Goal: Navigation & Orientation: Find specific page/section

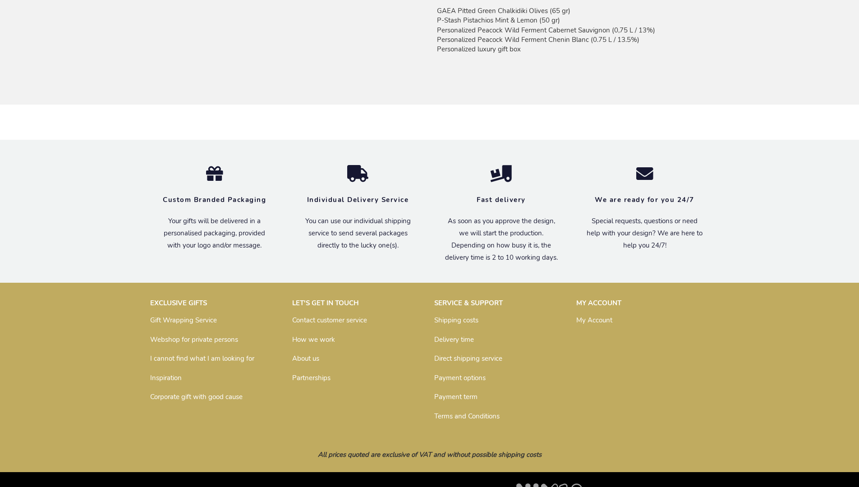
scroll to position [736, 0]
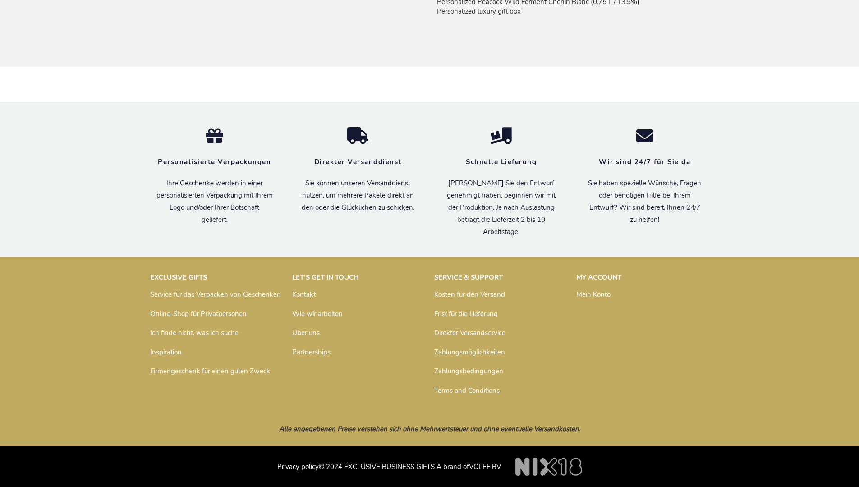
scroll to position [748, 0]
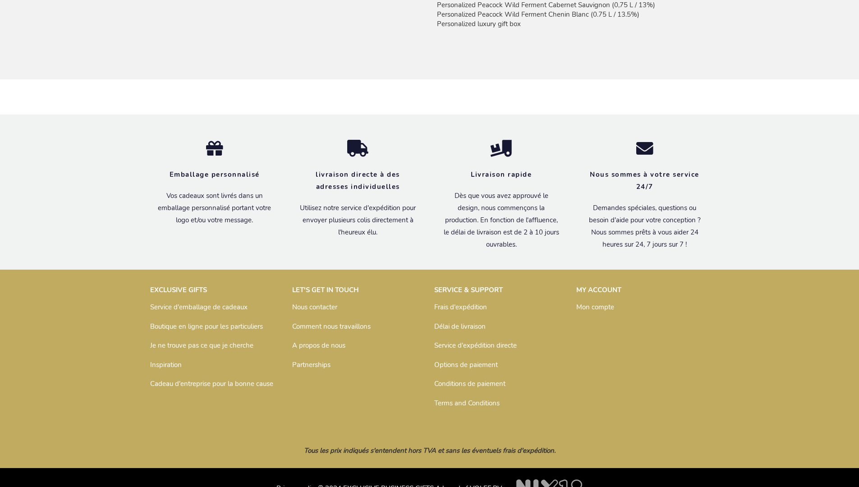
scroll to position [757, 0]
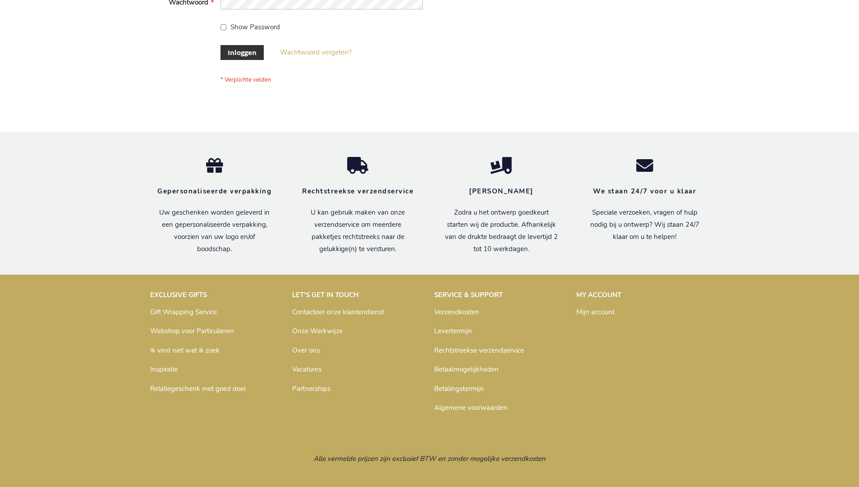
scroll to position [306, 0]
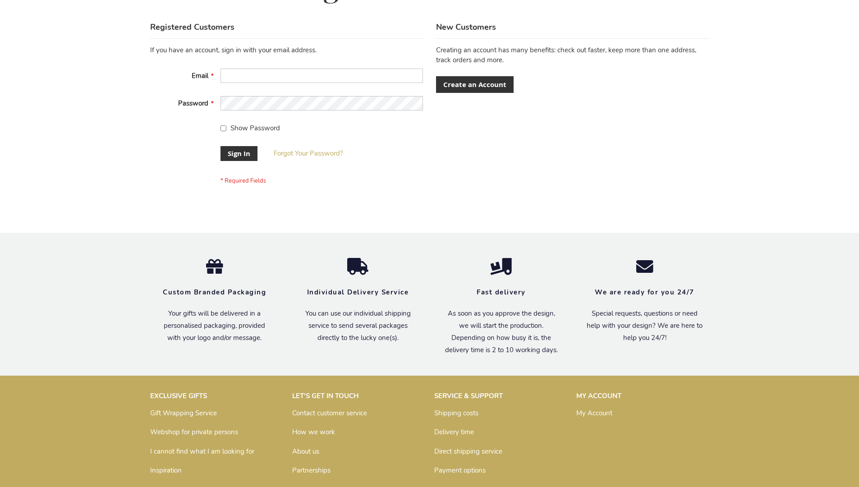
scroll to position [290, 0]
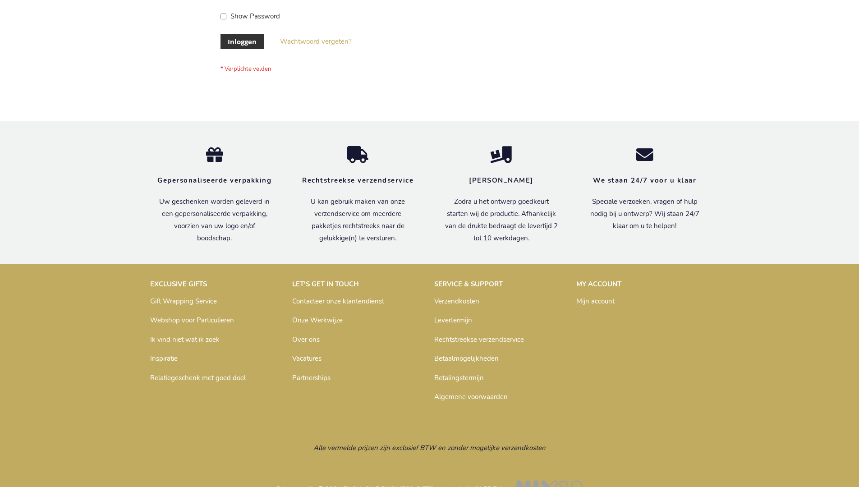
scroll to position [306, 0]
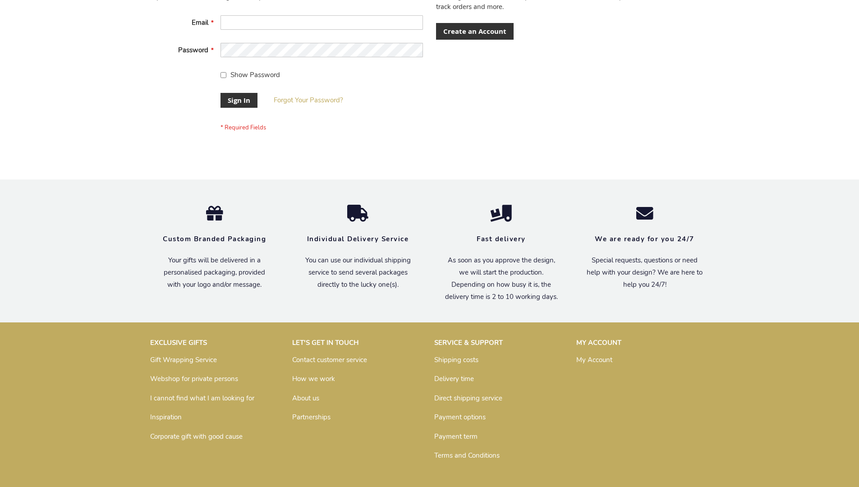
scroll to position [290, 0]
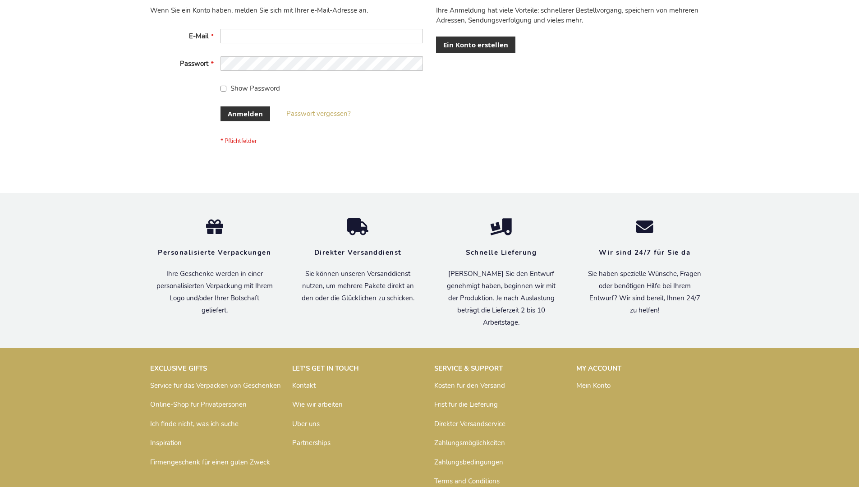
scroll to position [302, 0]
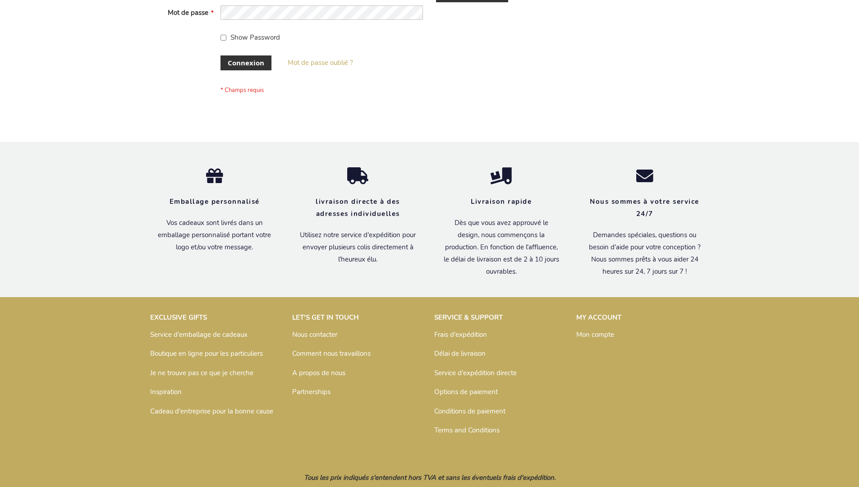
scroll to position [311, 0]
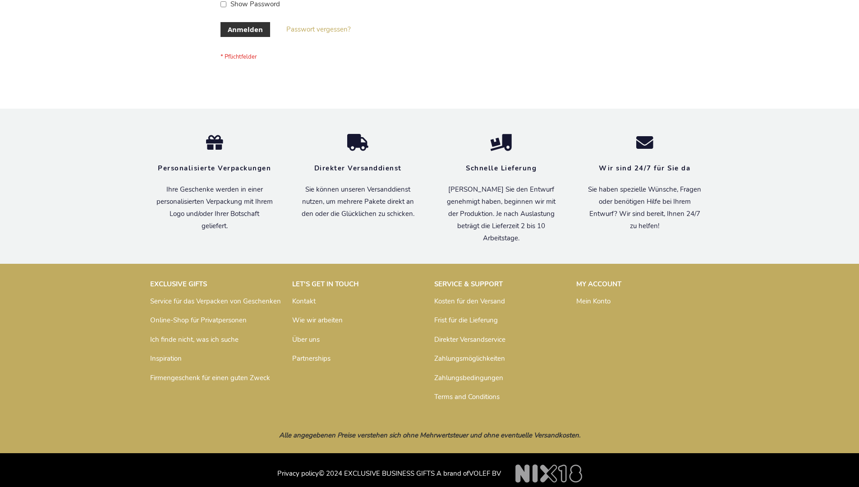
scroll to position [302, 0]
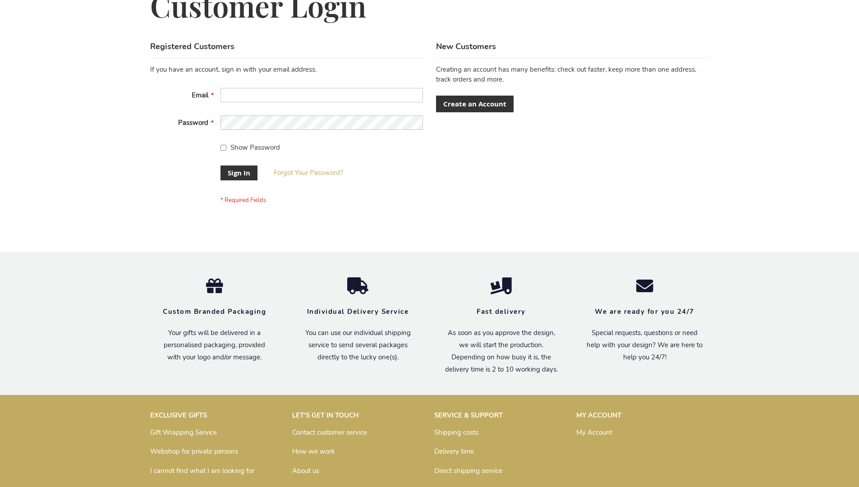
scroll to position [290, 0]
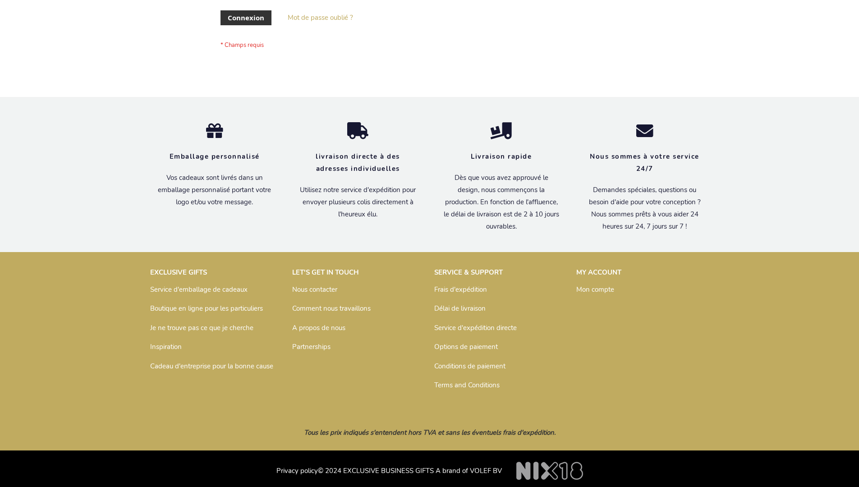
scroll to position [311, 0]
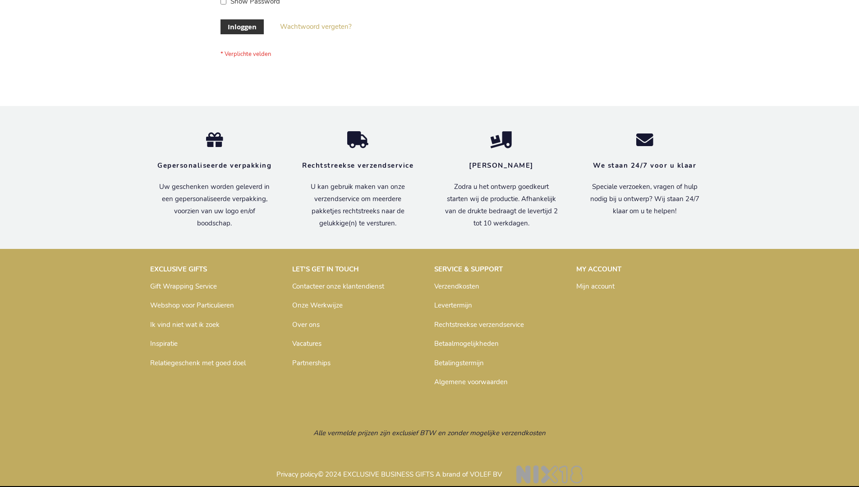
scroll to position [306, 0]
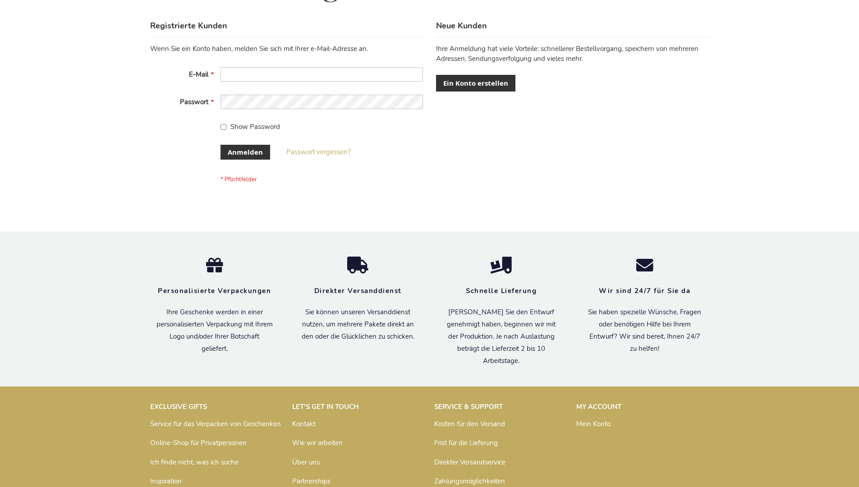
scroll to position [302, 0]
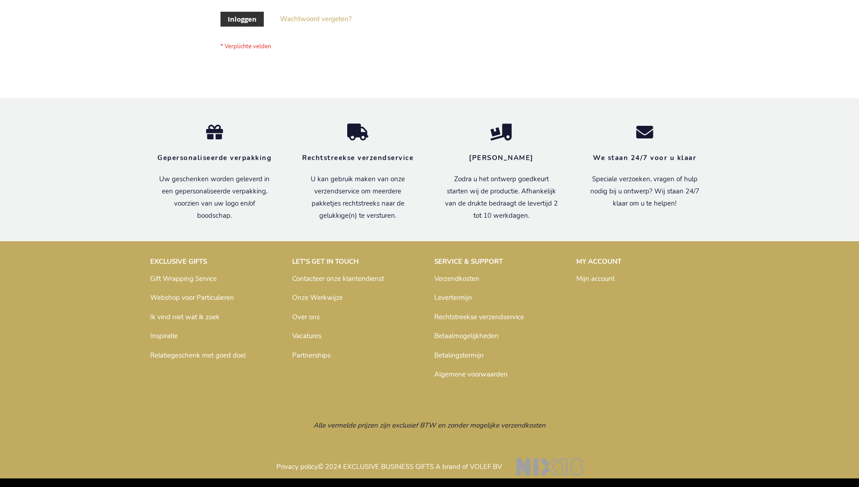
scroll to position [306, 0]
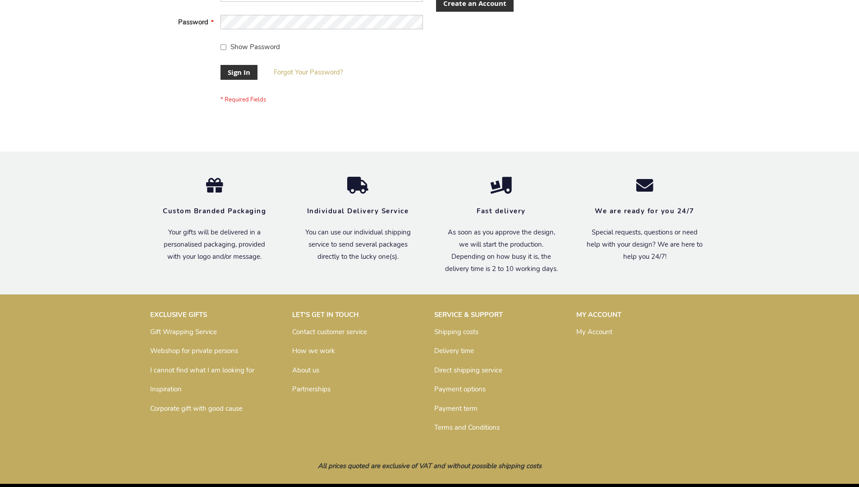
scroll to position [290, 0]
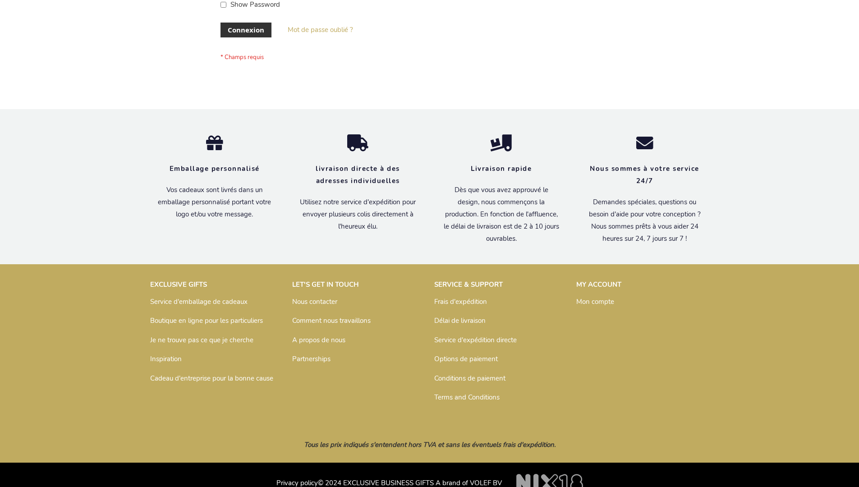
scroll to position [311, 0]
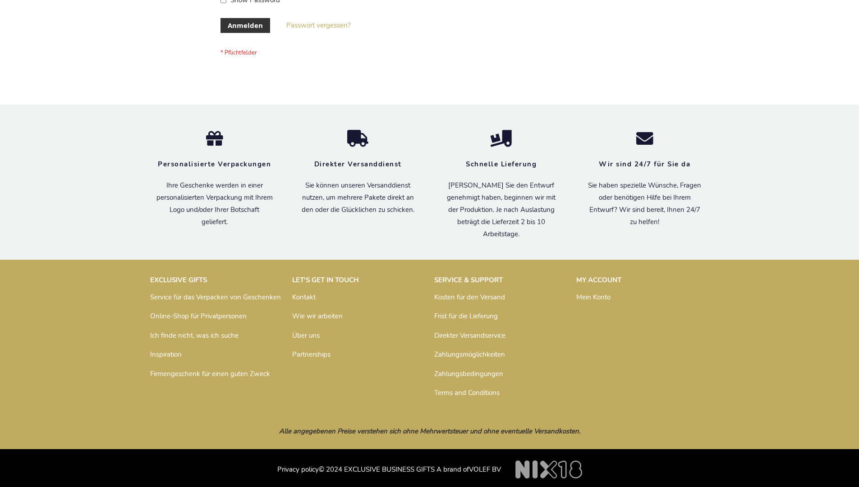
scroll to position [302, 0]
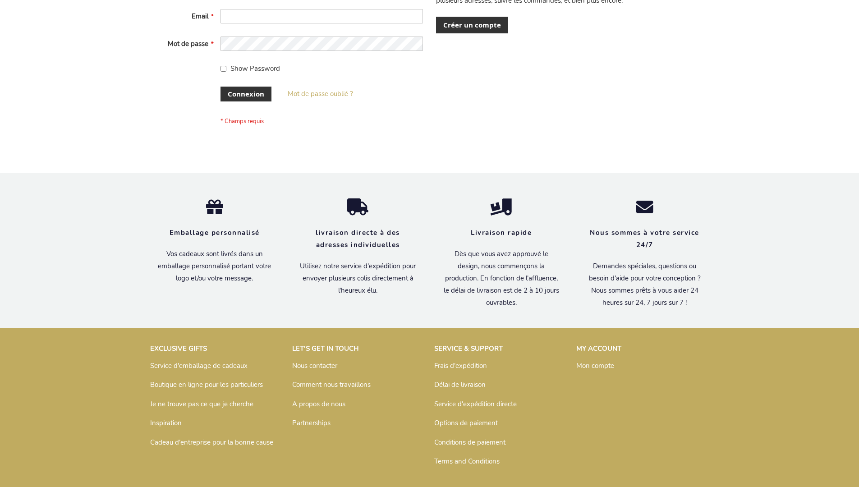
scroll to position [311, 0]
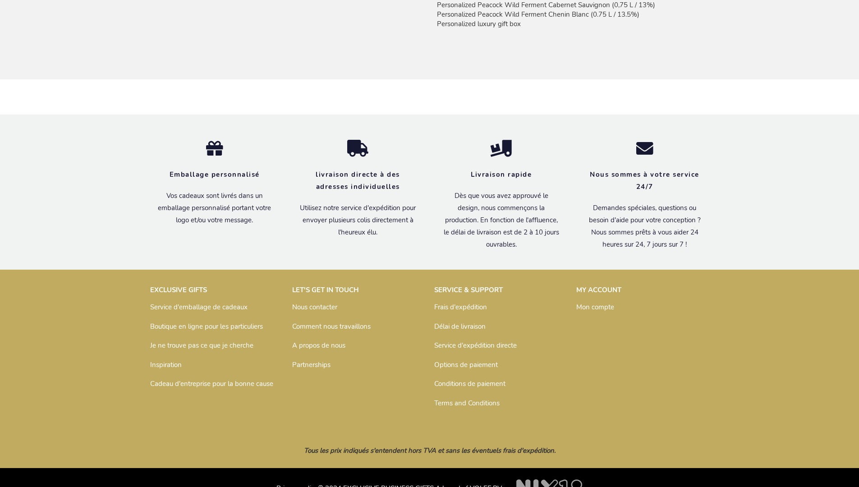
scroll to position [757, 0]
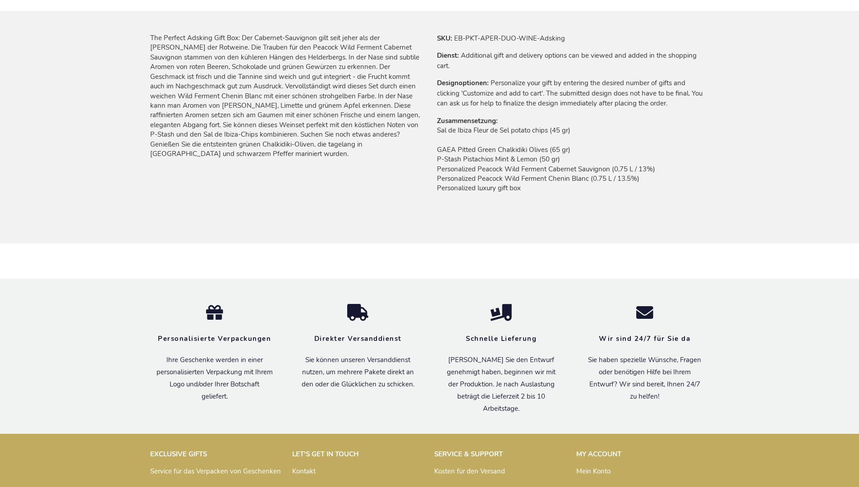
scroll to position [748, 0]
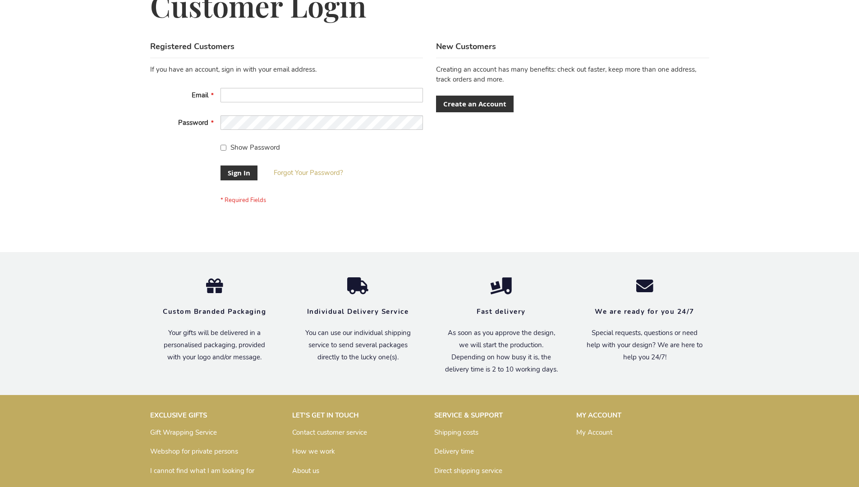
scroll to position [290, 0]
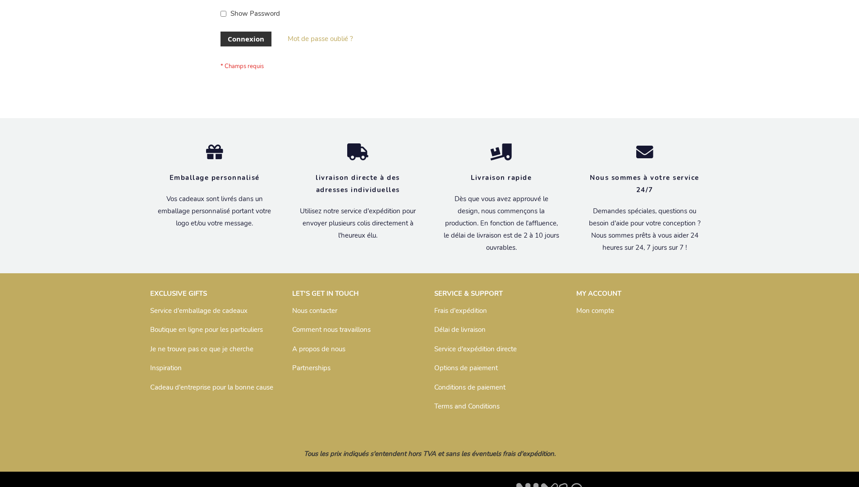
scroll to position [311, 0]
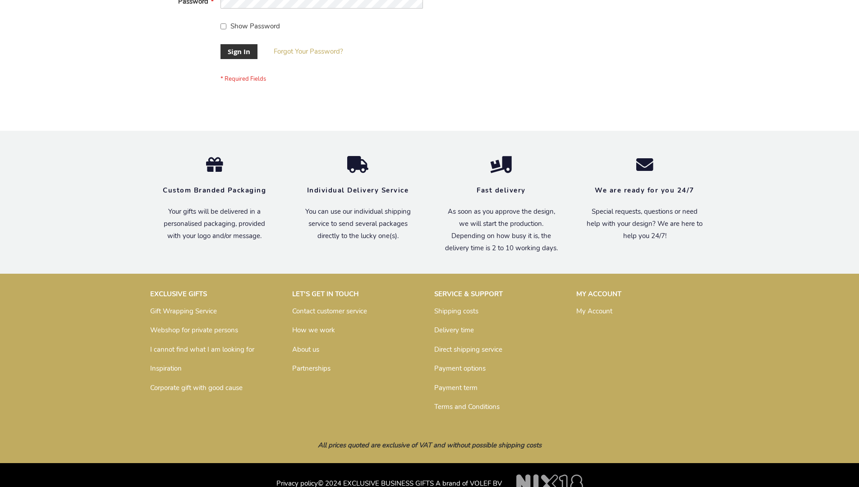
scroll to position [290, 0]
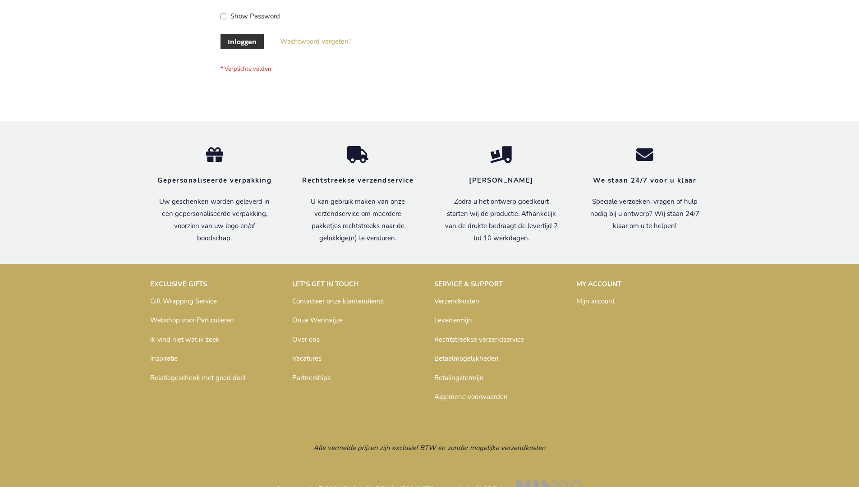
scroll to position [306, 0]
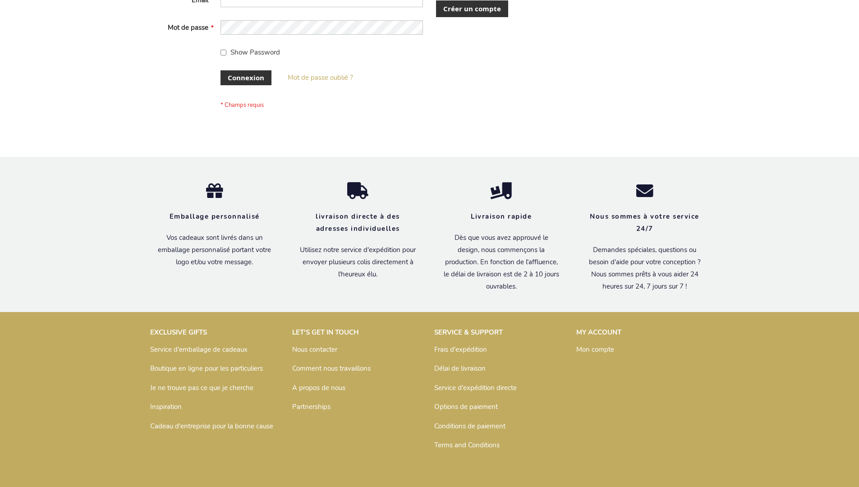
scroll to position [311, 0]
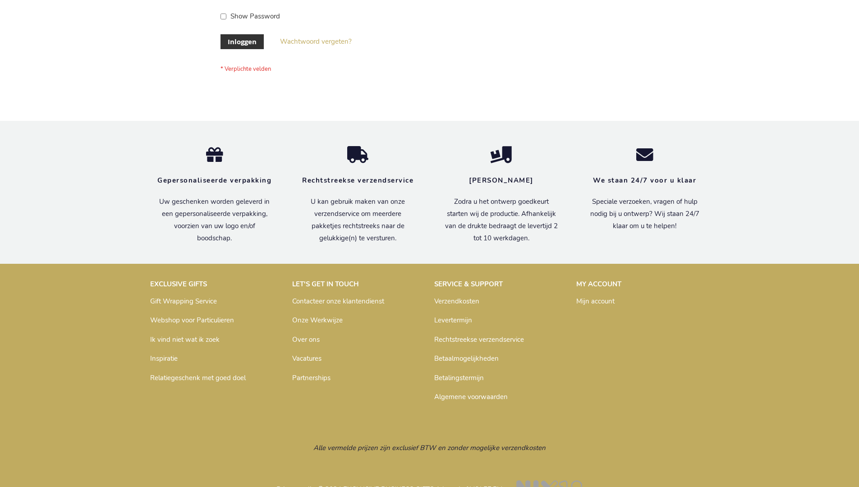
scroll to position [306, 0]
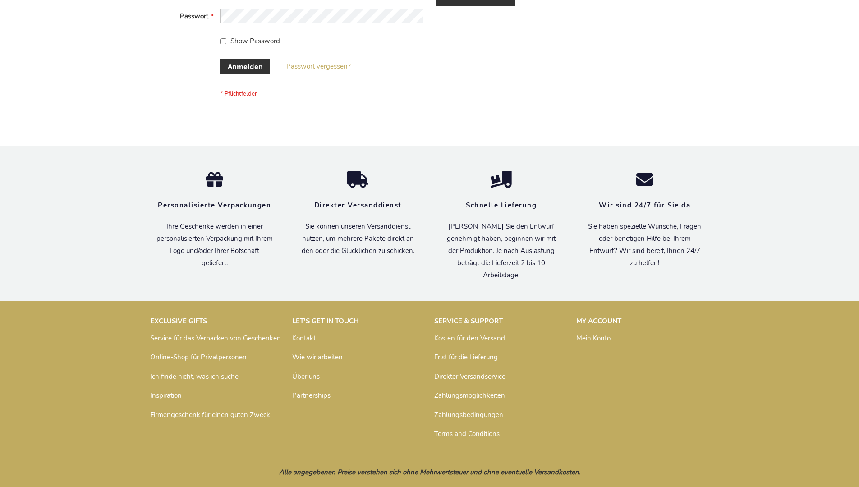
scroll to position [302, 0]
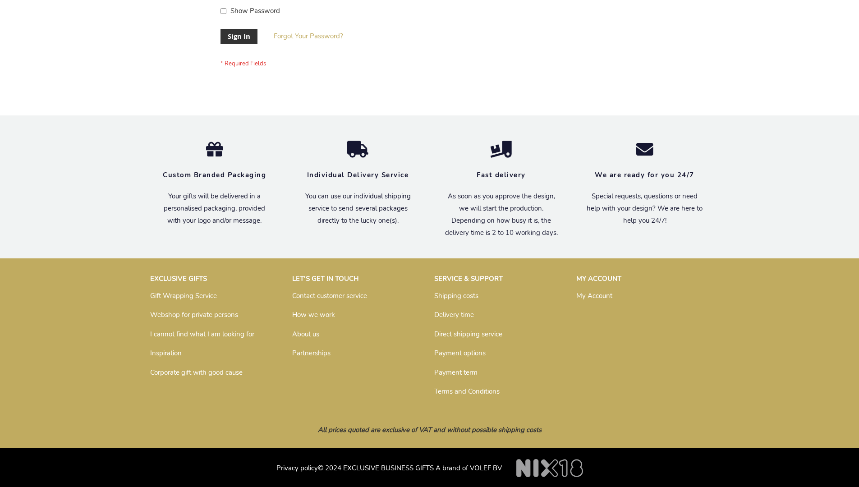
scroll to position [290, 0]
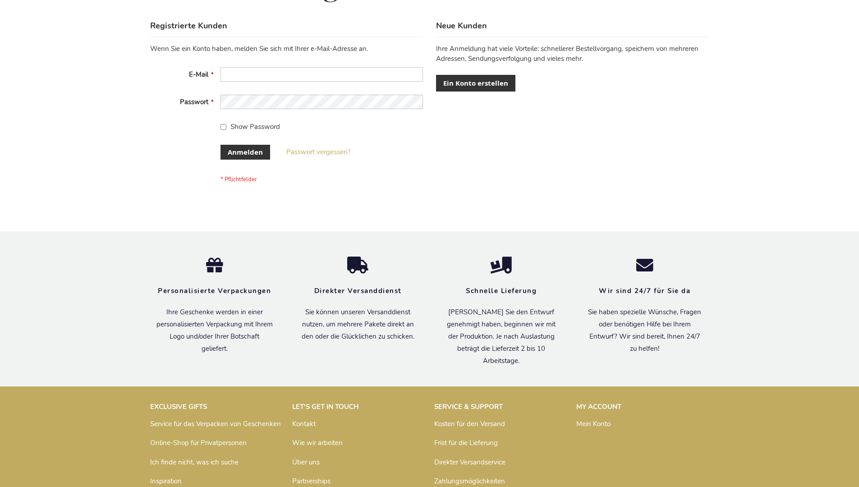
scroll to position [302, 0]
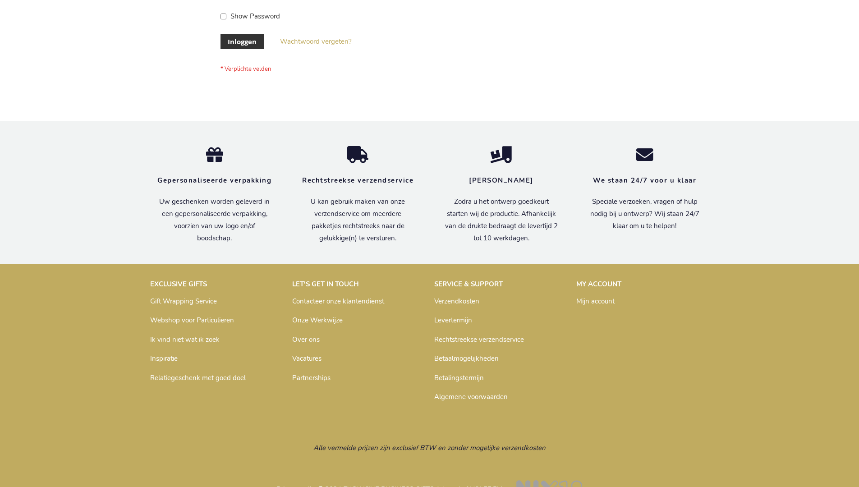
scroll to position [306, 0]
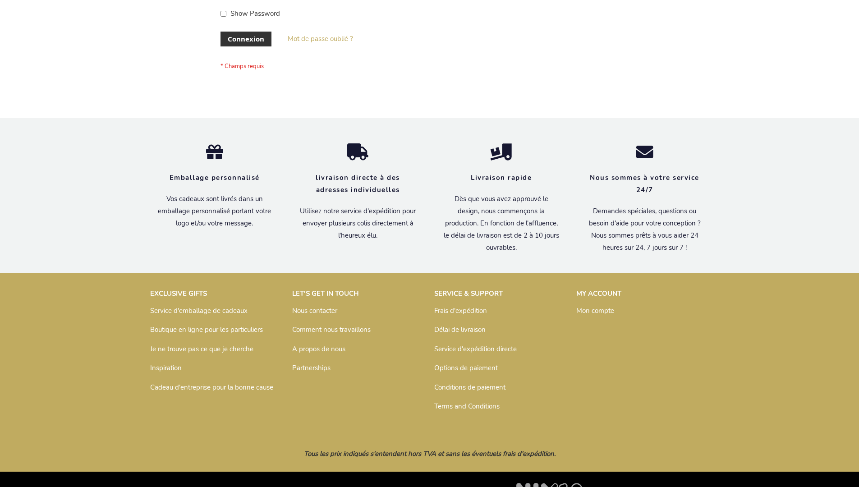
scroll to position [311, 0]
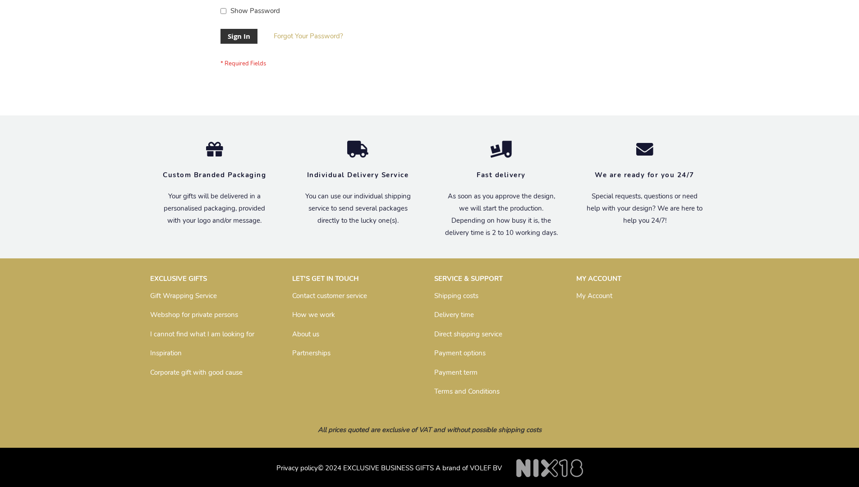
scroll to position [290, 0]
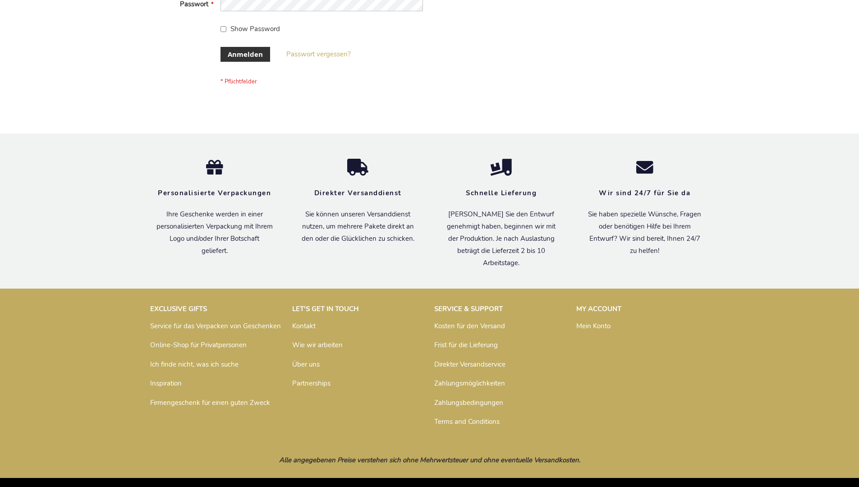
scroll to position [302, 0]
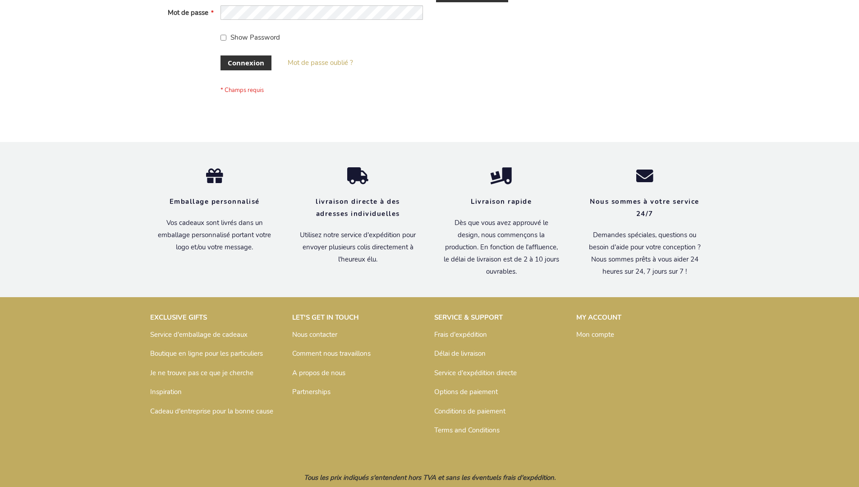
scroll to position [311, 0]
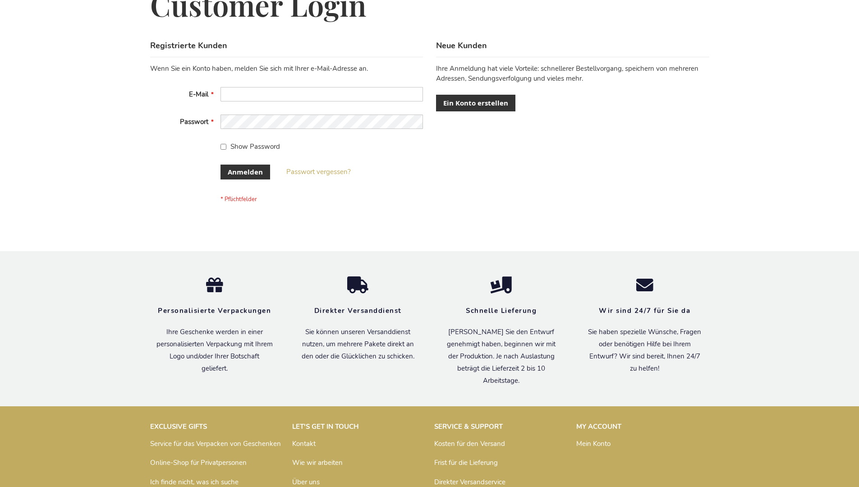
scroll to position [302, 0]
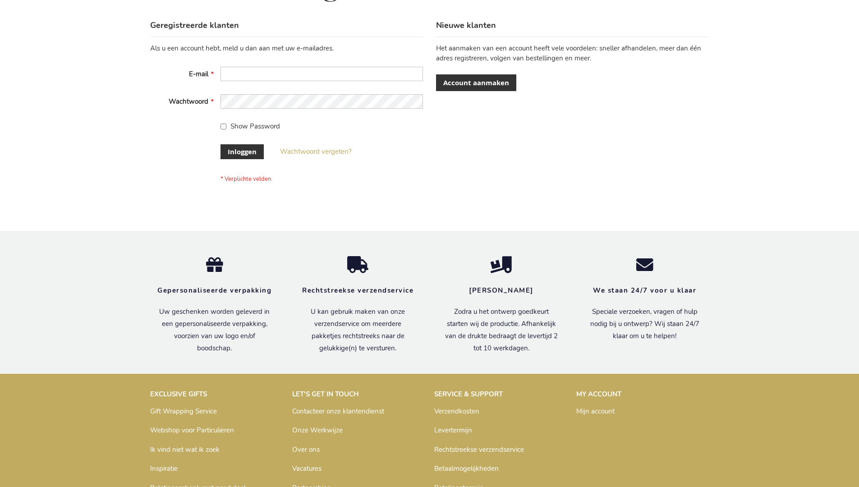
scroll to position [306, 0]
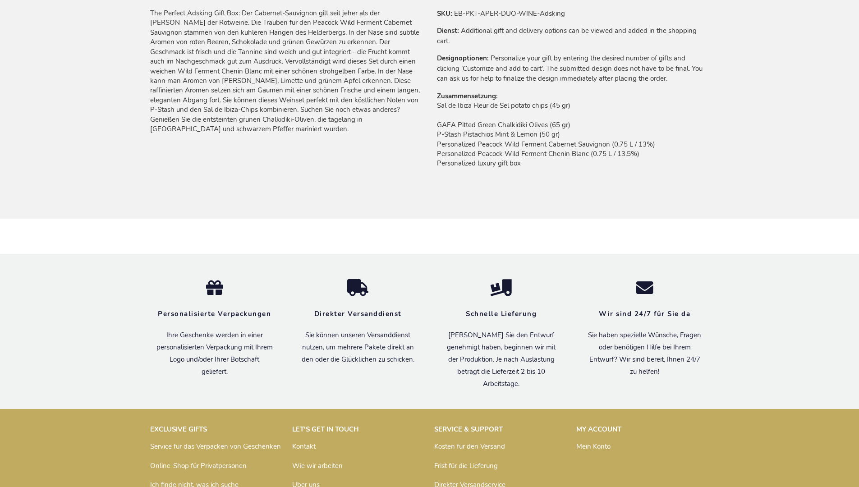
scroll to position [748, 0]
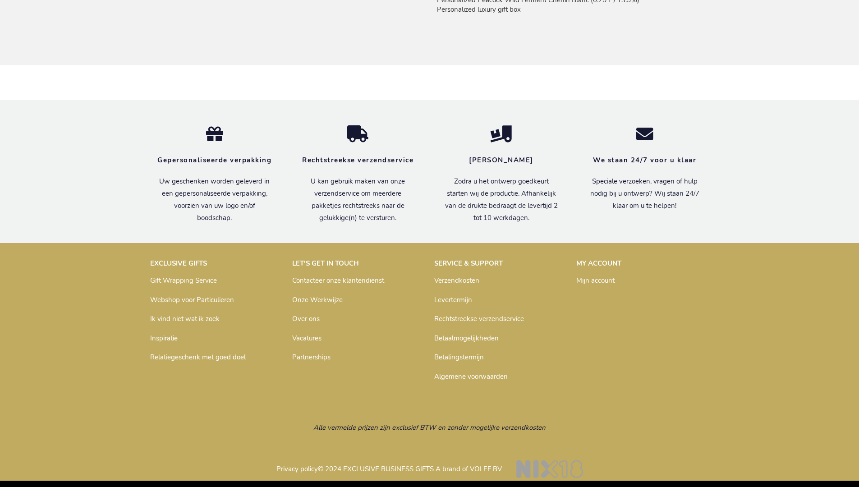
scroll to position [753, 0]
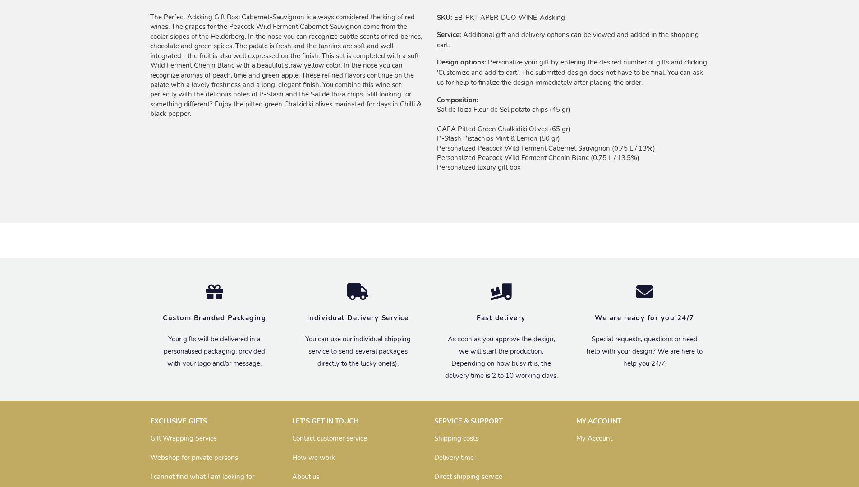
scroll to position [736, 0]
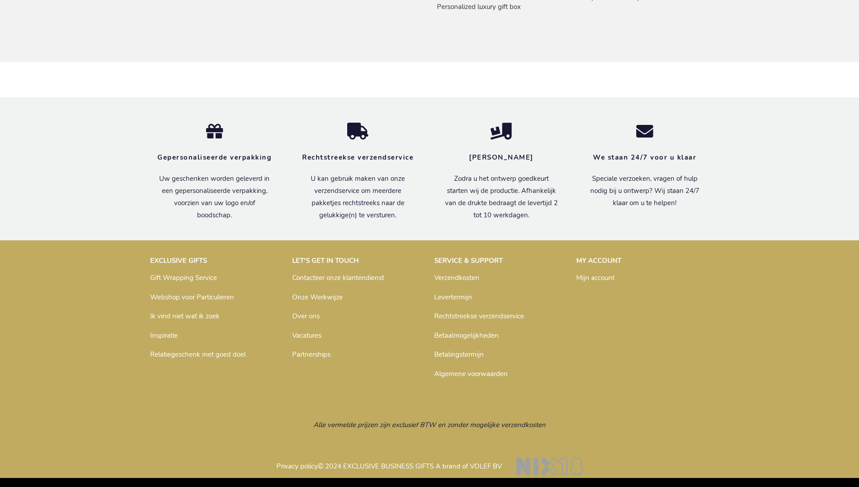
scroll to position [753, 0]
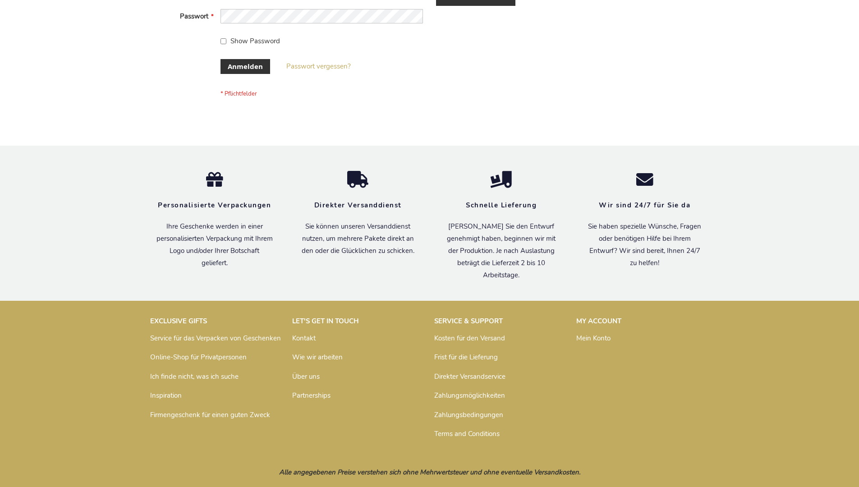
scroll to position [302, 0]
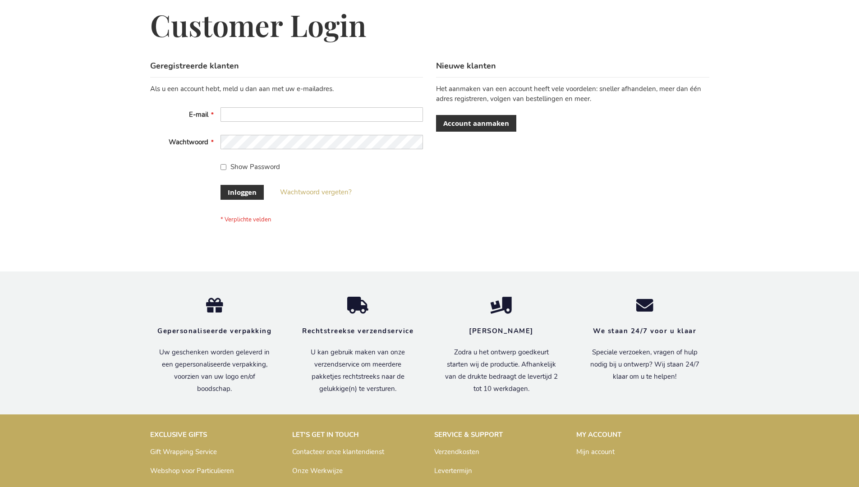
scroll to position [306, 0]
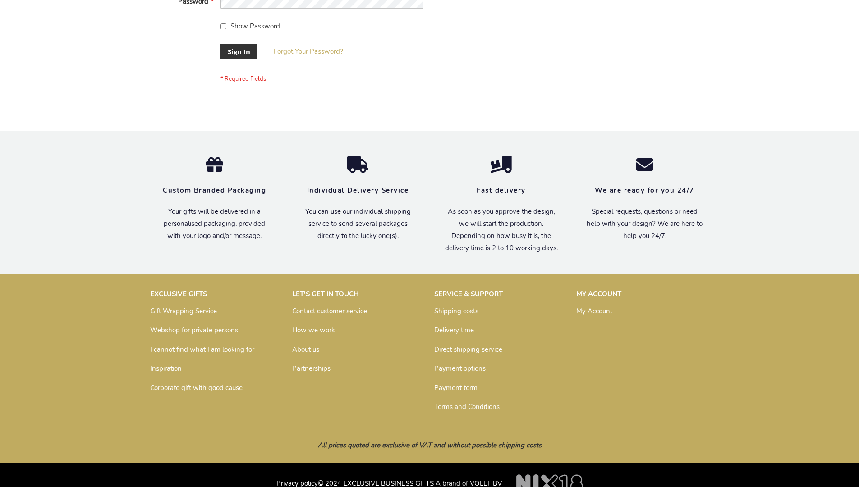
scroll to position [290, 0]
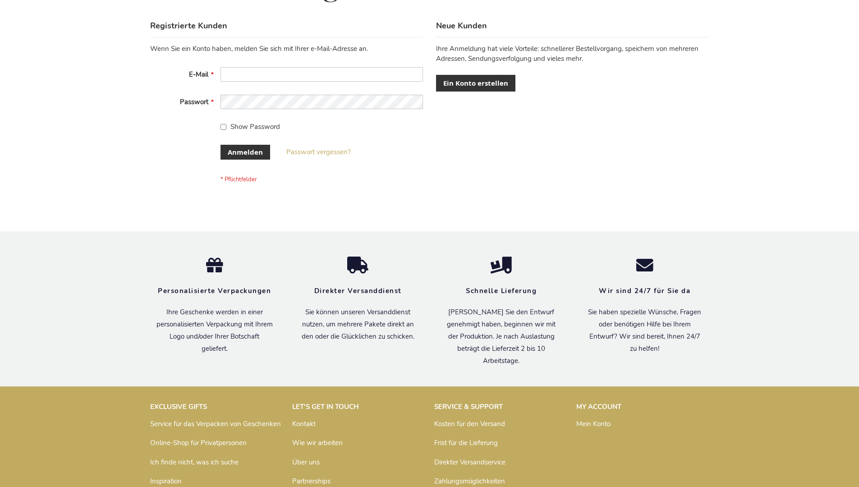
scroll to position [302, 0]
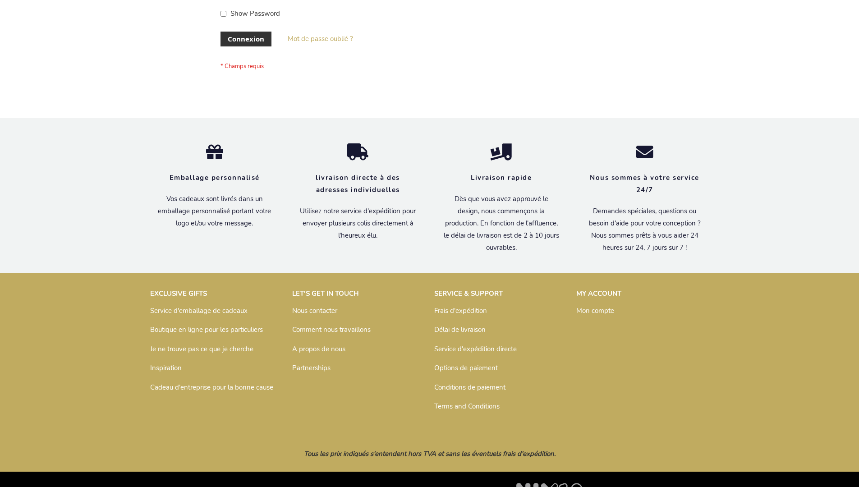
scroll to position [311, 0]
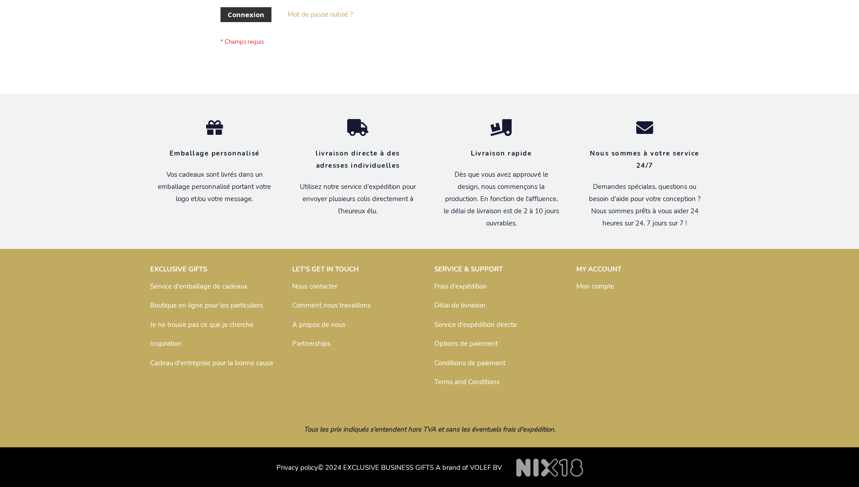
scroll to position [311, 0]
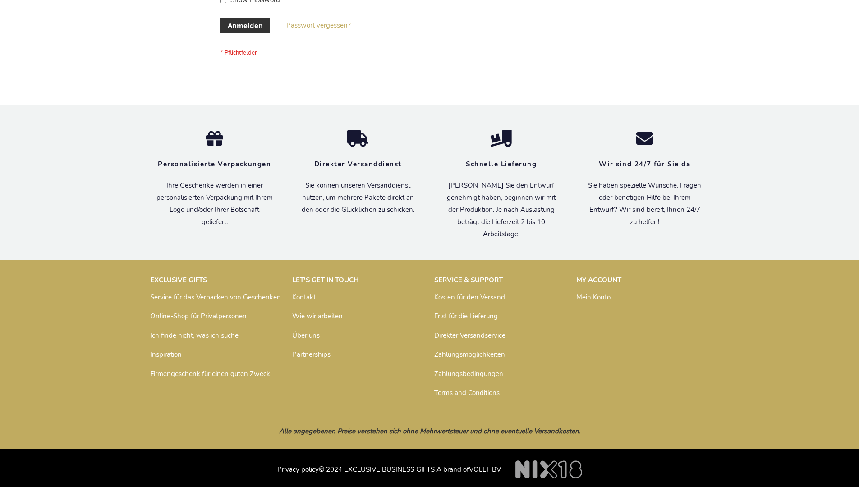
scroll to position [302, 0]
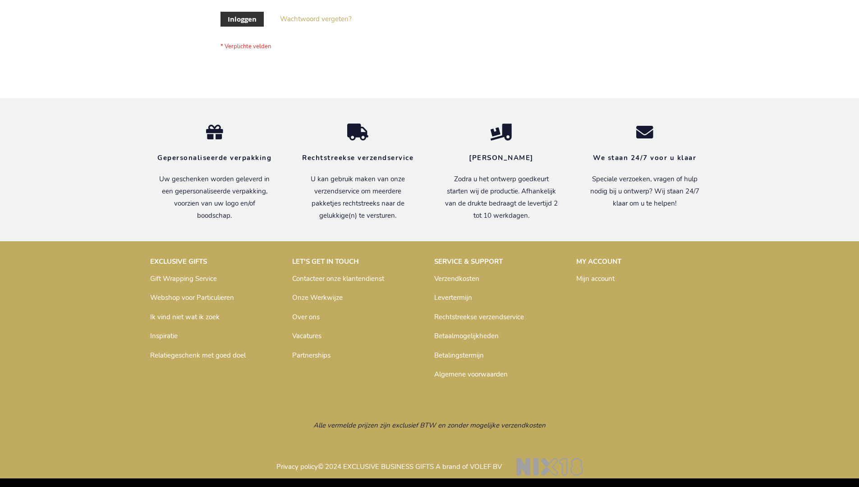
scroll to position [306, 0]
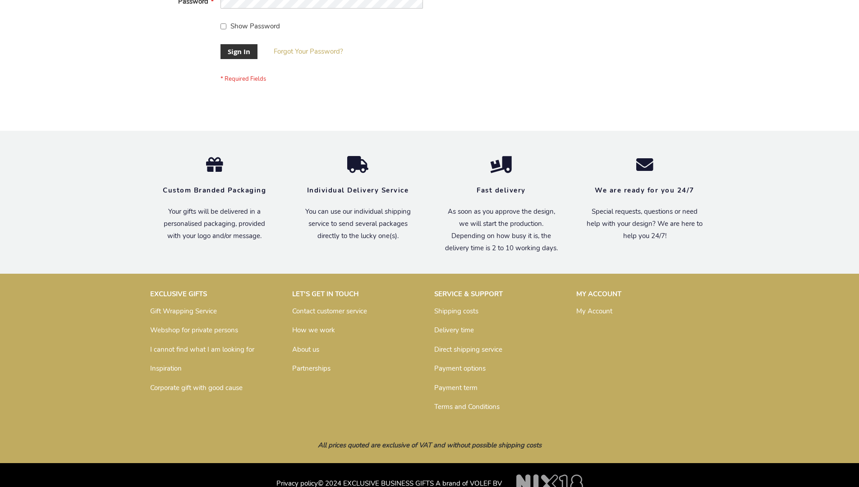
scroll to position [290, 0]
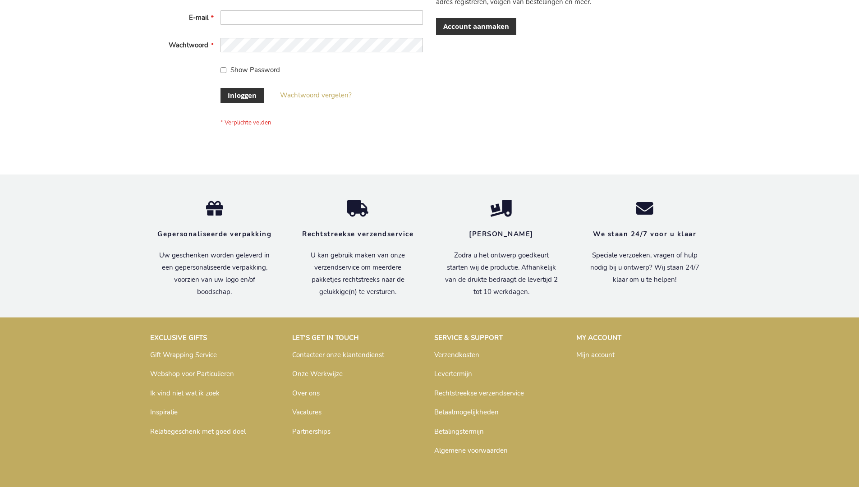
scroll to position [306, 0]
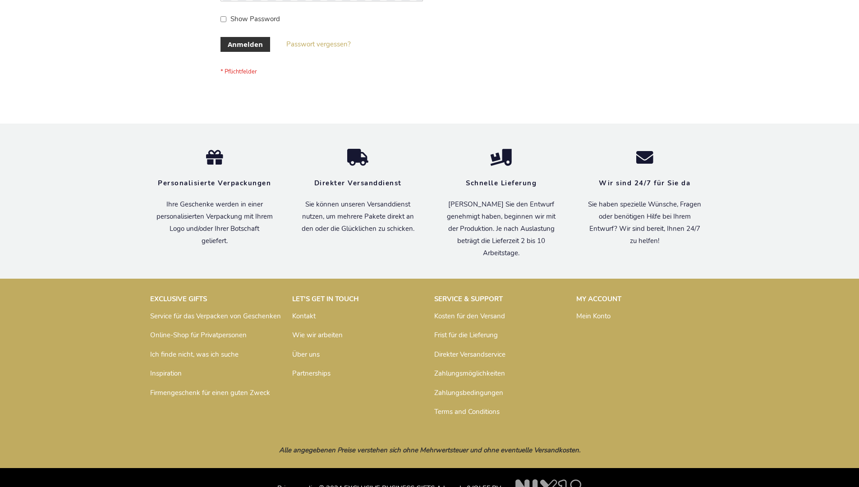
scroll to position [302, 0]
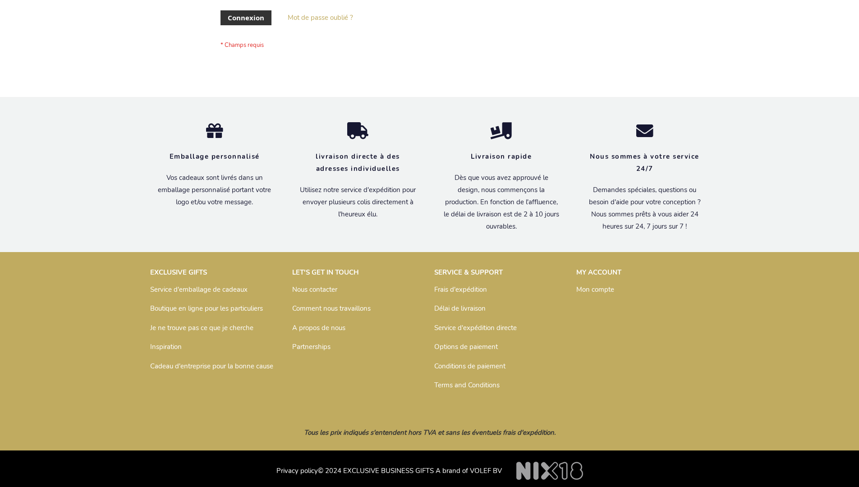
scroll to position [311, 0]
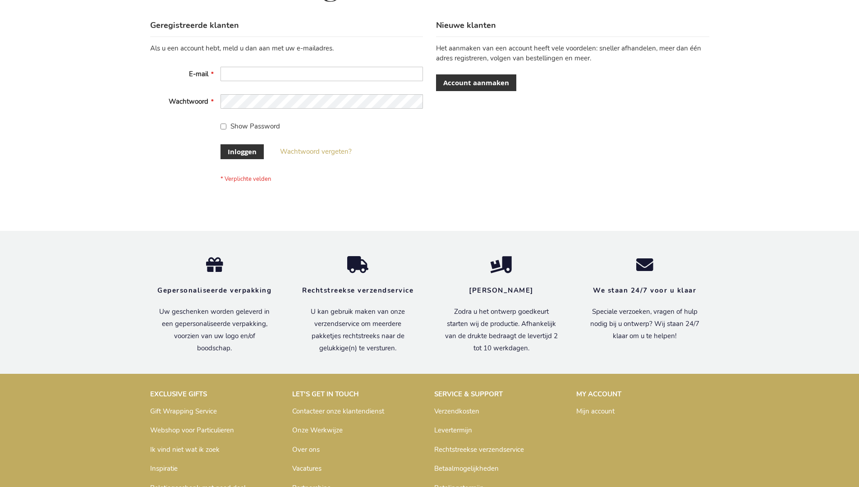
scroll to position [306, 0]
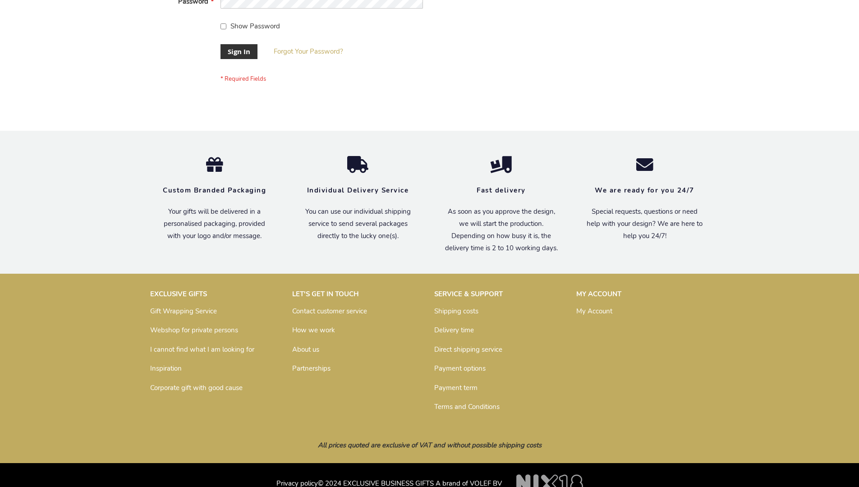
scroll to position [290, 0]
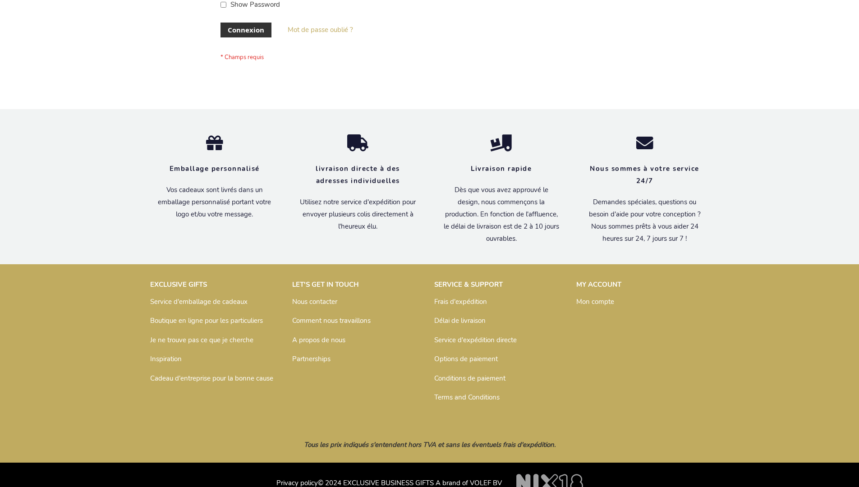
scroll to position [311, 0]
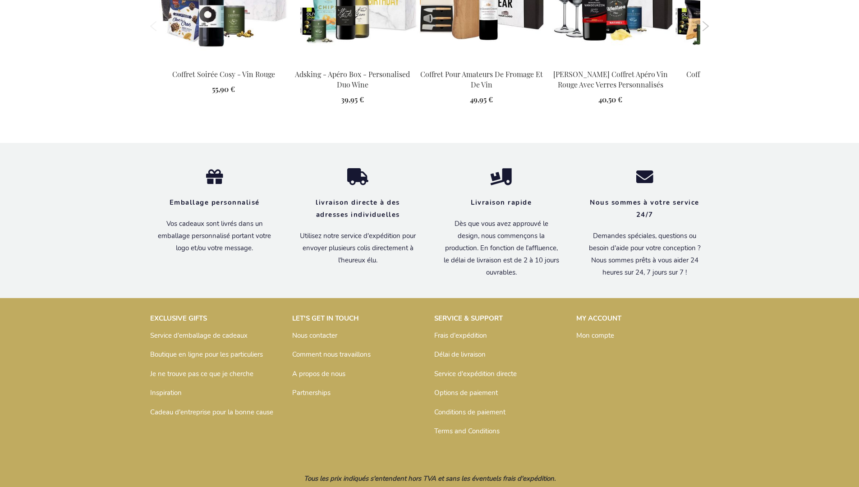
scroll to position [1240, 0]
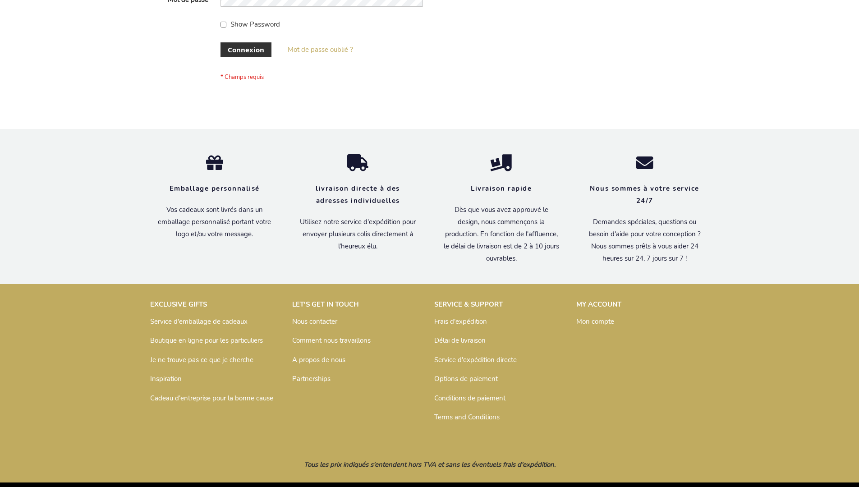
scroll to position [311, 0]
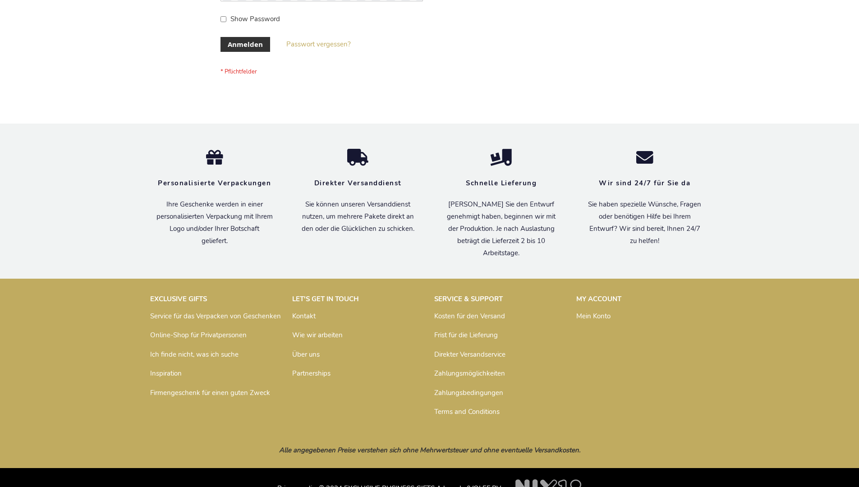
scroll to position [302, 0]
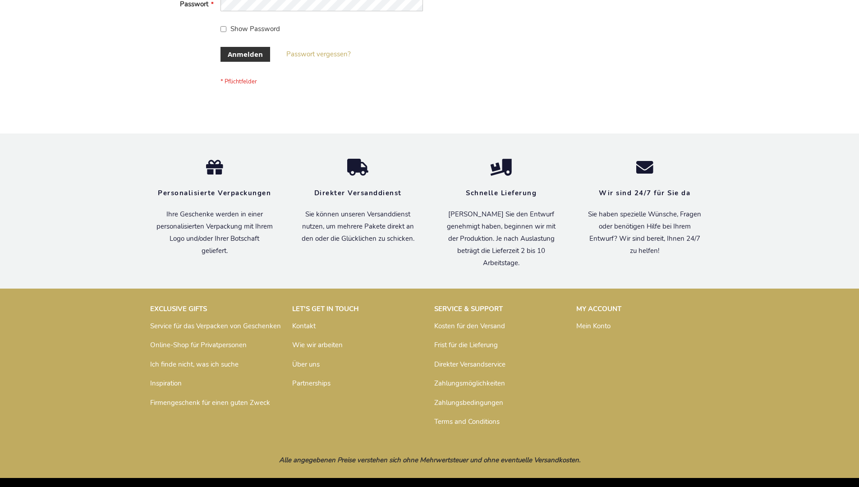
scroll to position [302, 0]
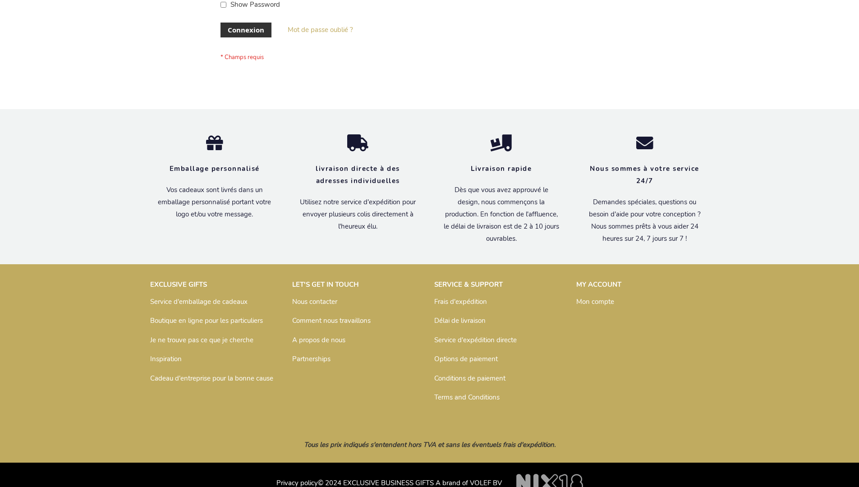
scroll to position [311, 0]
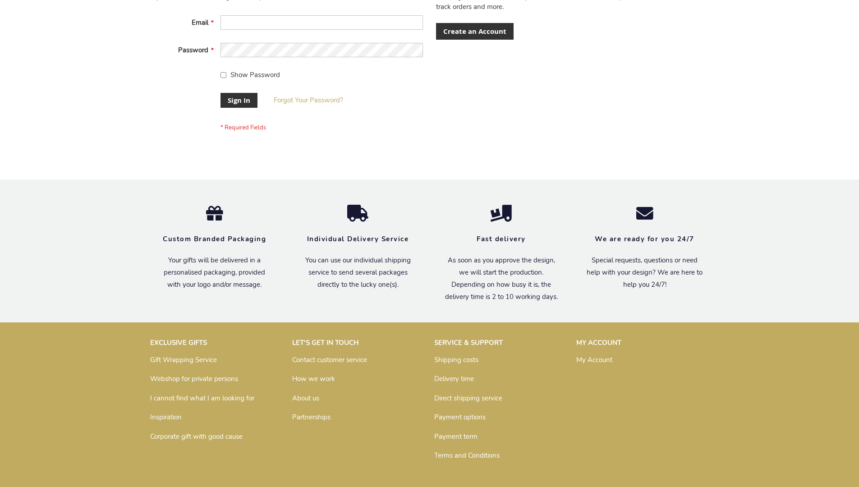
scroll to position [290, 0]
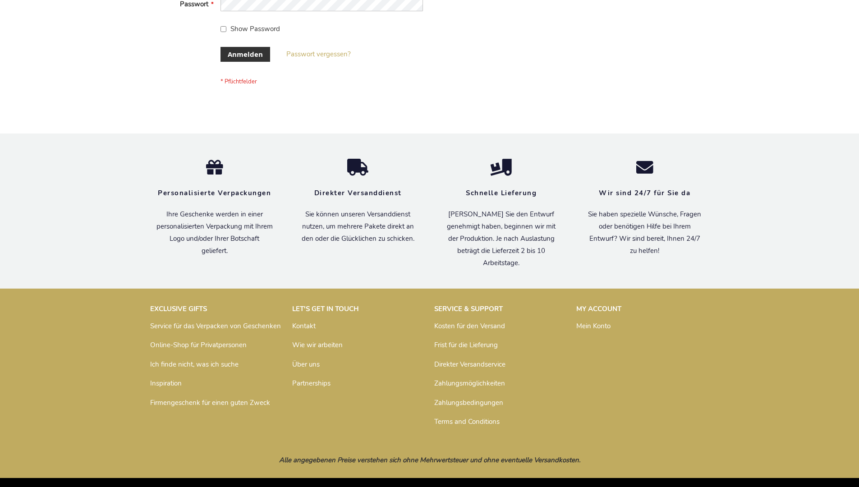
scroll to position [302, 0]
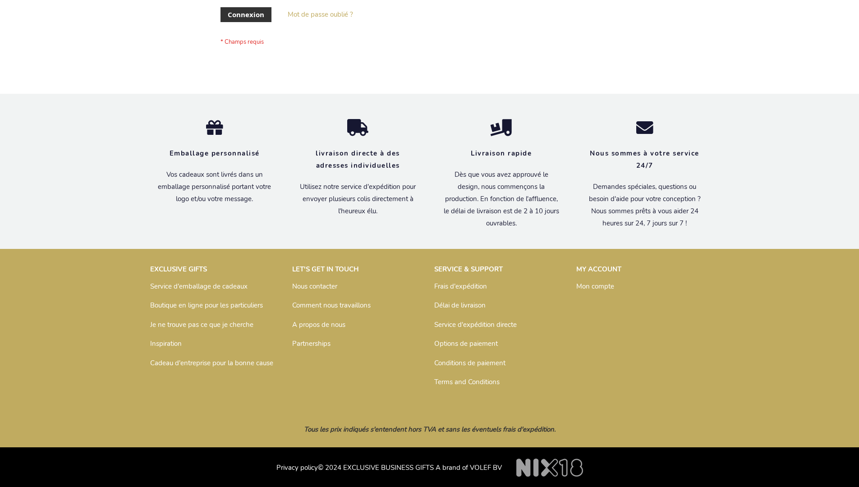
scroll to position [311, 0]
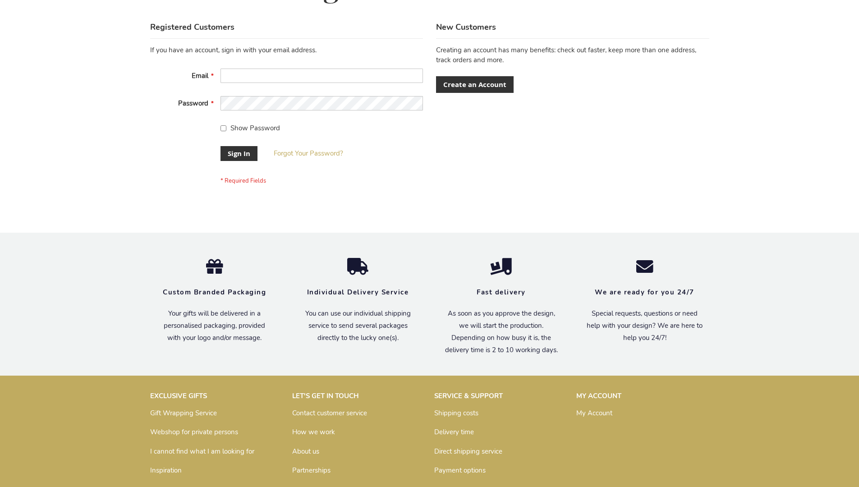
scroll to position [290, 0]
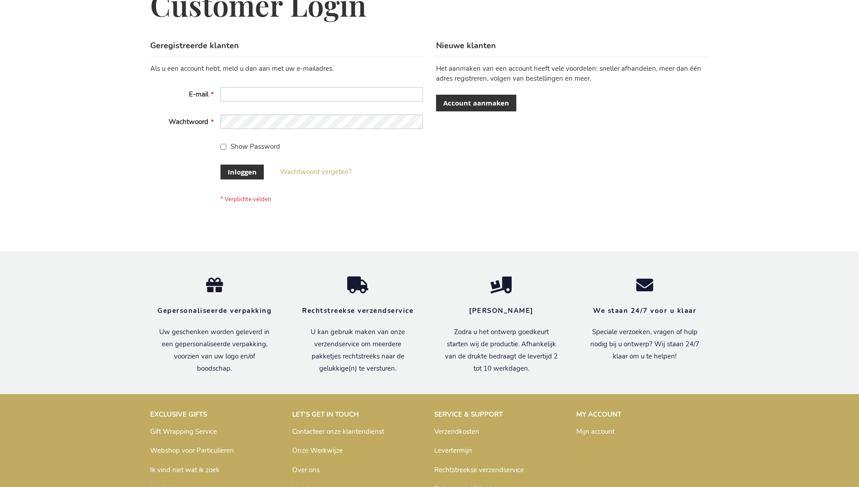
scroll to position [306, 0]
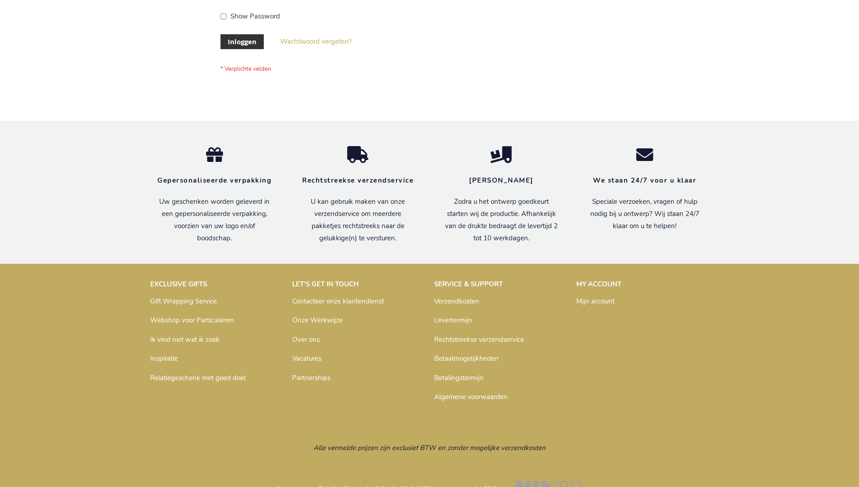
scroll to position [306, 0]
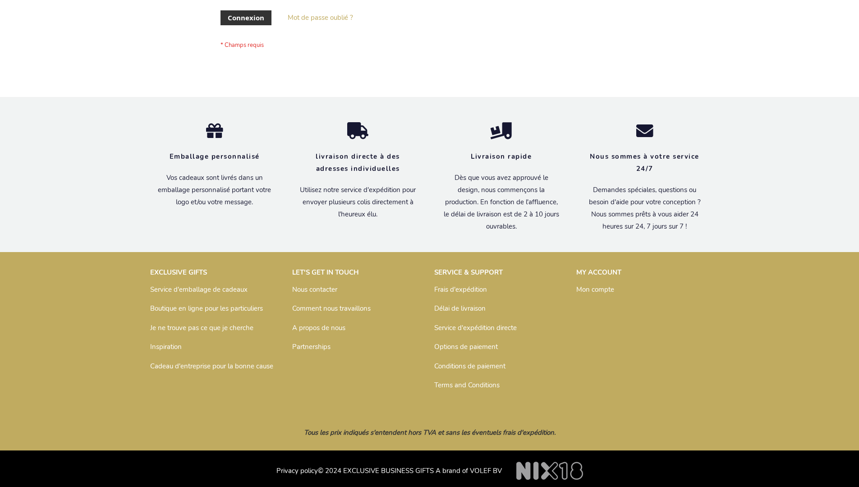
scroll to position [311, 0]
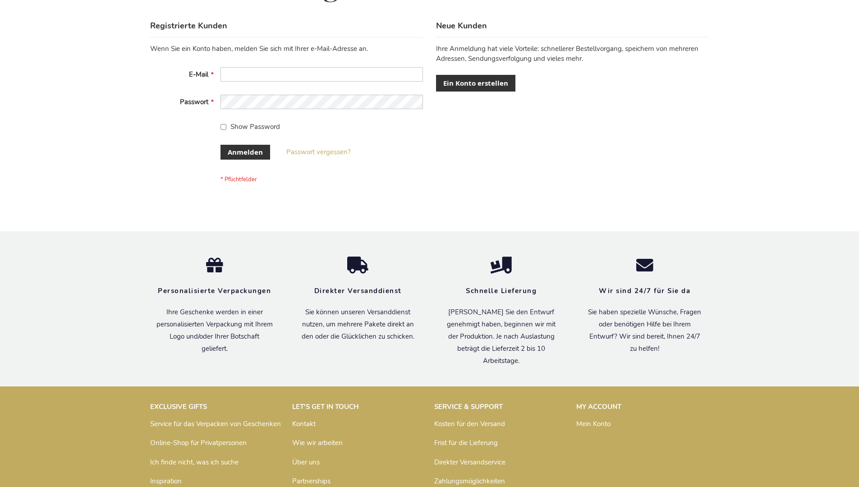
scroll to position [302, 0]
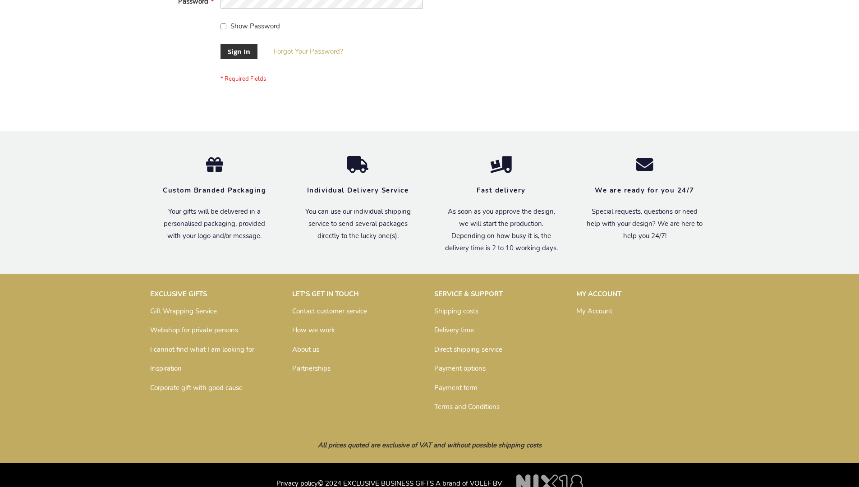
scroll to position [290, 0]
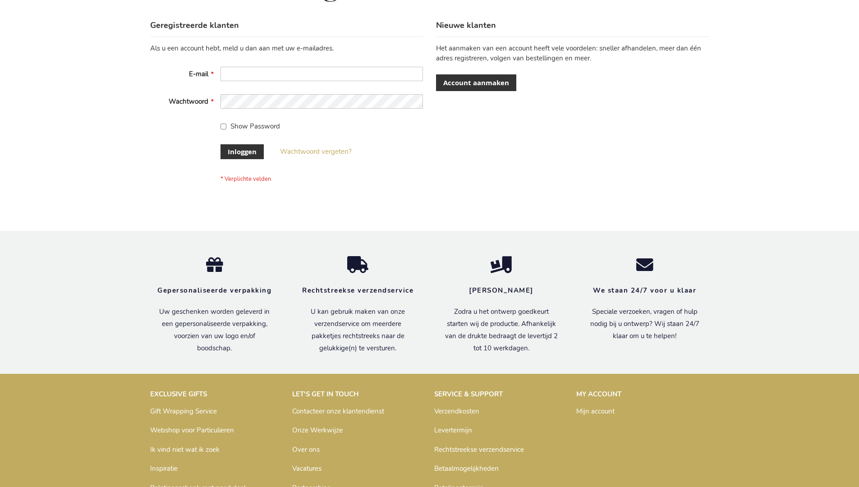
scroll to position [306, 0]
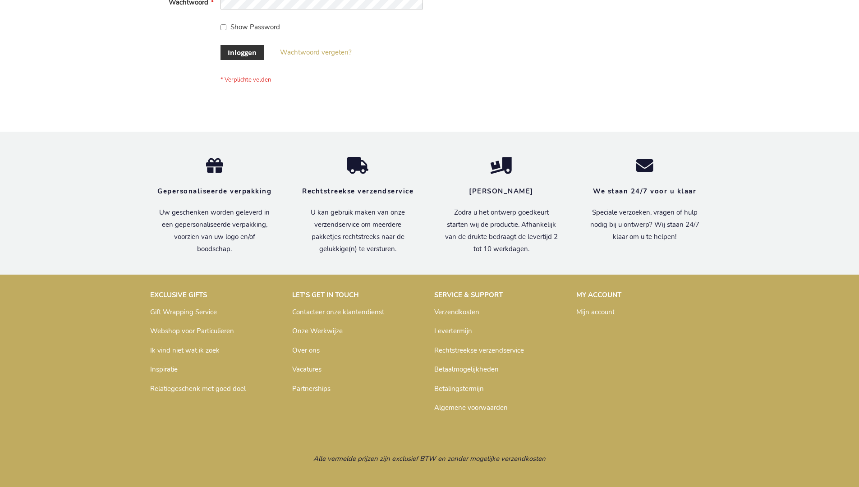
scroll to position [306, 0]
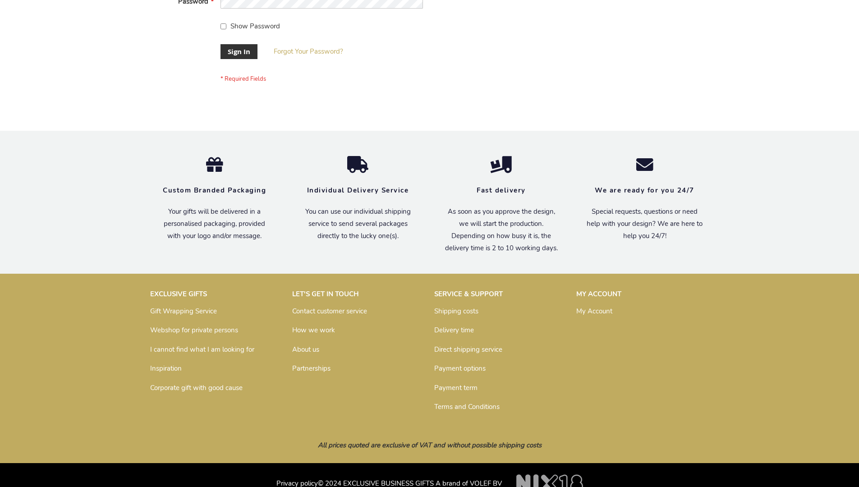
scroll to position [290, 0]
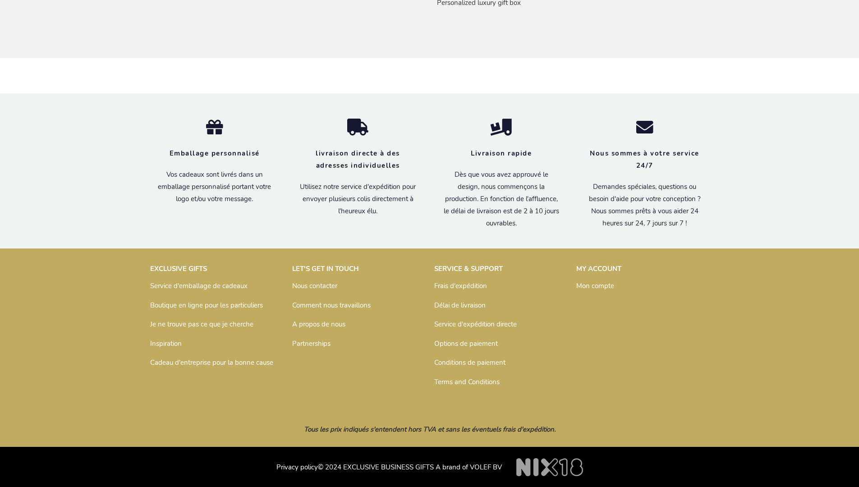
scroll to position [757, 0]
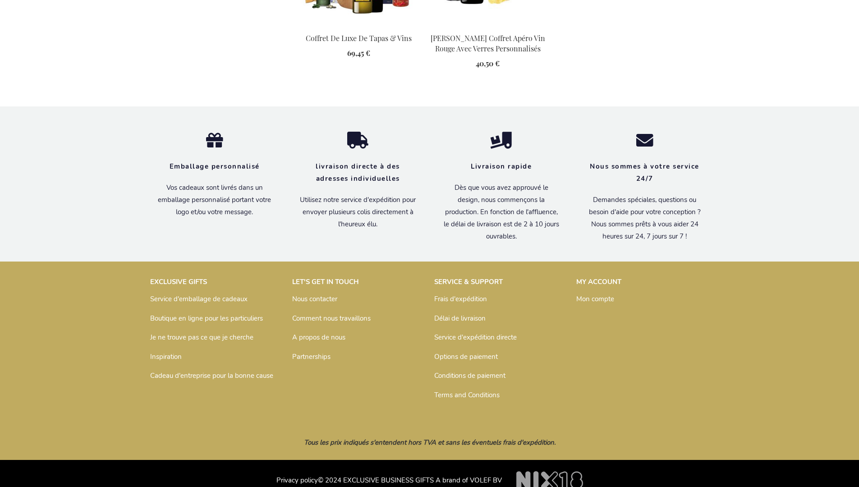
scroll to position [1054, 0]
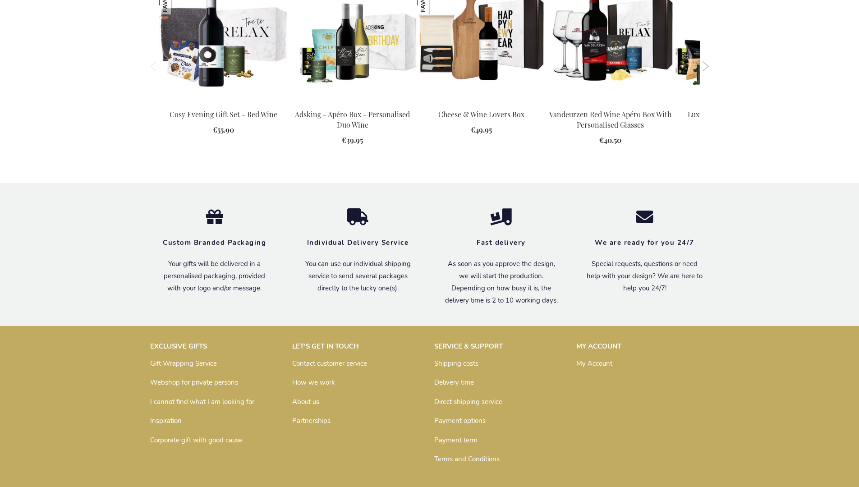
scroll to position [1193, 0]
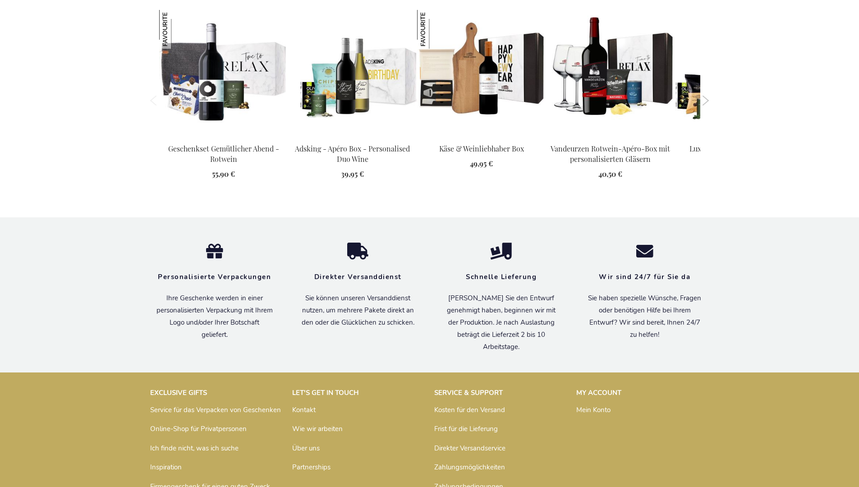
scroll to position [1230, 0]
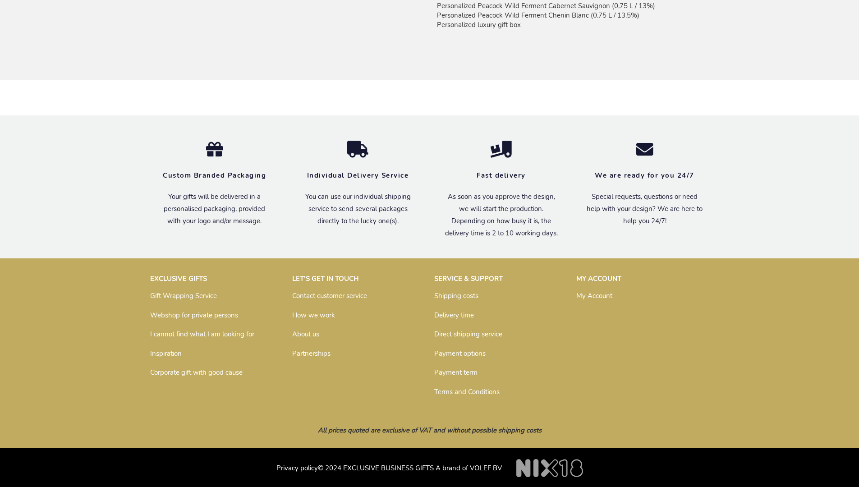
scroll to position [736, 0]
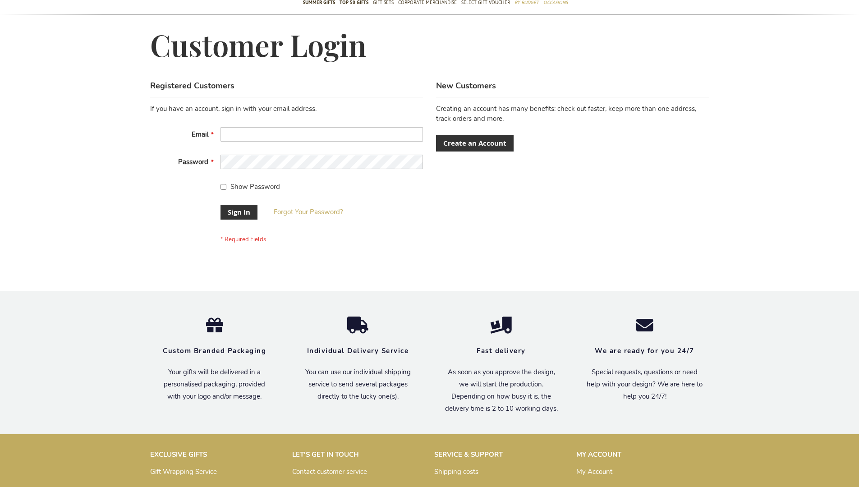
scroll to position [290, 0]
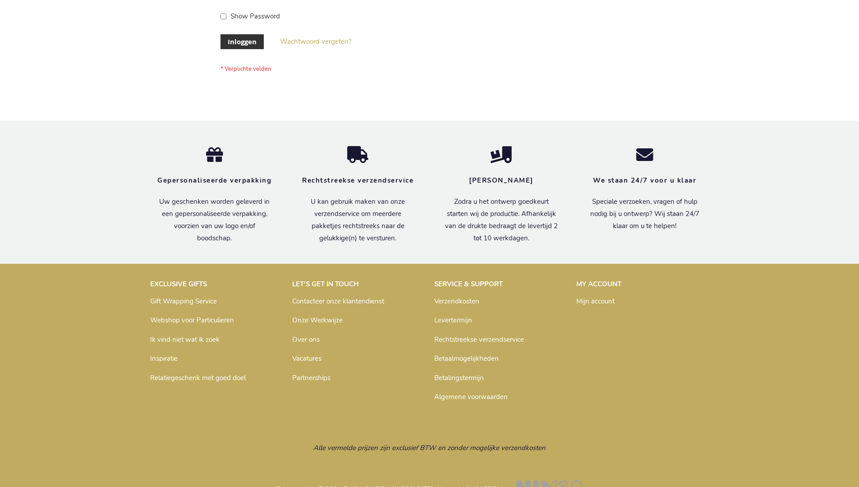
scroll to position [306, 0]
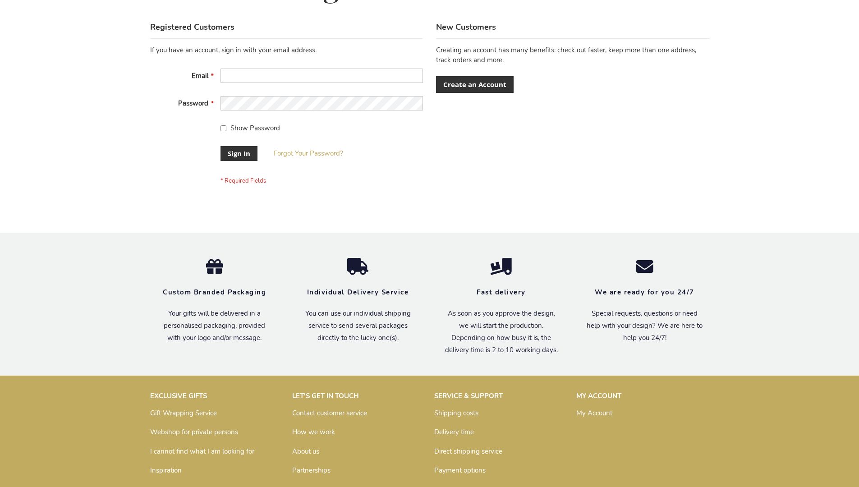
scroll to position [290, 0]
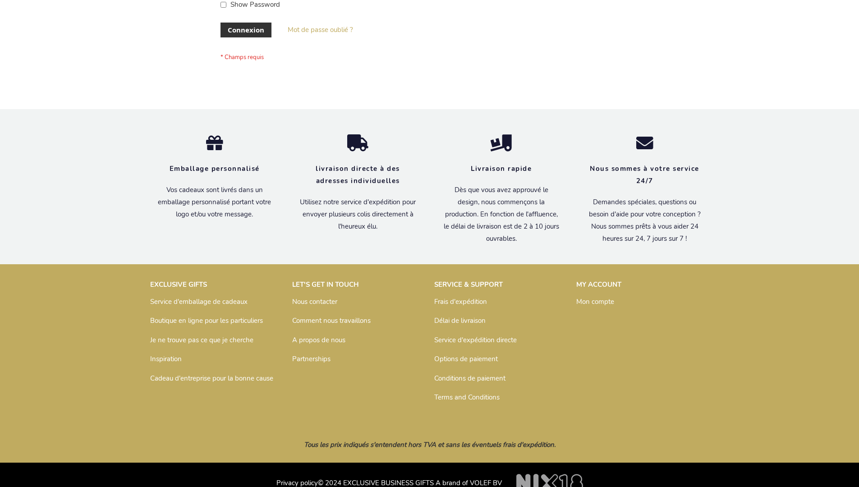
scroll to position [311, 0]
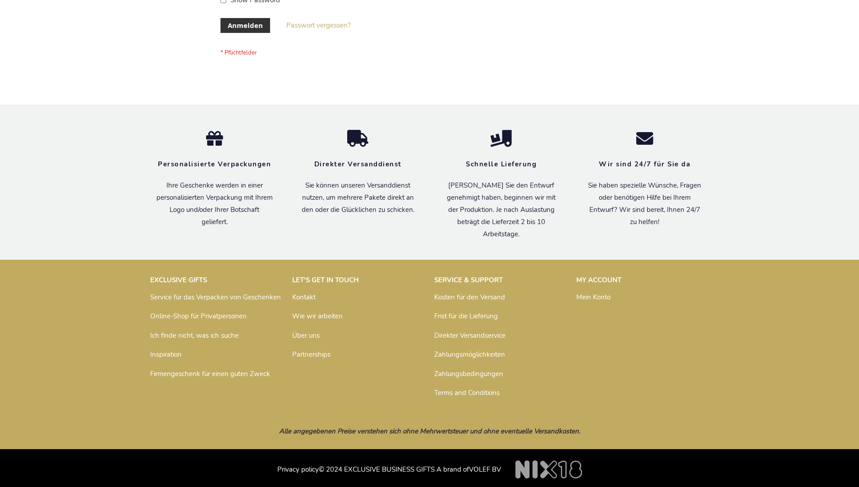
scroll to position [302, 0]
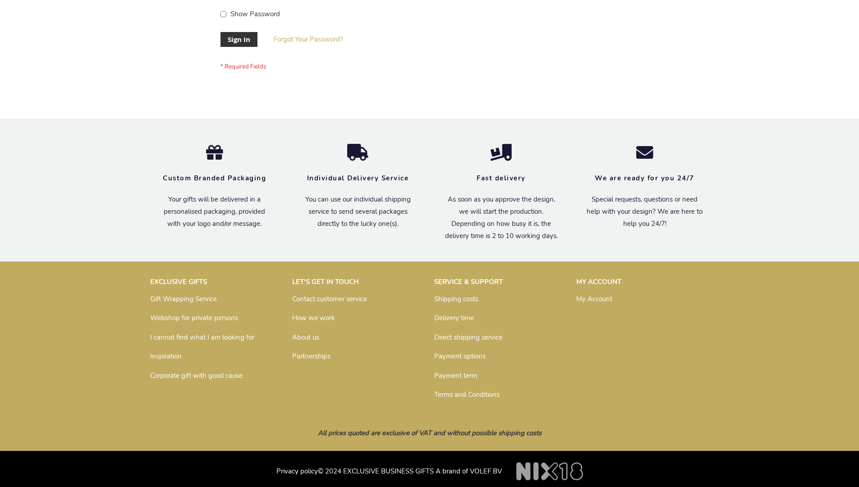
scroll to position [290, 0]
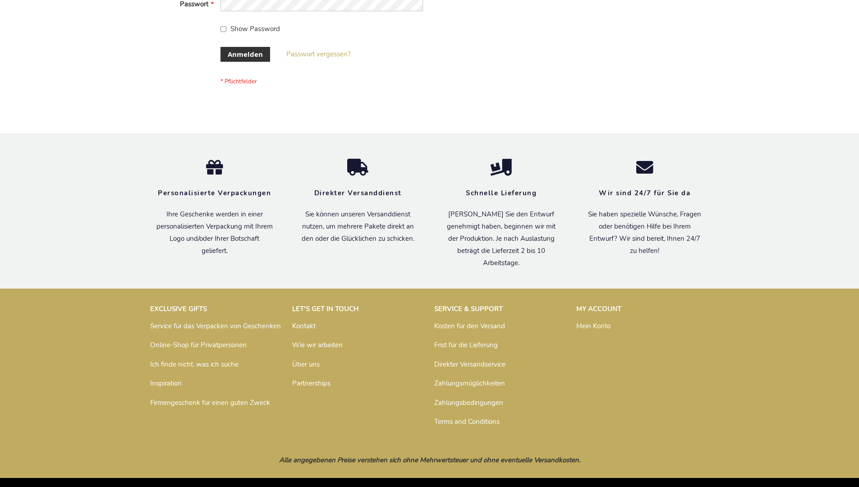
scroll to position [302, 0]
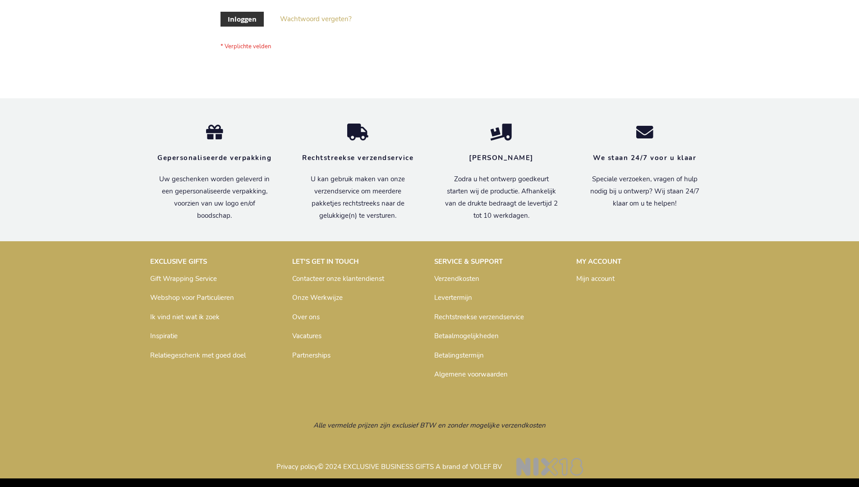
scroll to position [306, 0]
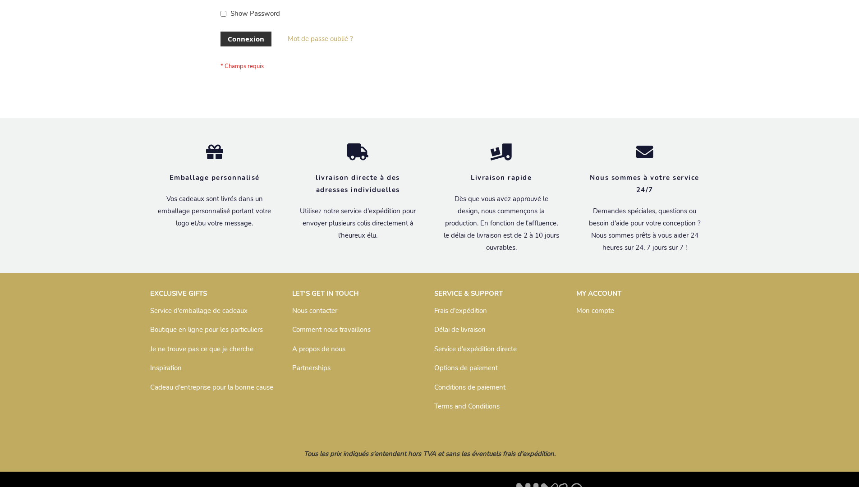
scroll to position [311, 0]
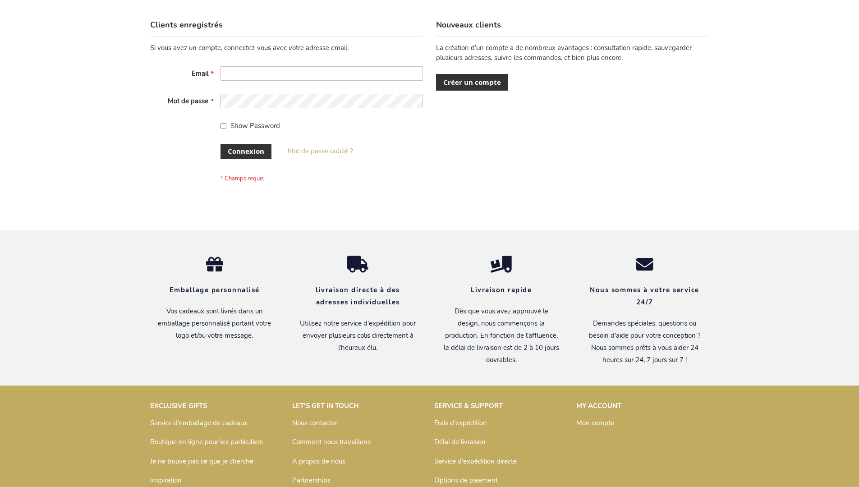
scroll to position [311, 0]
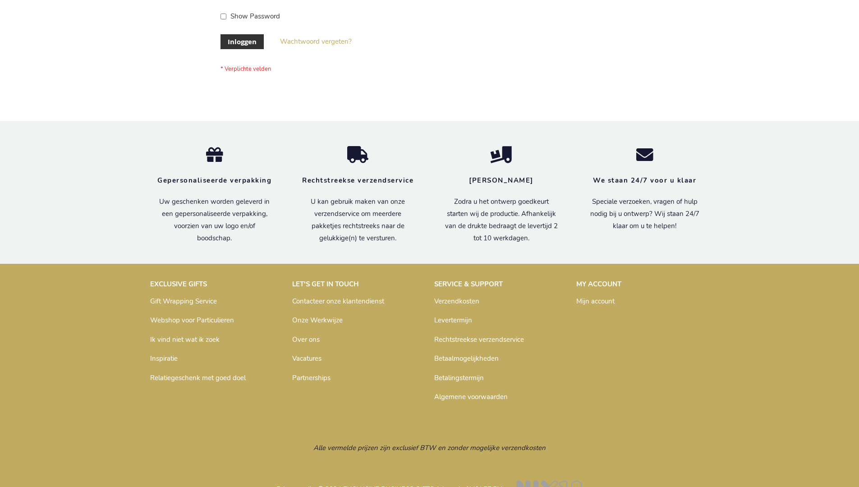
scroll to position [306, 0]
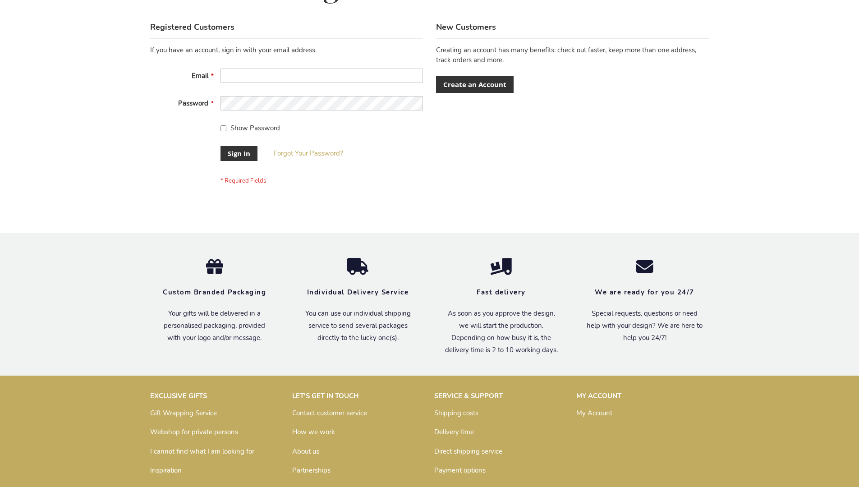
scroll to position [290, 0]
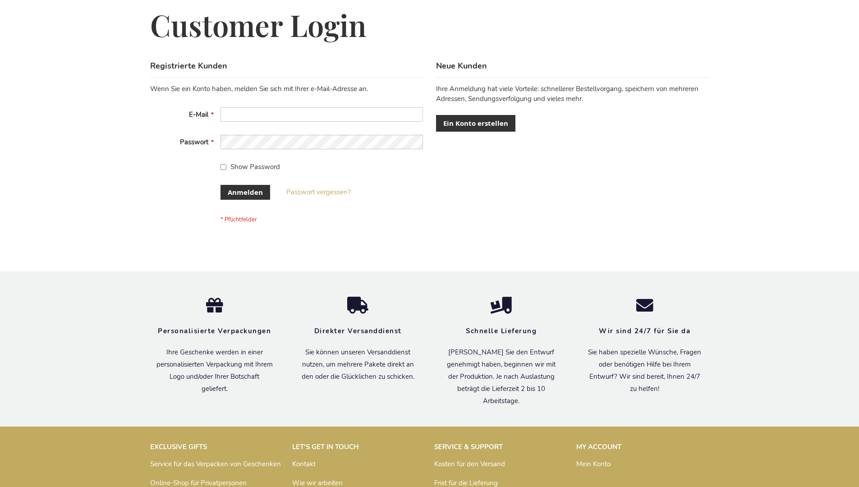
scroll to position [302, 0]
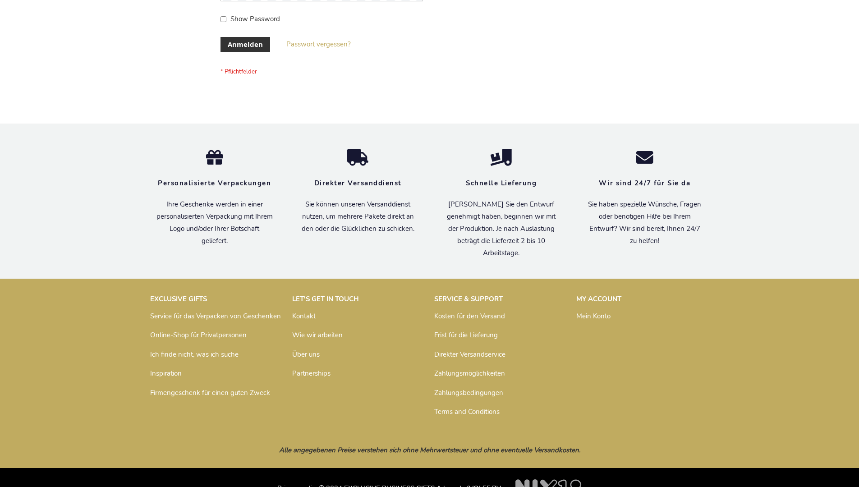
scroll to position [302, 0]
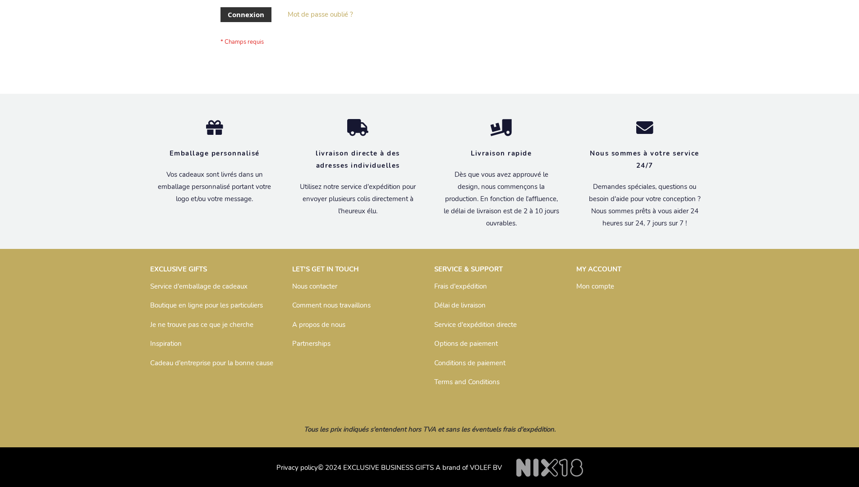
scroll to position [311, 0]
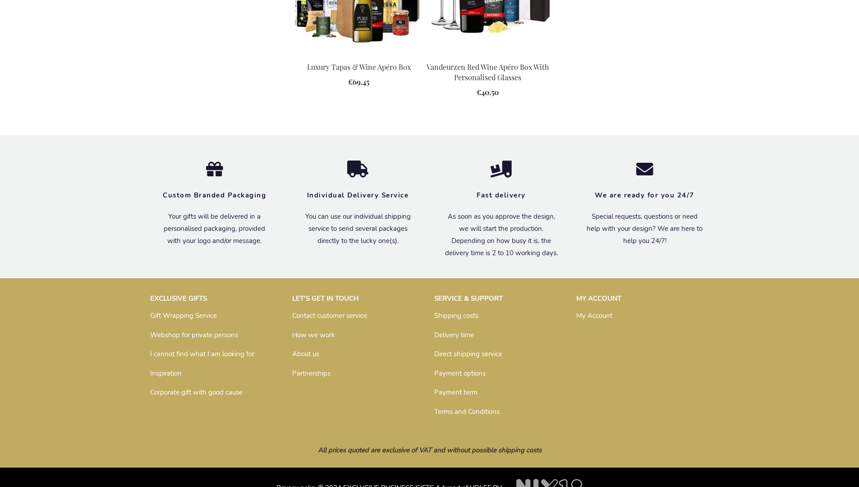
scroll to position [1006, 0]
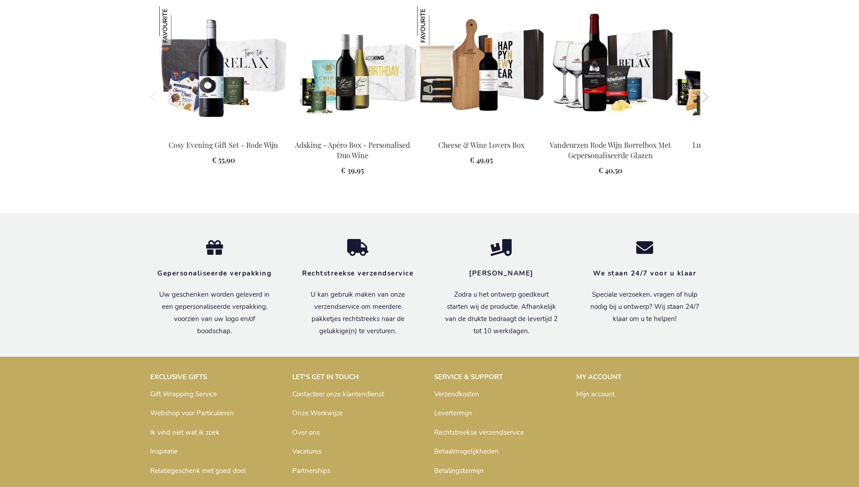
scroll to position [1235, 0]
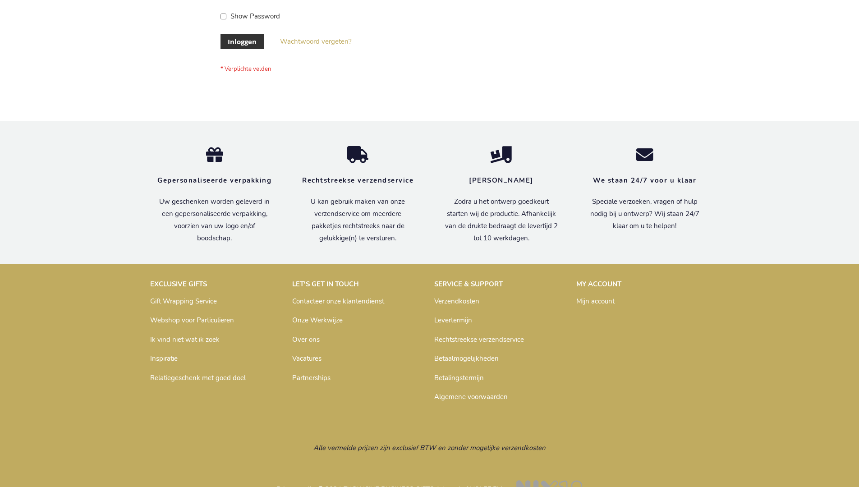
scroll to position [306, 0]
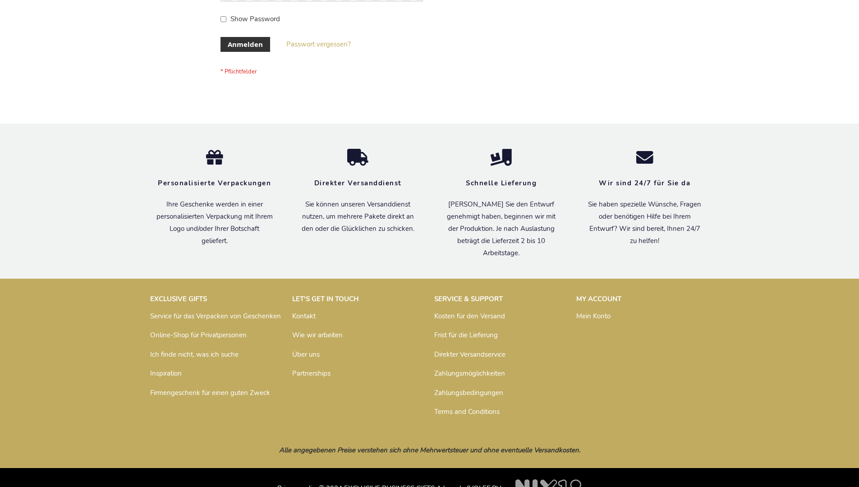
scroll to position [302, 0]
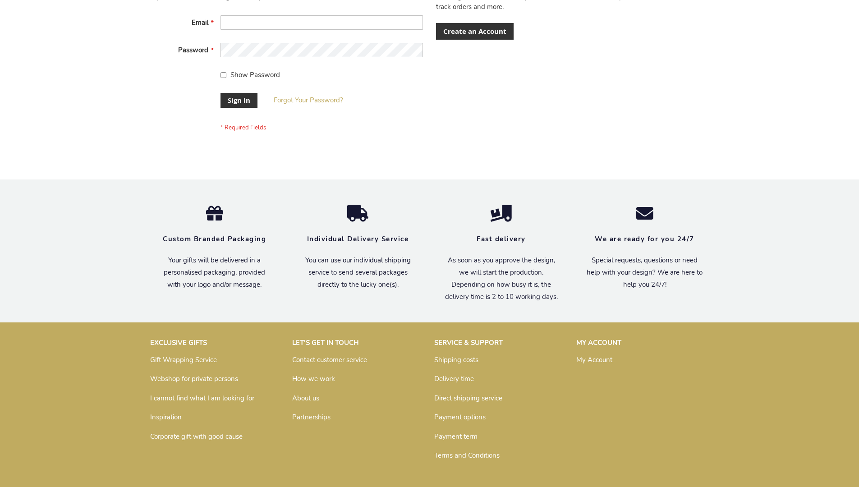
scroll to position [290, 0]
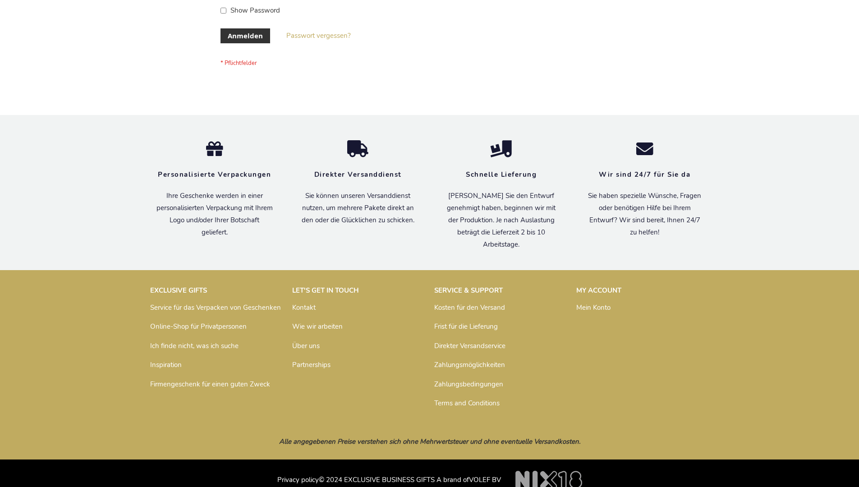
scroll to position [302, 0]
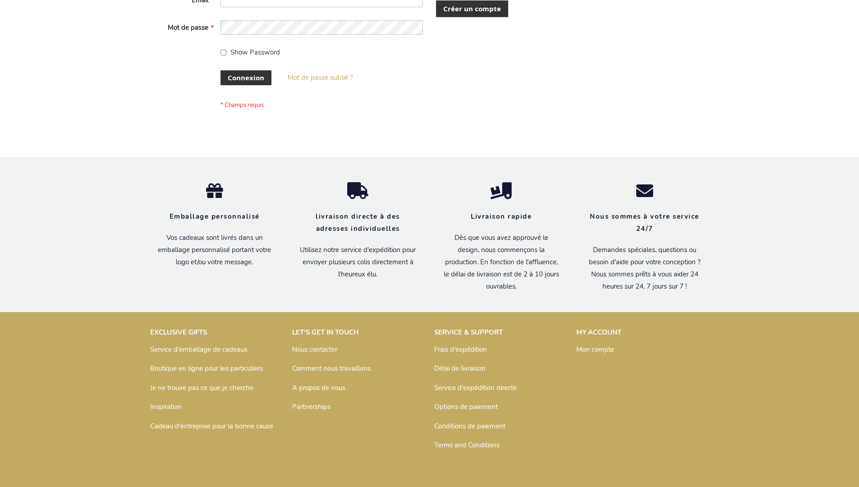
scroll to position [311, 0]
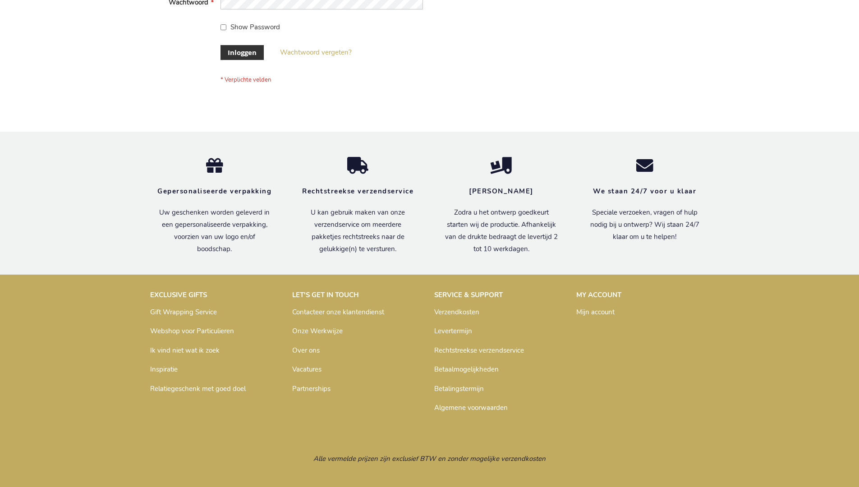
scroll to position [306, 0]
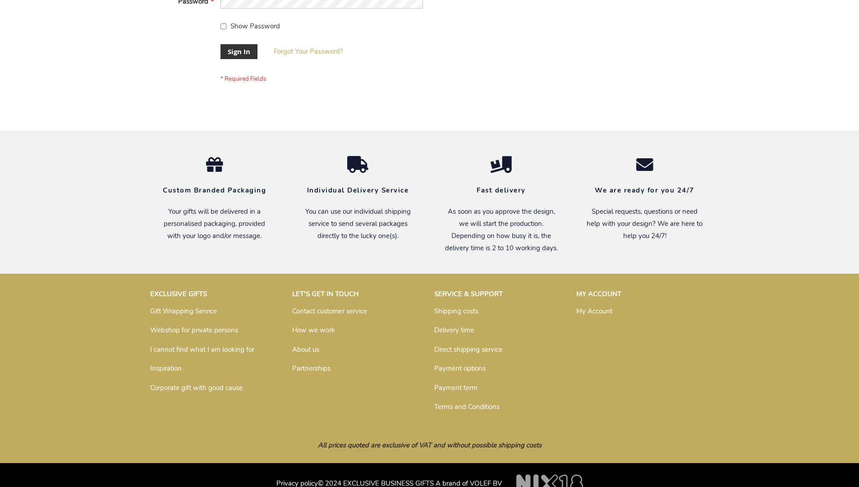
scroll to position [290, 0]
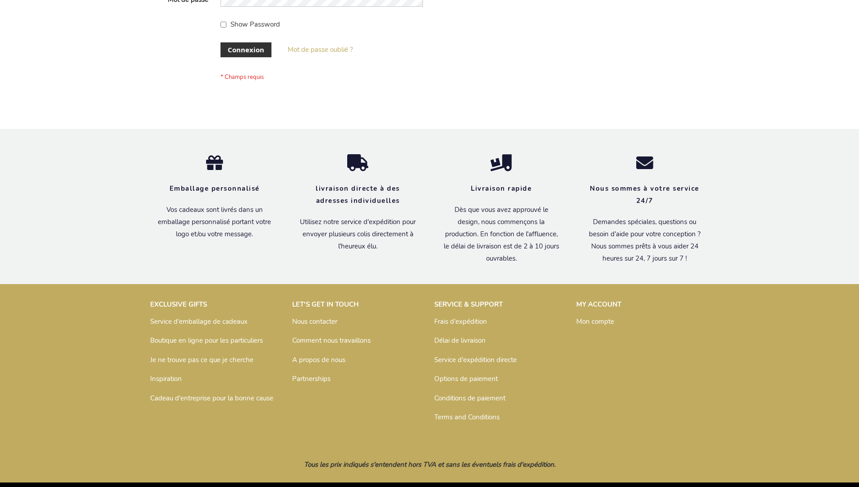
scroll to position [311, 0]
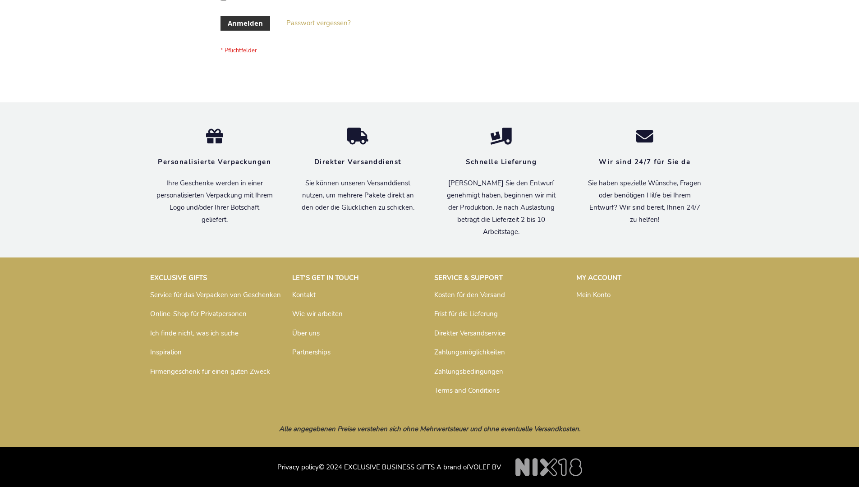
scroll to position [302, 0]
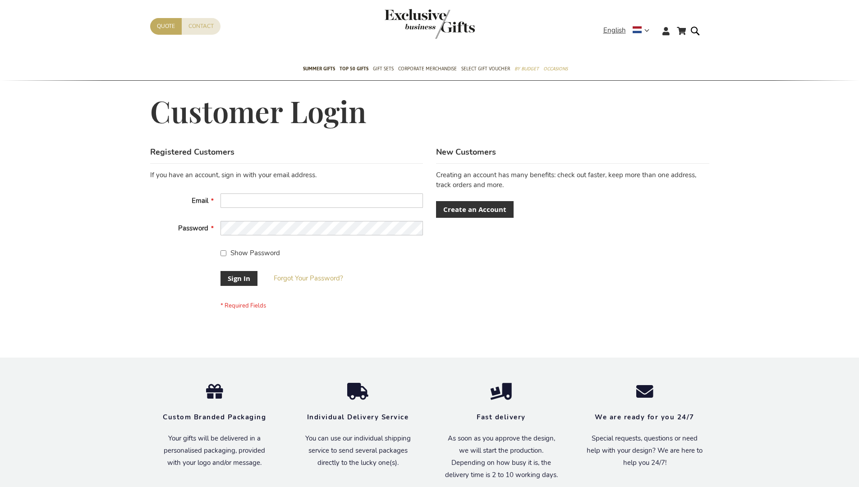
scroll to position [290, 0]
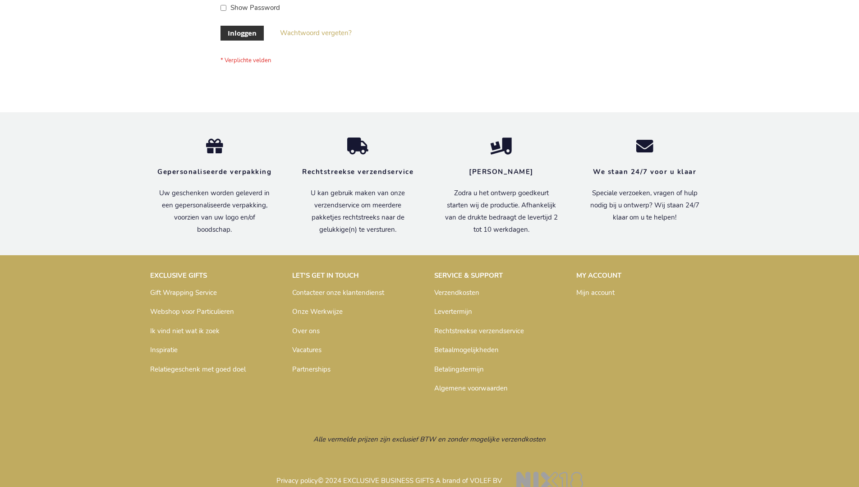
scroll to position [306, 0]
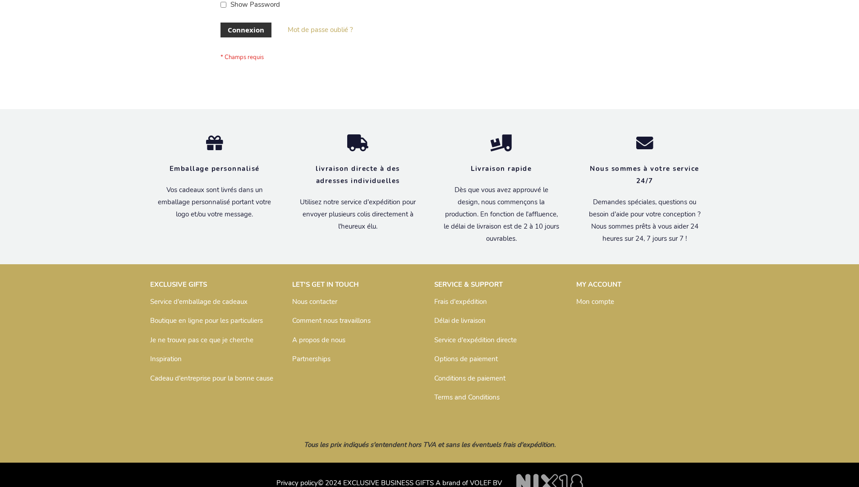
scroll to position [311, 0]
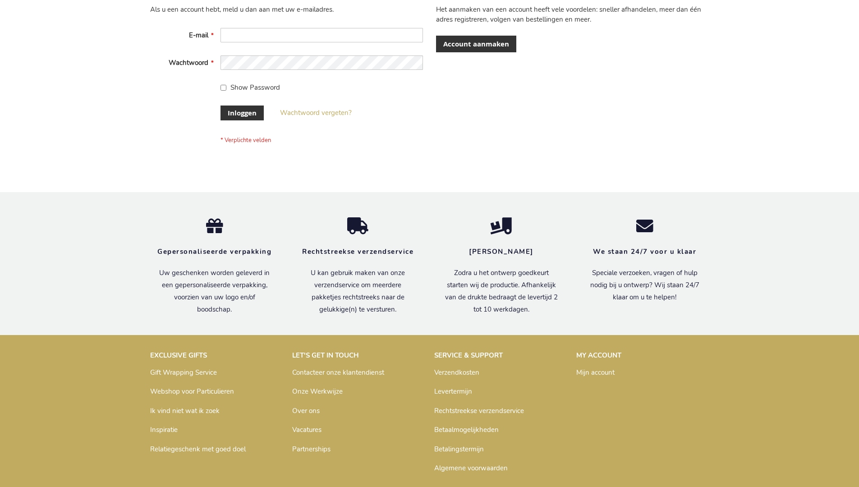
scroll to position [306, 0]
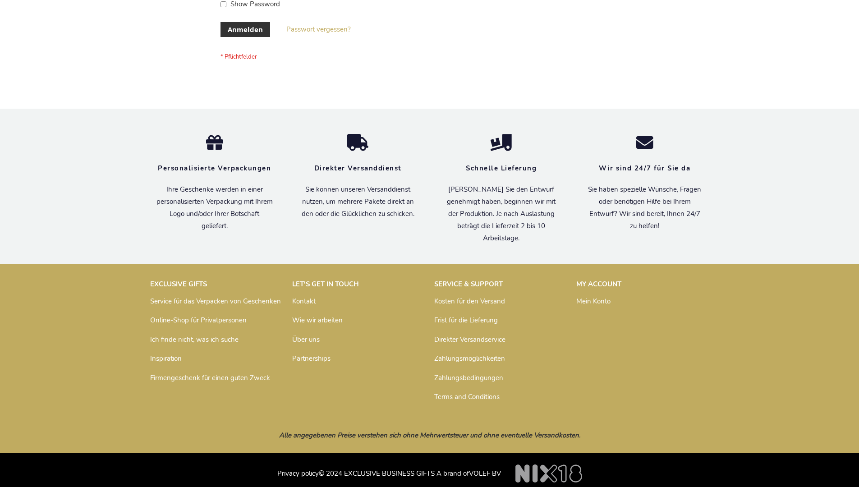
scroll to position [302, 0]
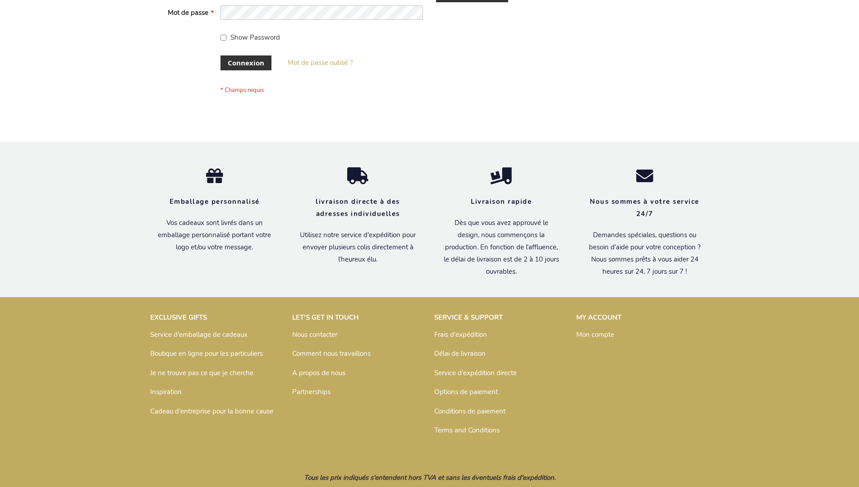
scroll to position [311, 0]
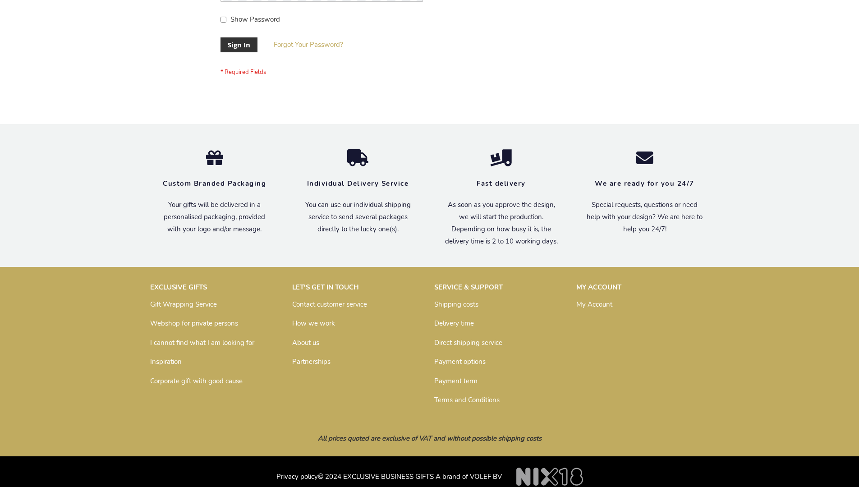
scroll to position [290, 0]
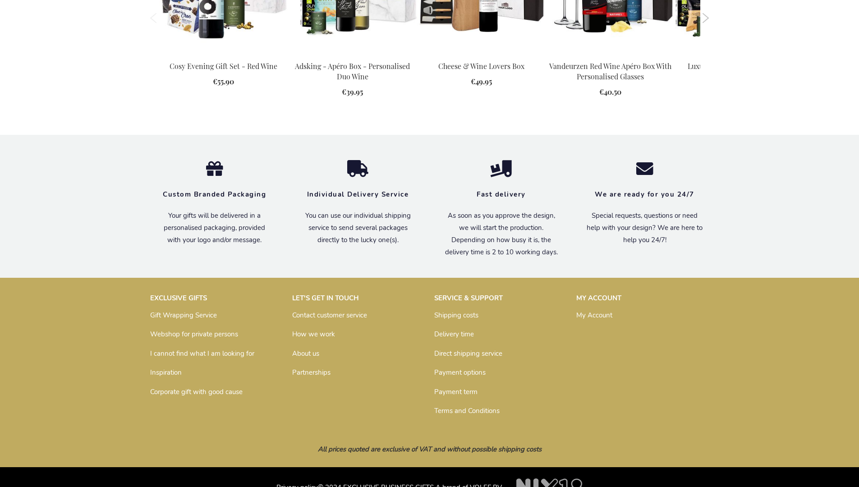
scroll to position [1198, 0]
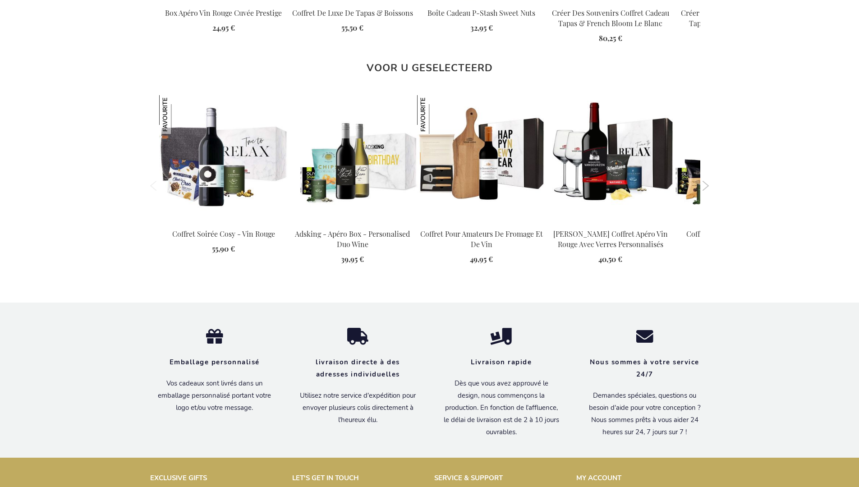
scroll to position [1240, 0]
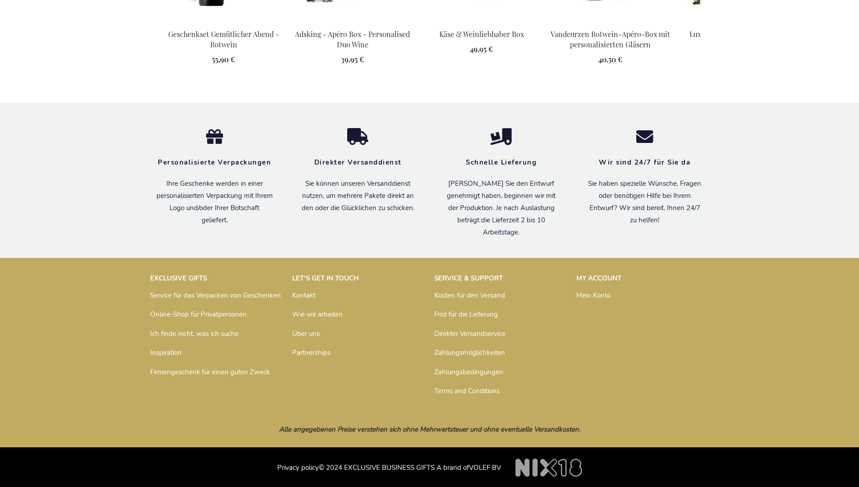
scroll to position [1230, 0]
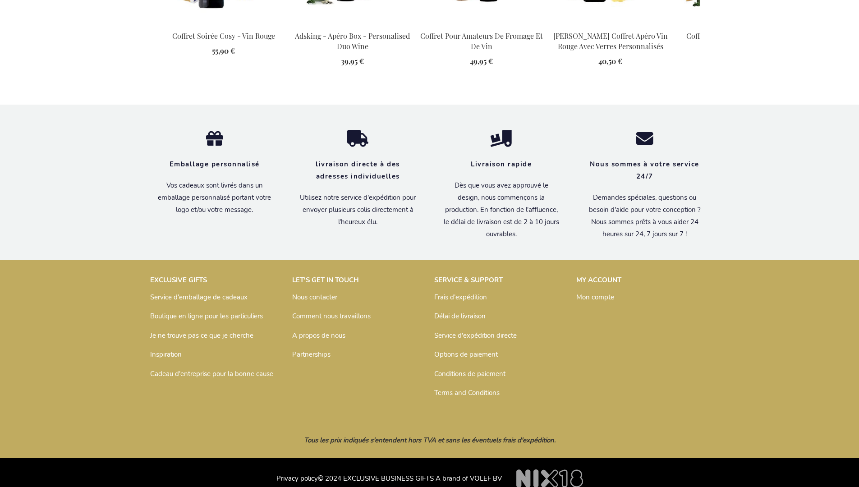
scroll to position [1240, 0]
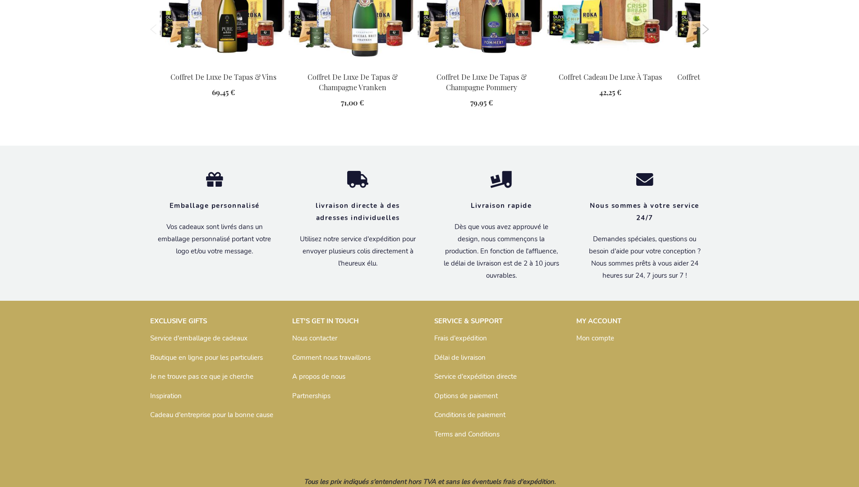
scroll to position [1305, 0]
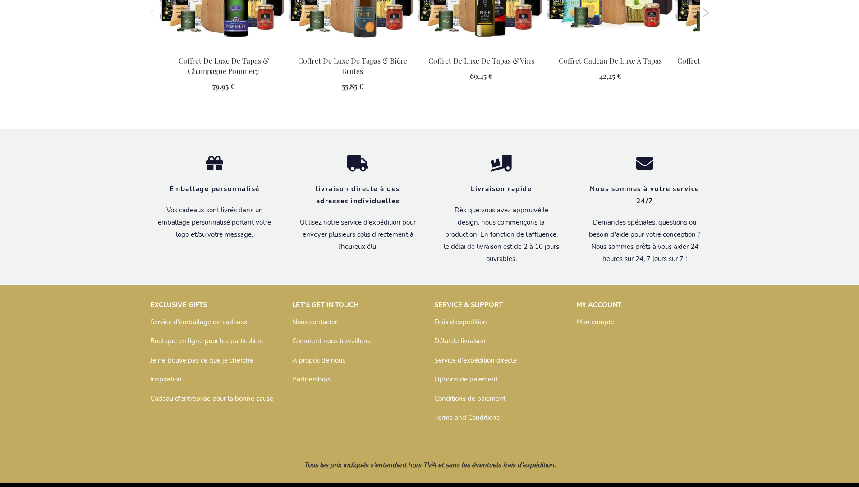
scroll to position [1306, 0]
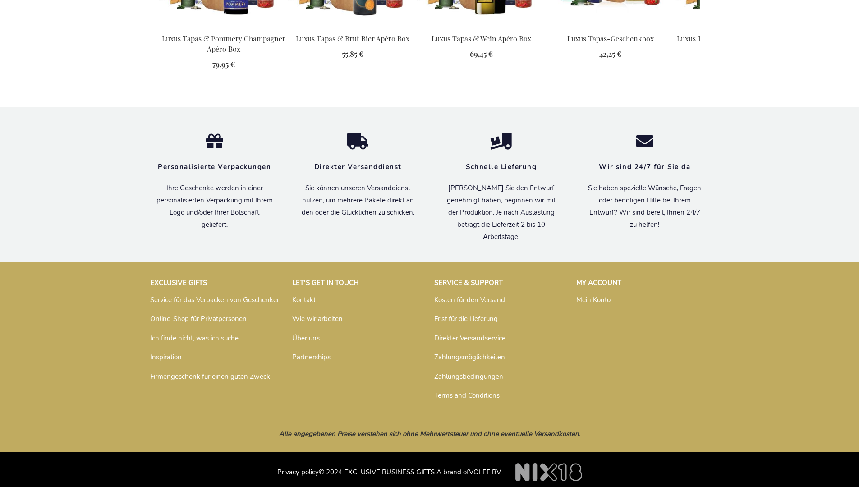
scroll to position [1297, 0]
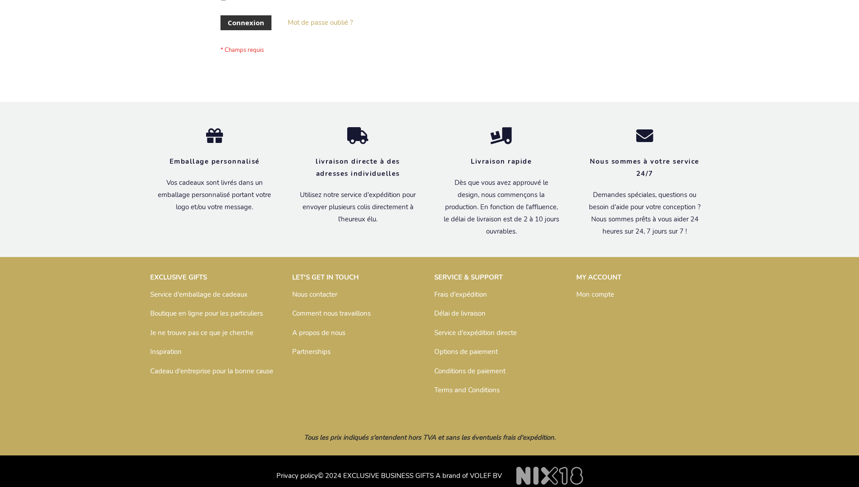
scroll to position [311, 0]
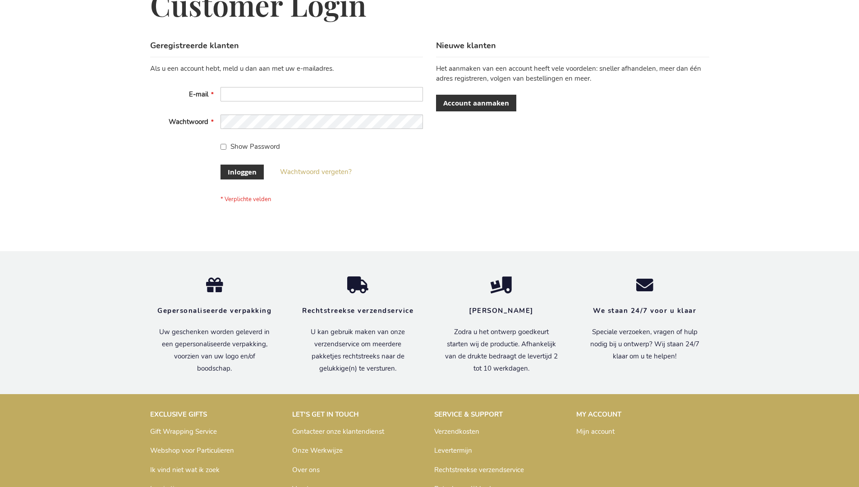
scroll to position [306, 0]
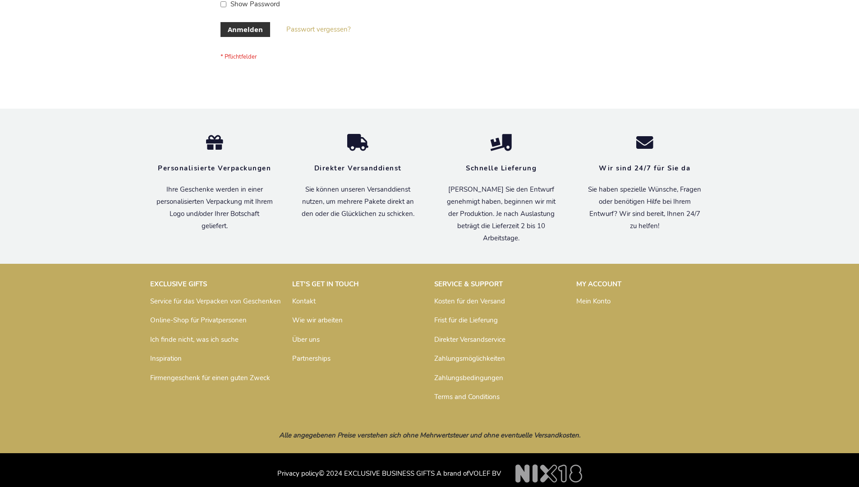
scroll to position [302, 0]
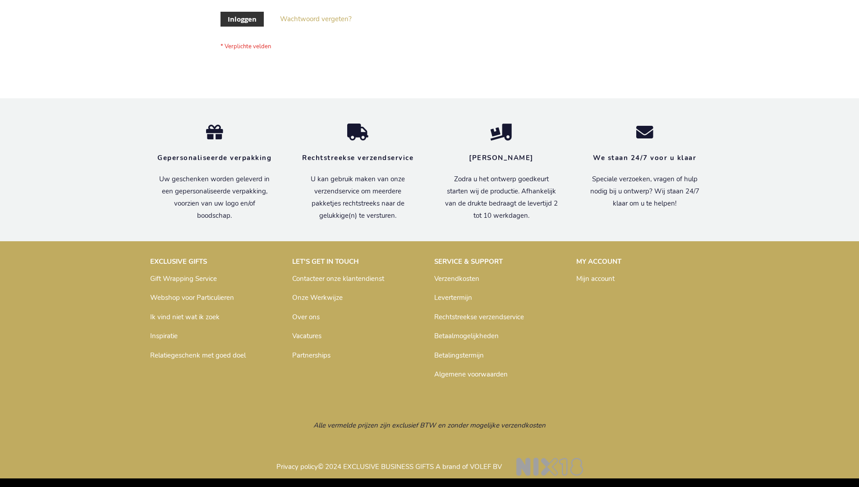
scroll to position [306, 0]
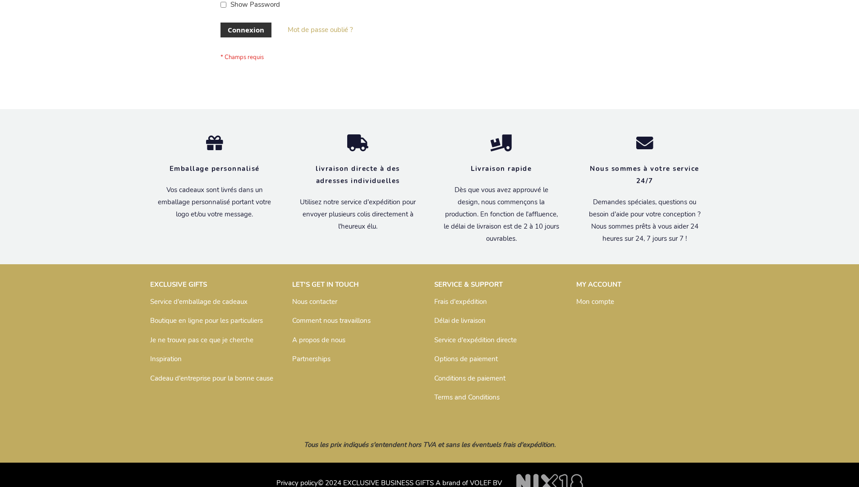
scroll to position [311, 0]
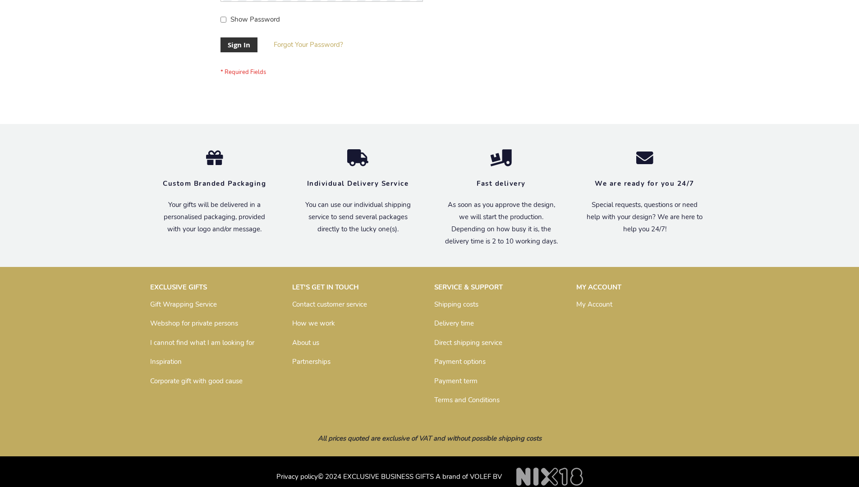
scroll to position [290, 0]
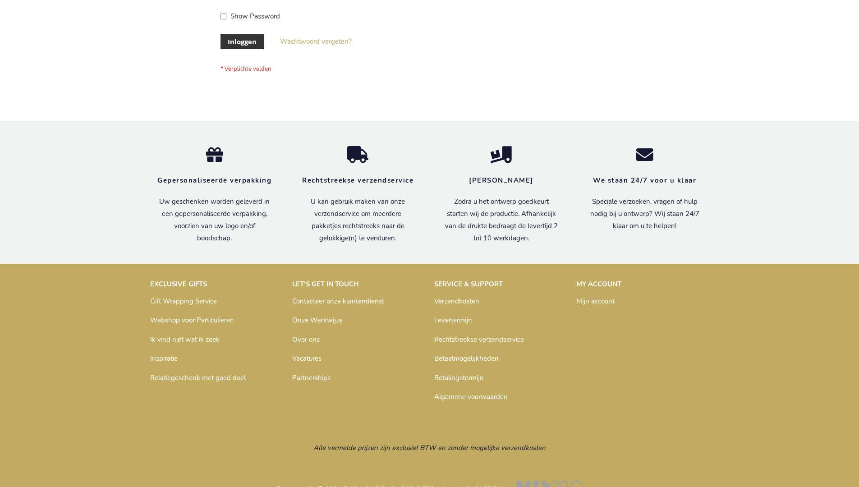
scroll to position [306, 0]
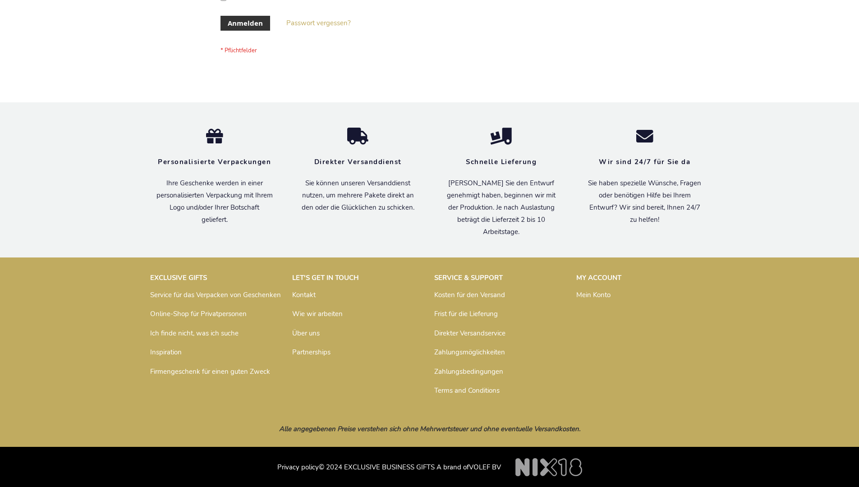
scroll to position [302, 0]
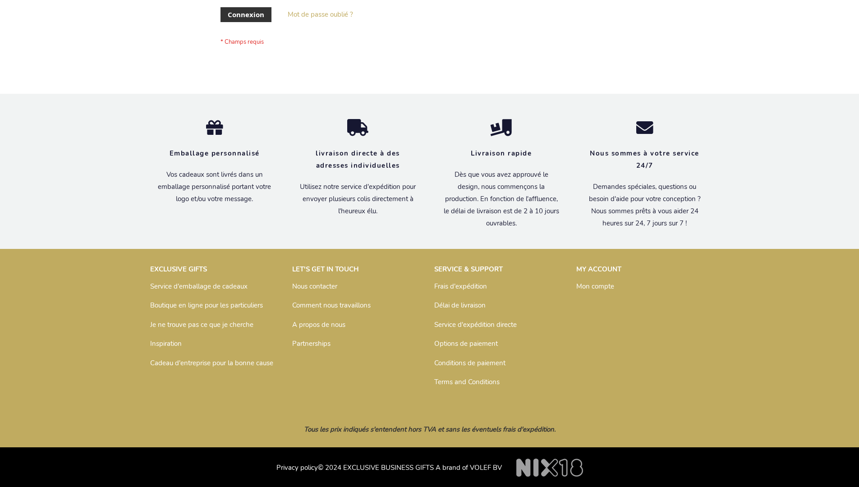
scroll to position [311, 0]
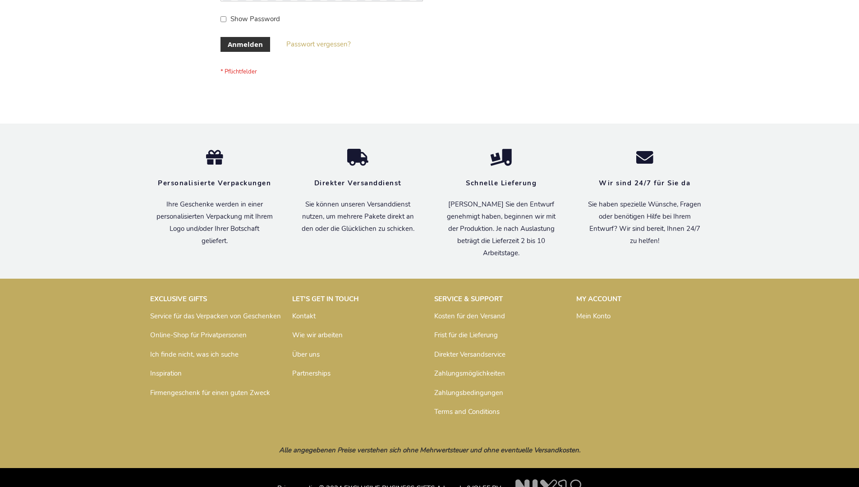
scroll to position [302, 0]
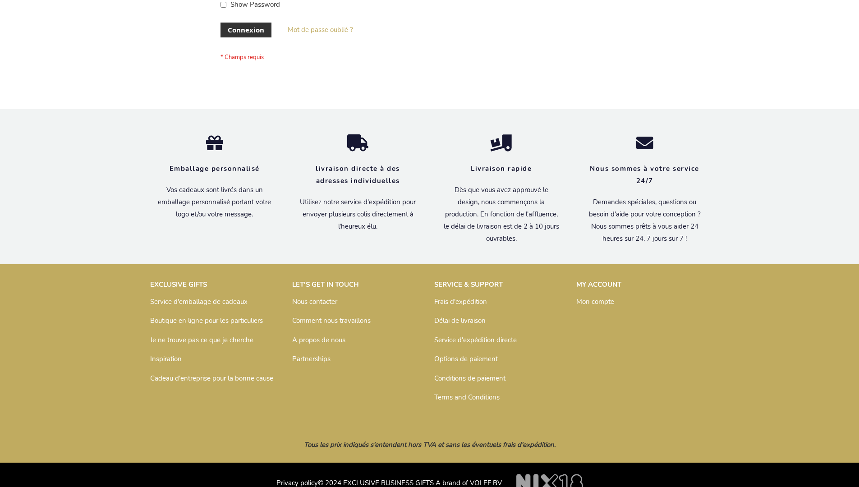
scroll to position [311, 0]
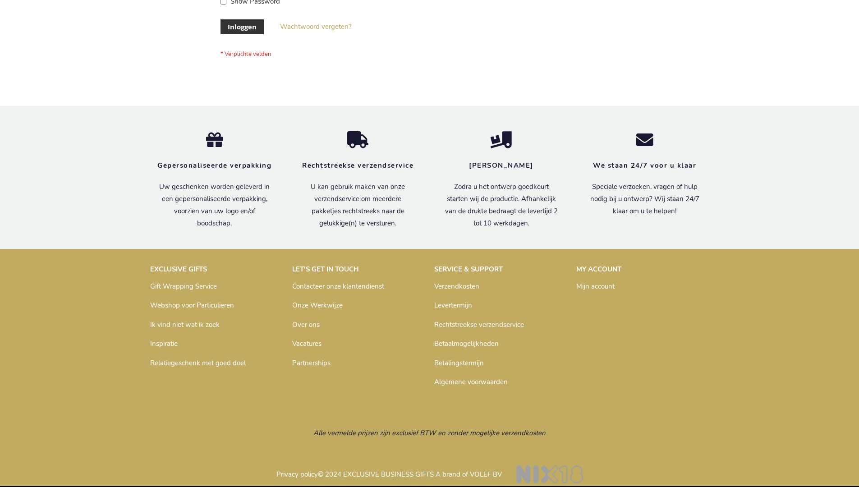
scroll to position [306, 0]
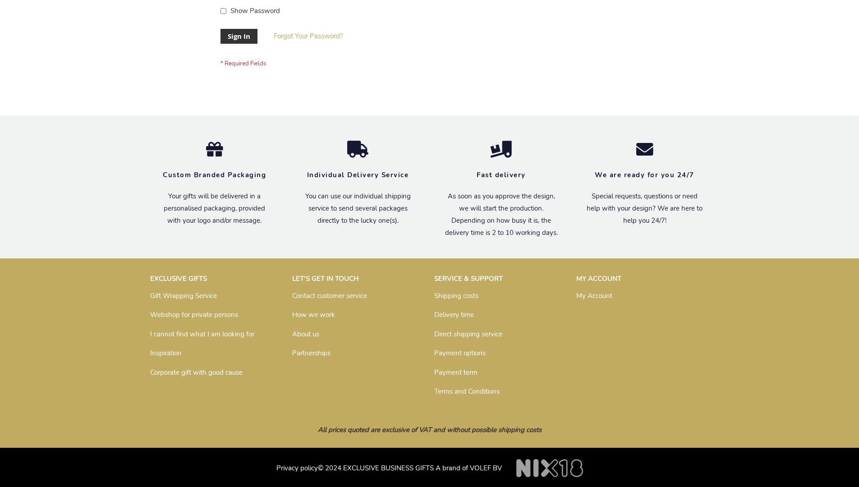
scroll to position [290, 0]
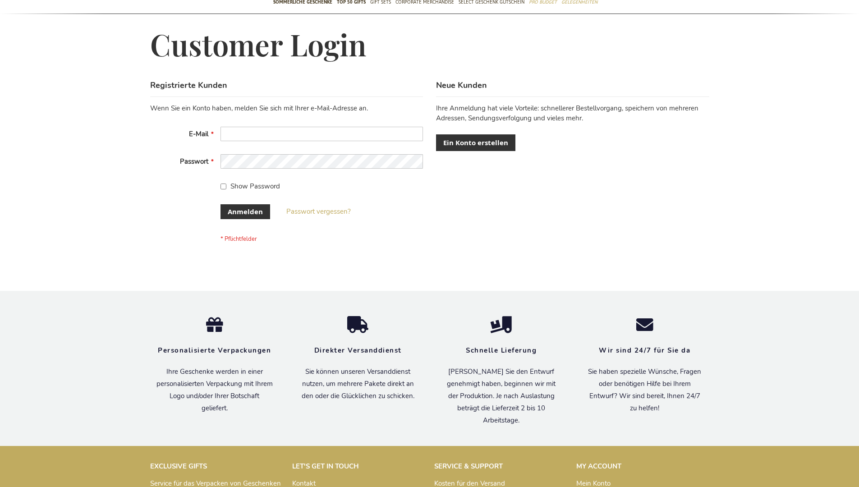
scroll to position [302, 0]
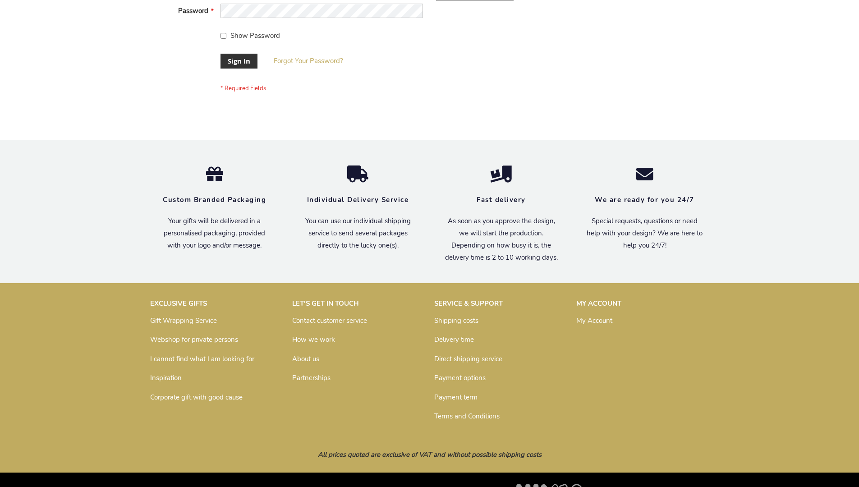
scroll to position [290, 0]
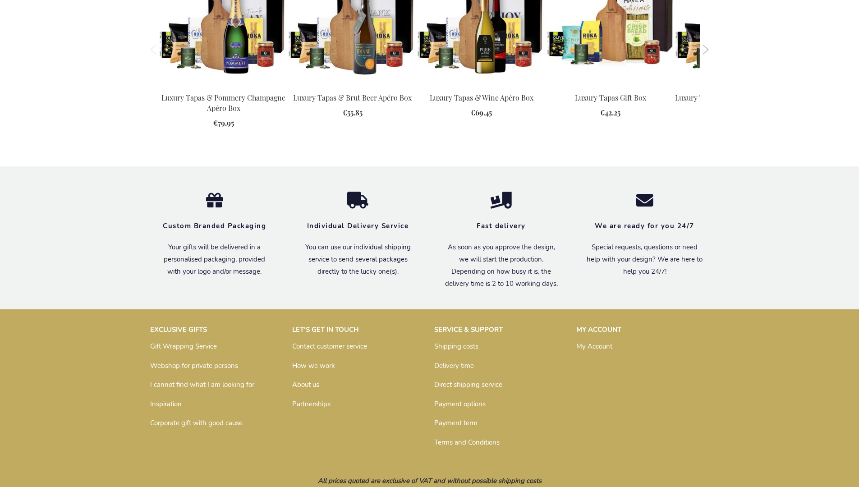
scroll to position [1274, 0]
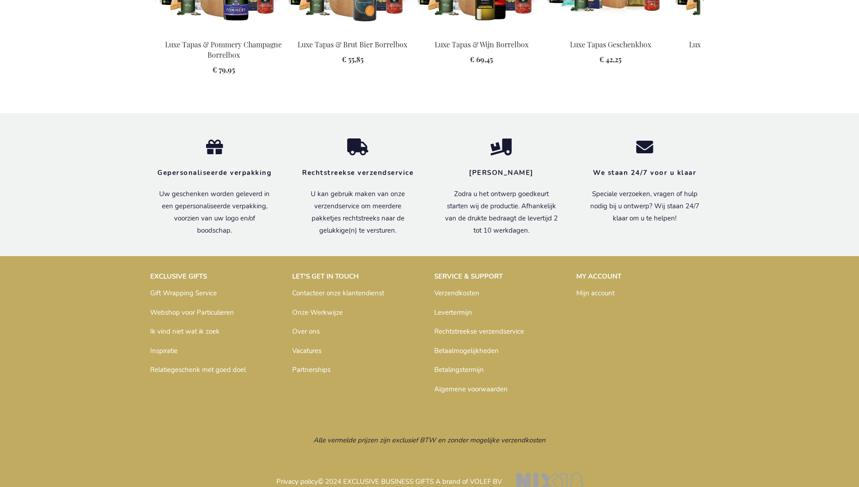
scroll to position [1281, 0]
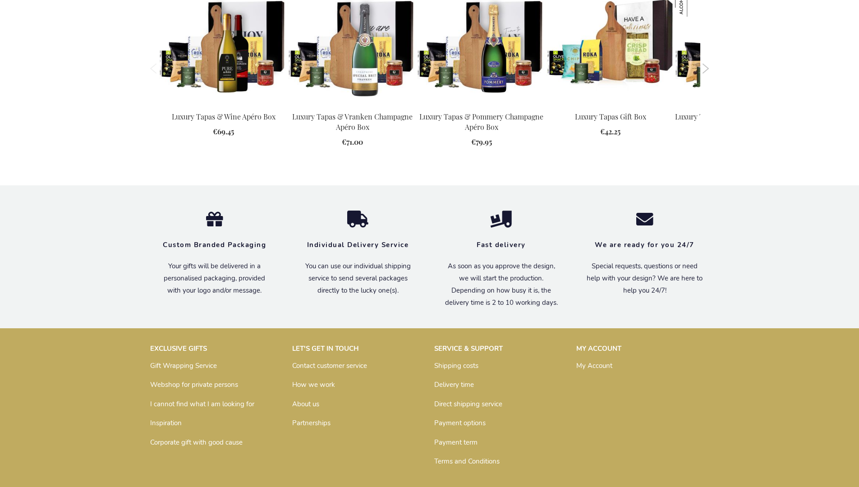
scroll to position [1274, 0]
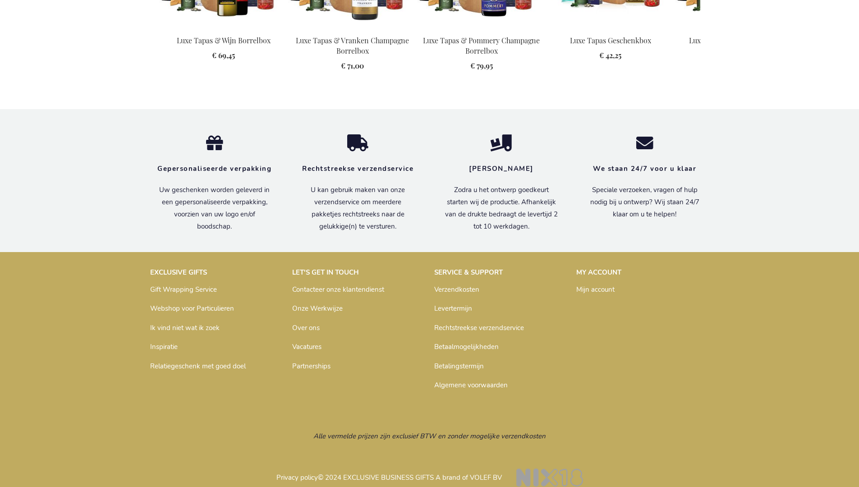
scroll to position [1280, 0]
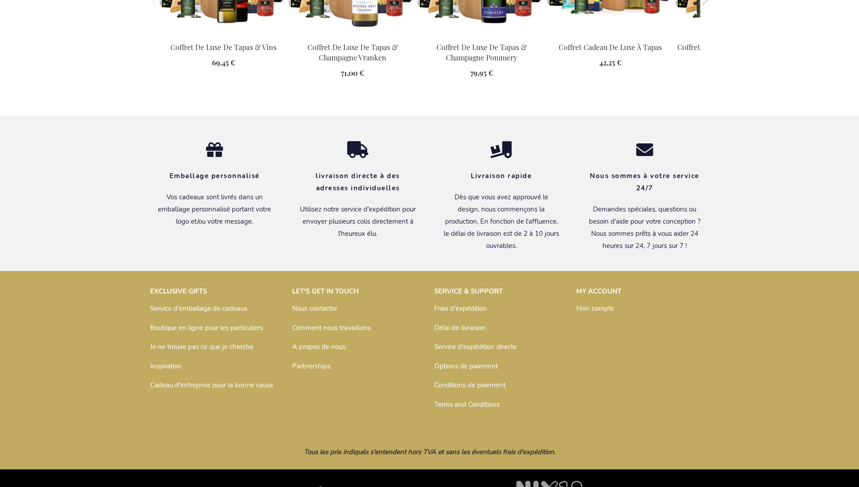
scroll to position [1305, 0]
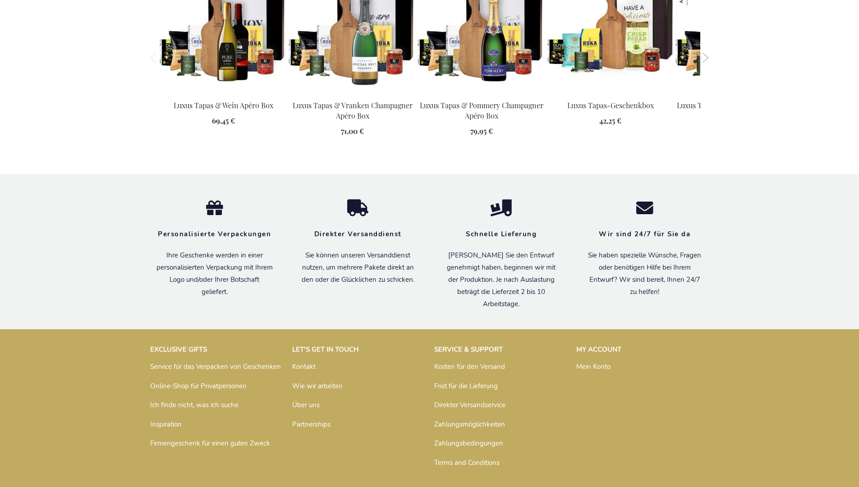
scroll to position [1296, 0]
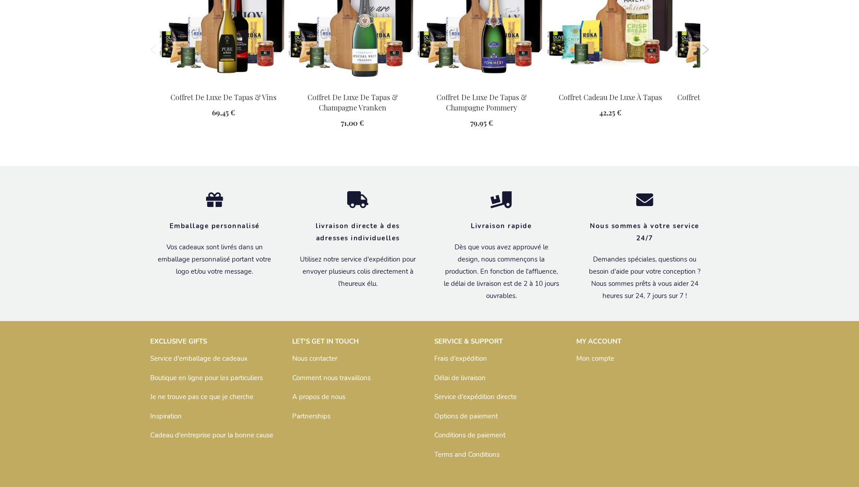
scroll to position [1305, 0]
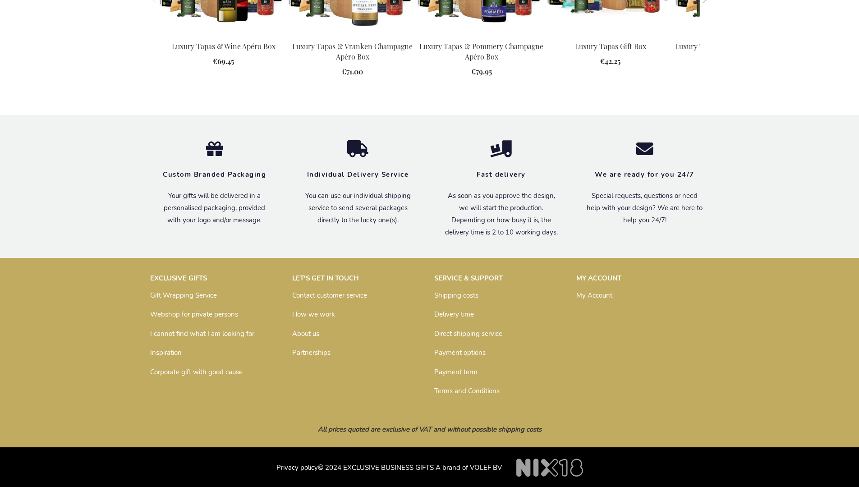
scroll to position [1274, 0]
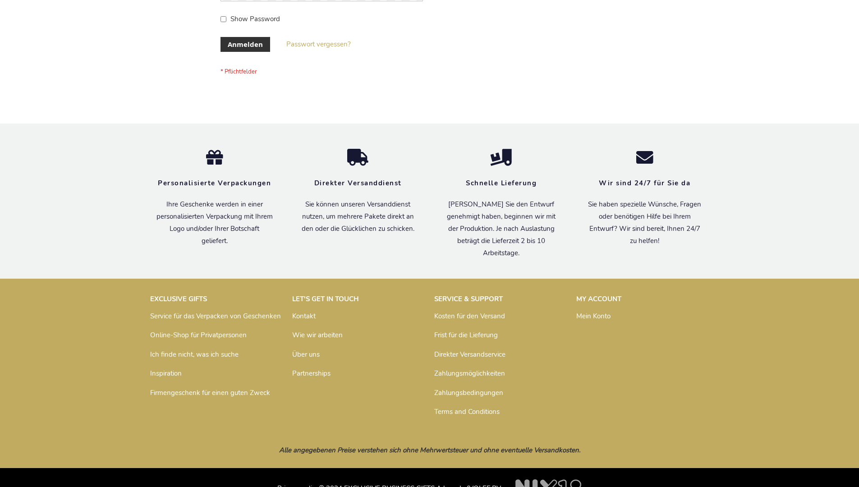
scroll to position [302, 0]
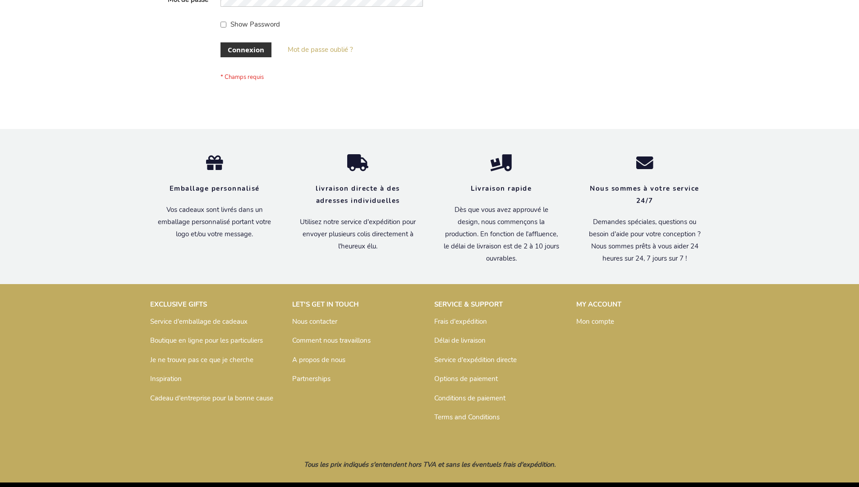
scroll to position [311, 0]
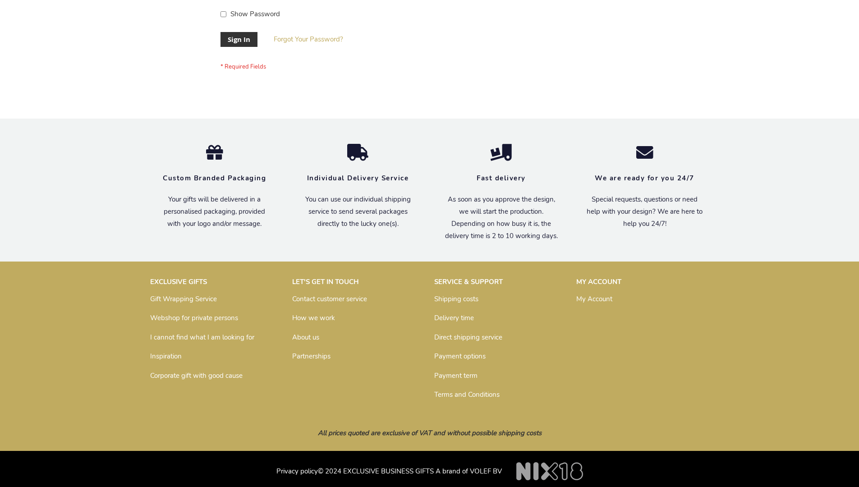
scroll to position [290, 0]
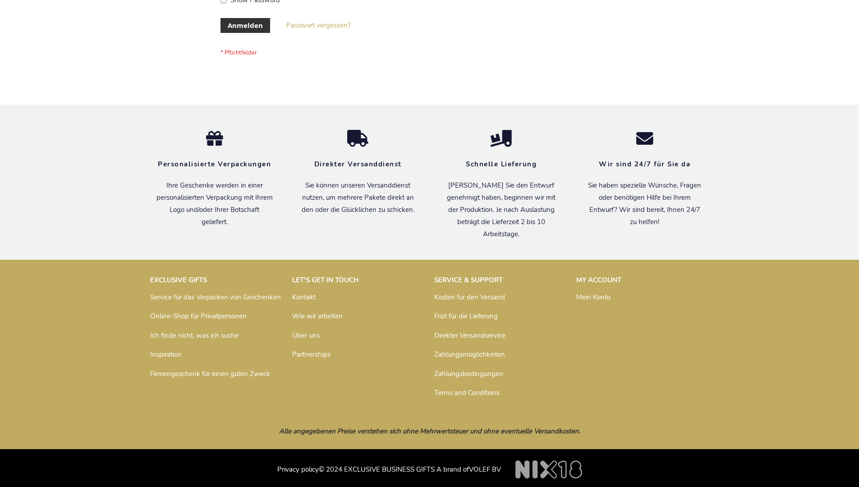
scroll to position [302, 0]
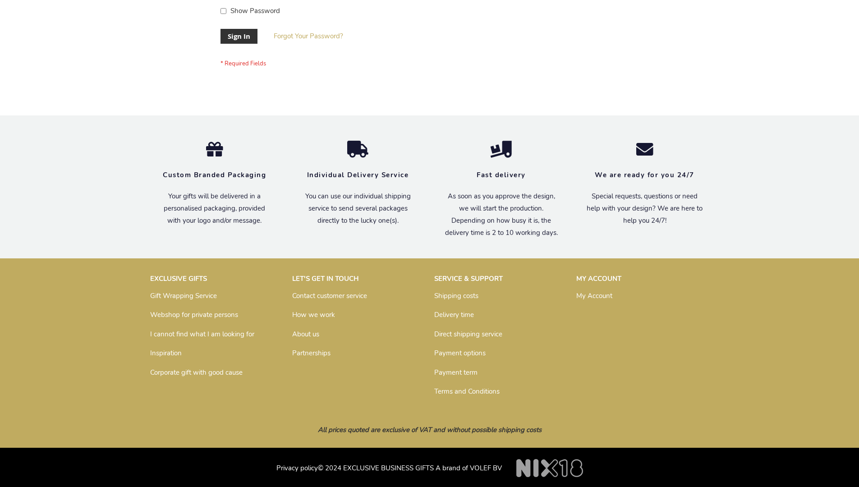
scroll to position [290, 0]
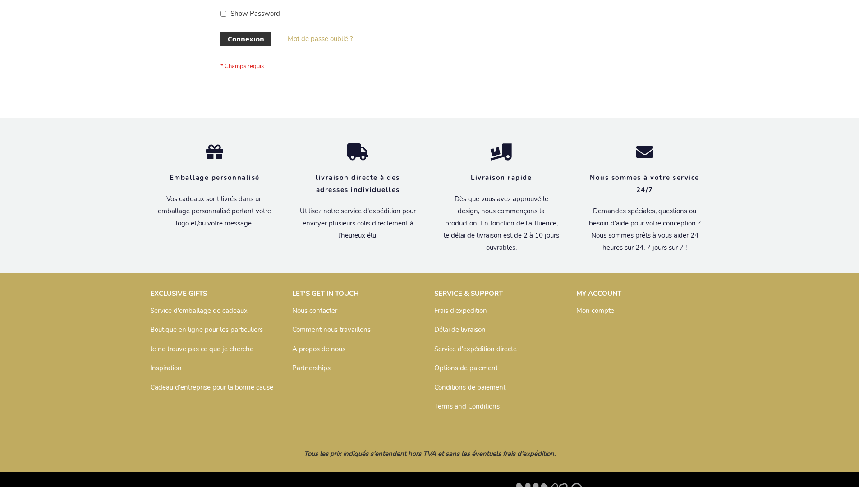
scroll to position [311, 0]
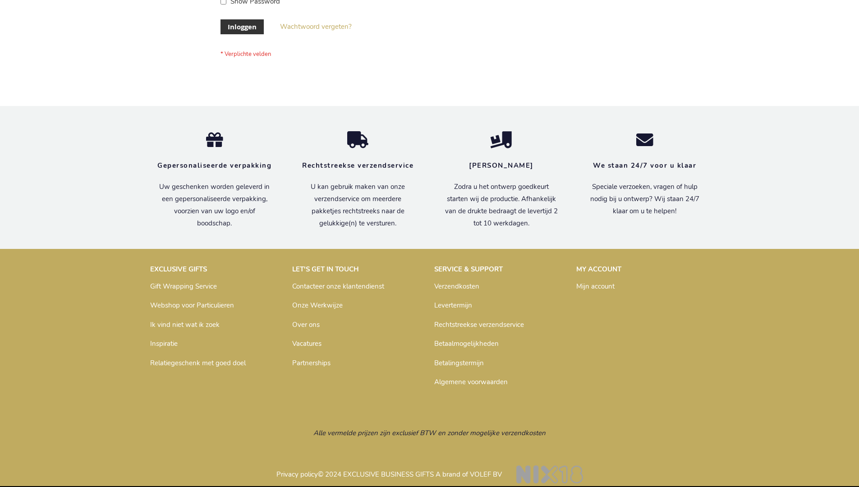
scroll to position [306, 0]
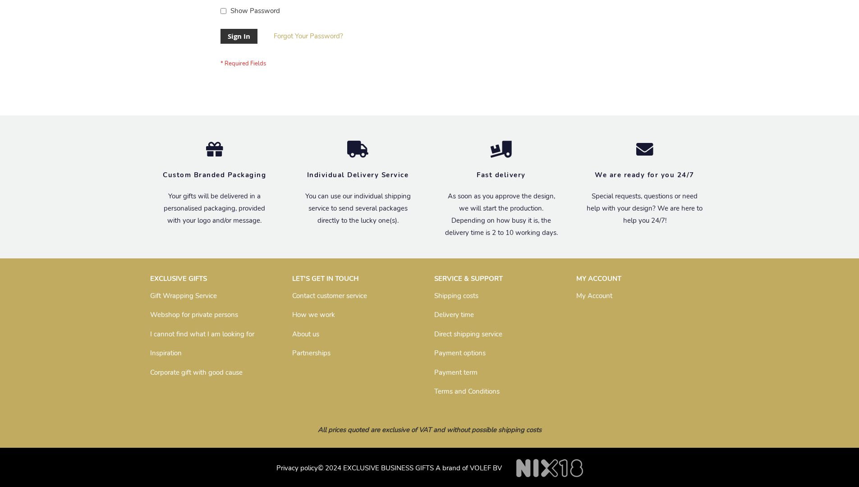
scroll to position [290, 0]
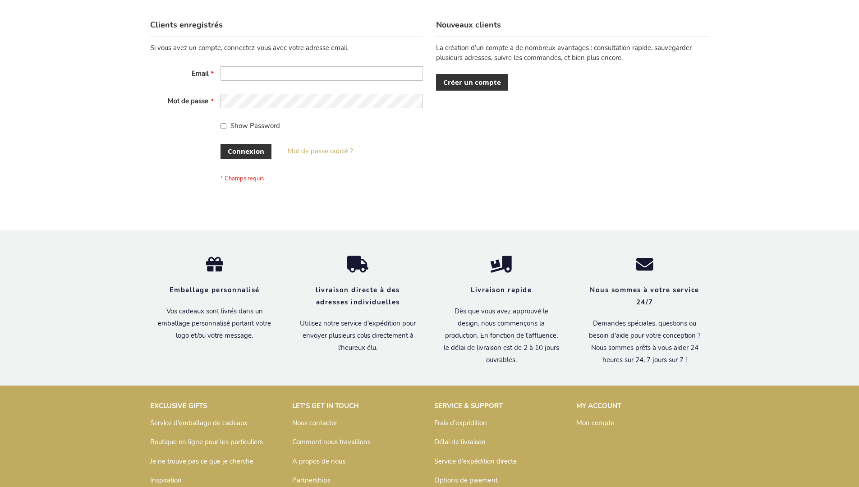
scroll to position [311, 0]
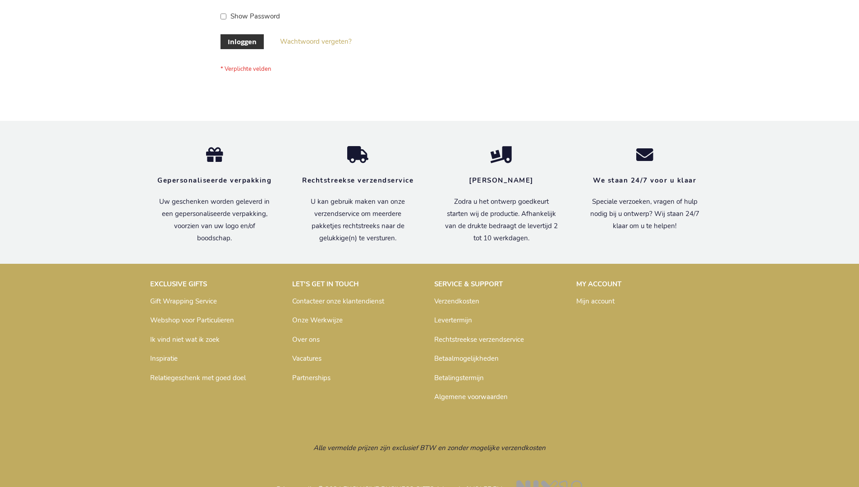
scroll to position [306, 0]
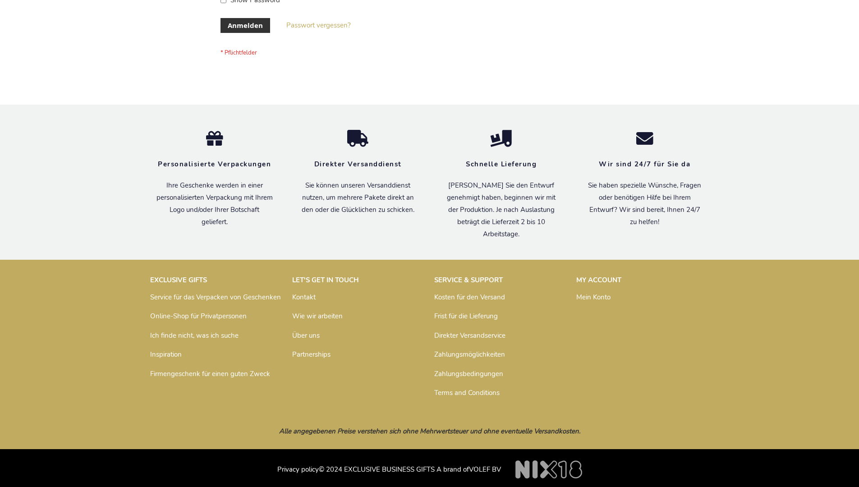
scroll to position [302, 0]
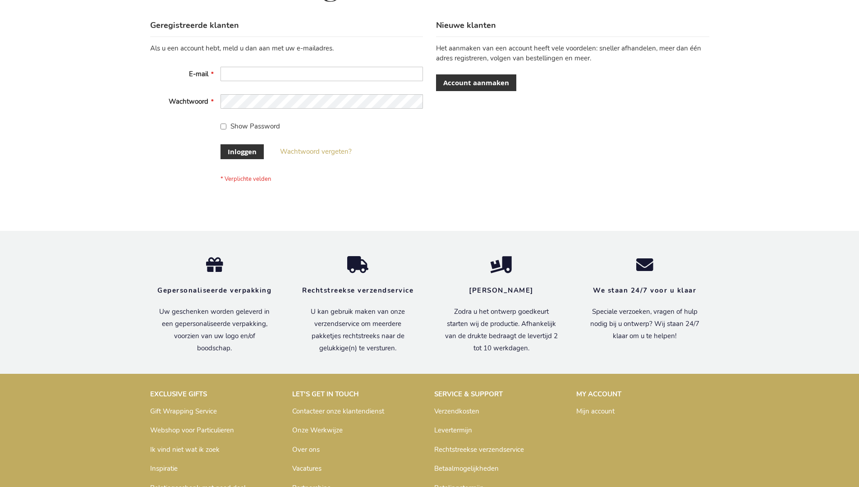
scroll to position [306, 0]
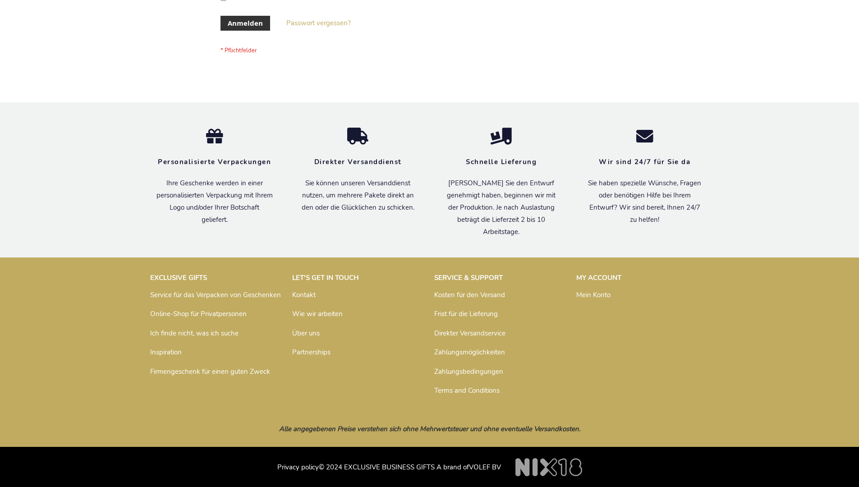
scroll to position [302, 0]
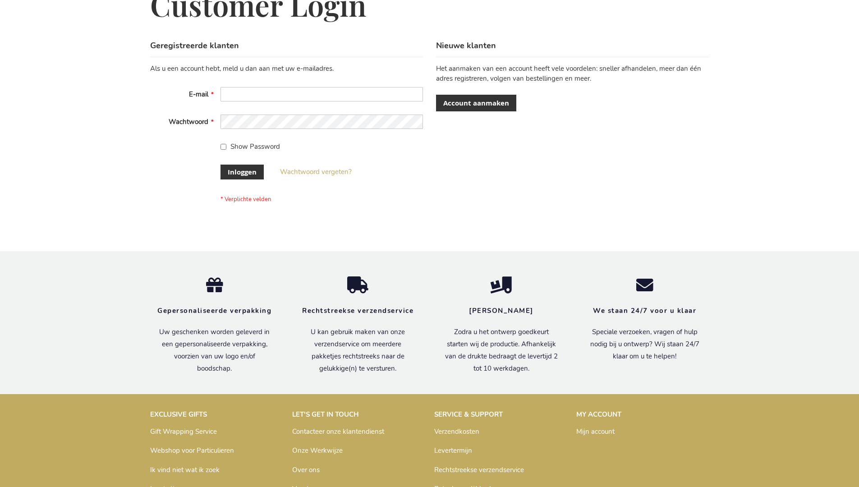
scroll to position [306, 0]
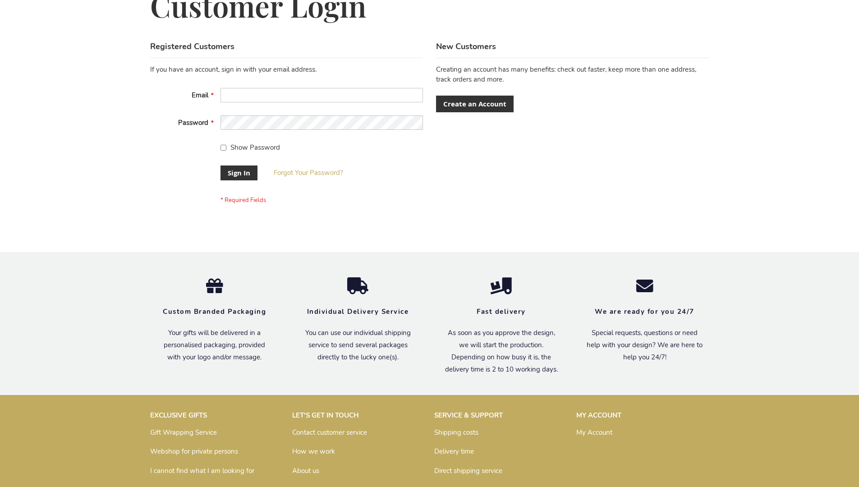
scroll to position [290, 0]
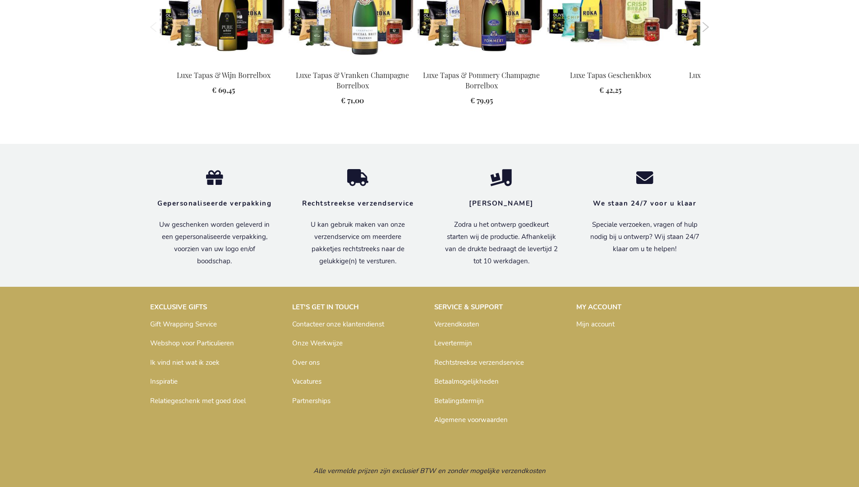
scroll to position [1280, 0]
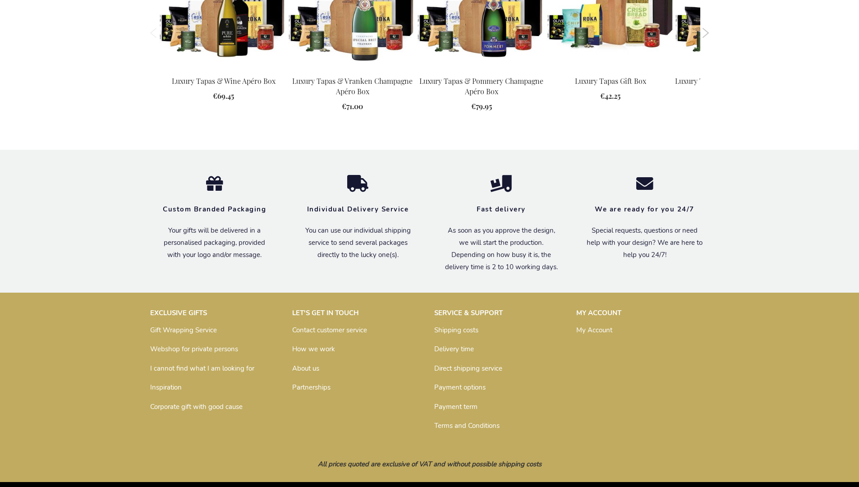
scroll to position [1274, 0]
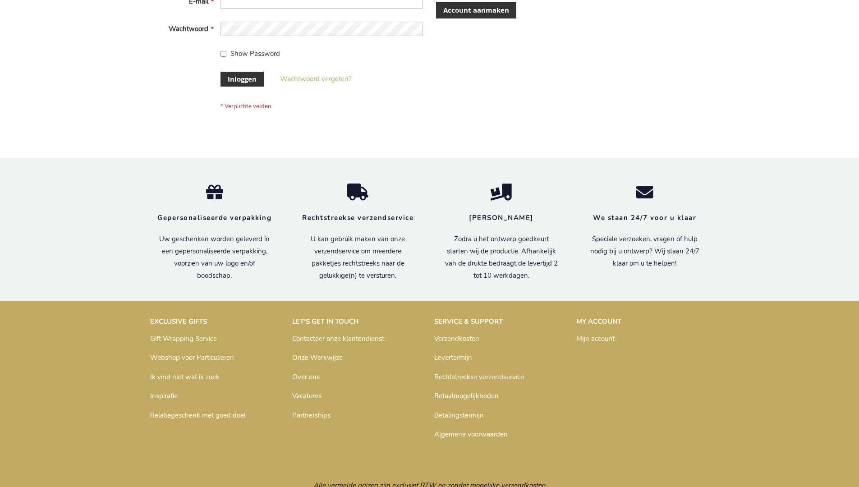
scroll to position [306, 0]
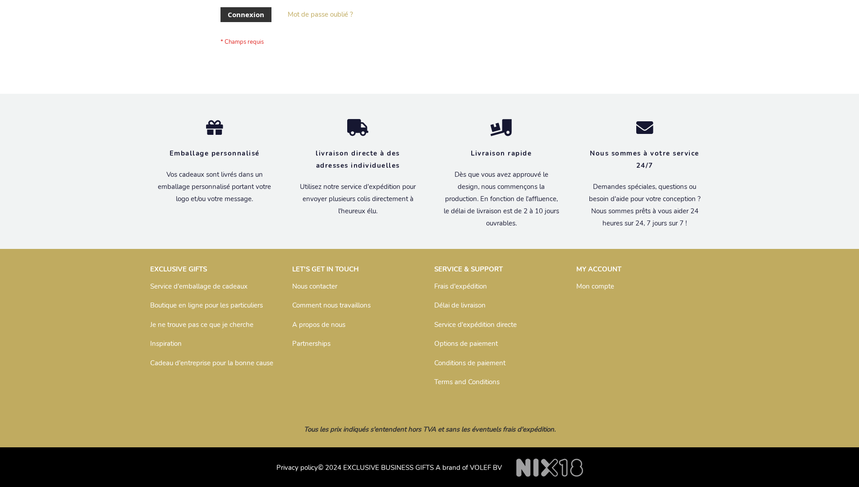
scroll to position [311, 0]
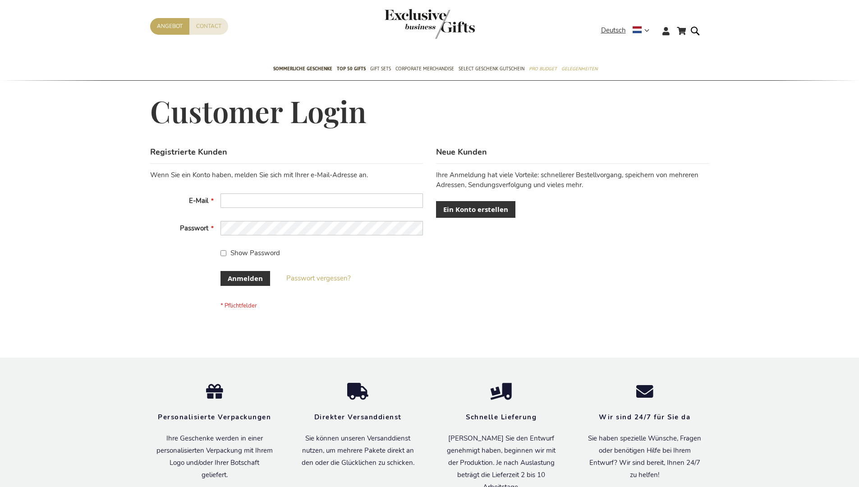
scroll to position [302, 0]
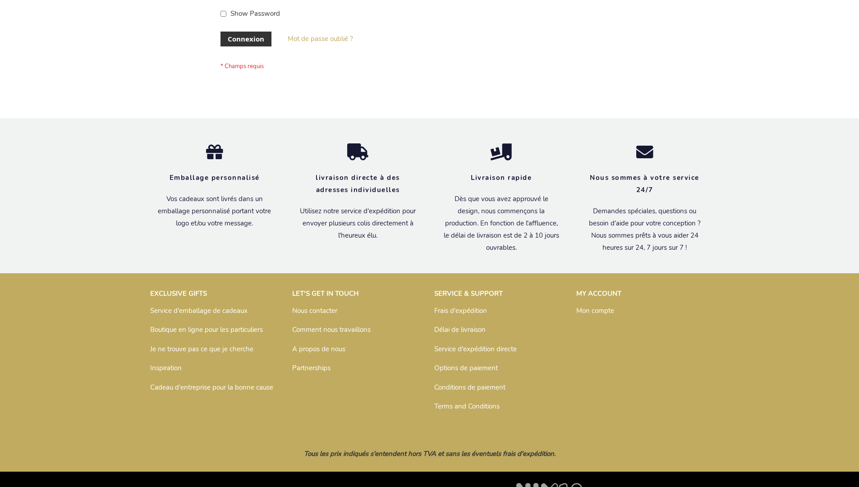
scroll to position [311, 0]
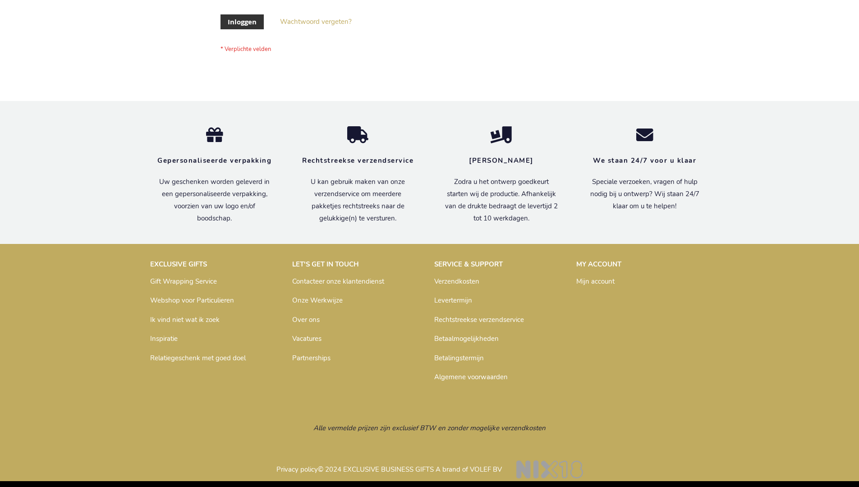
scroll to position [306, 0]
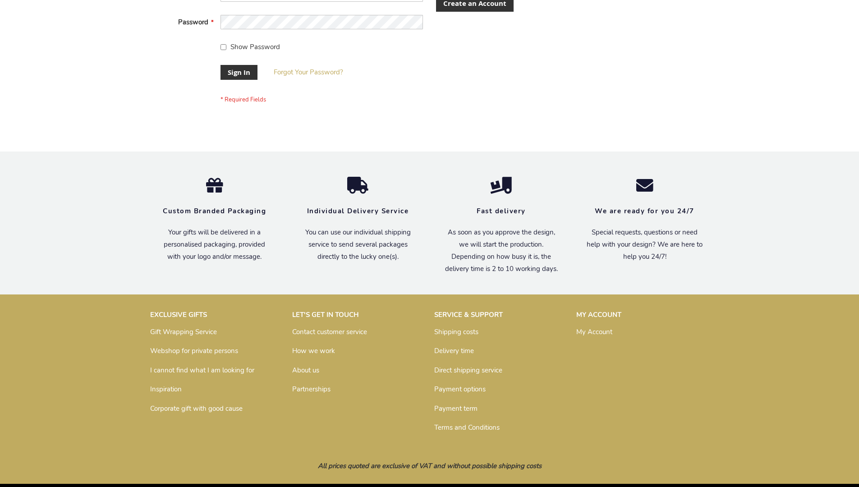
scroll to position [290, 0]
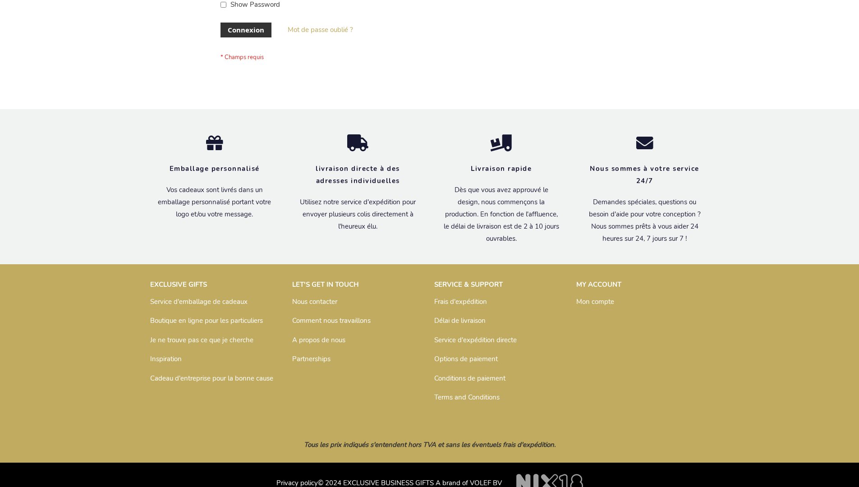
scroll to position [311, 0]
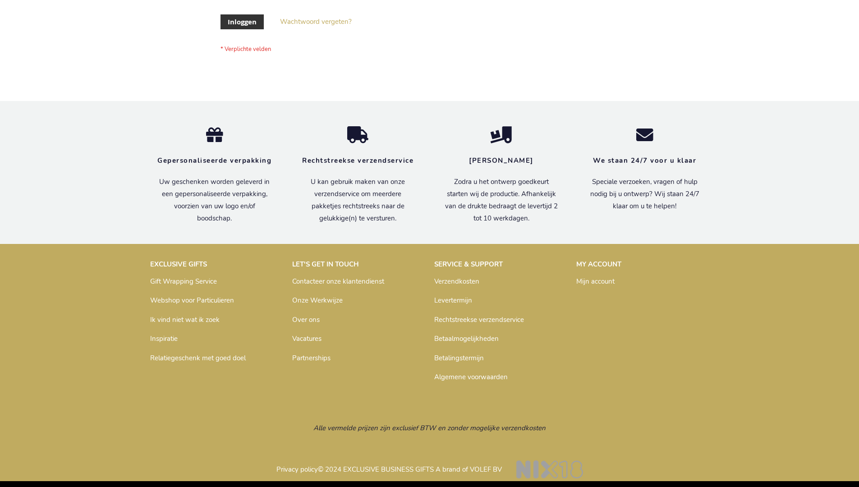
scroll to position [306, 0]
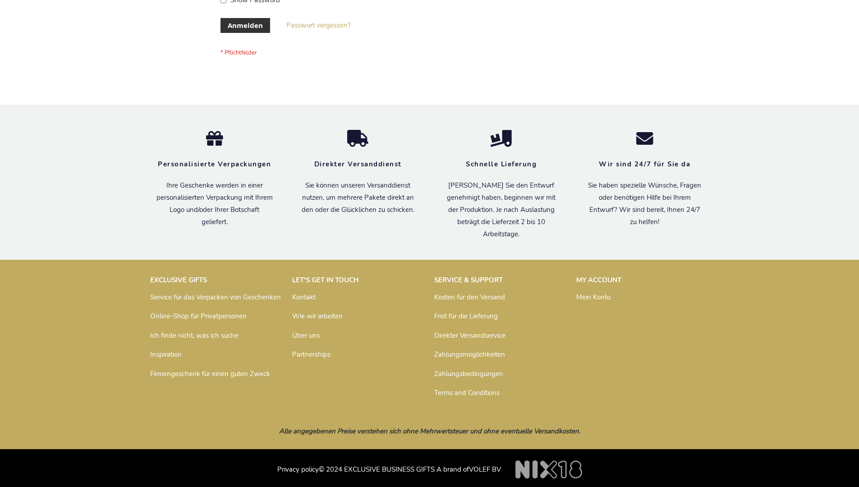
scroll to position [302, 0]
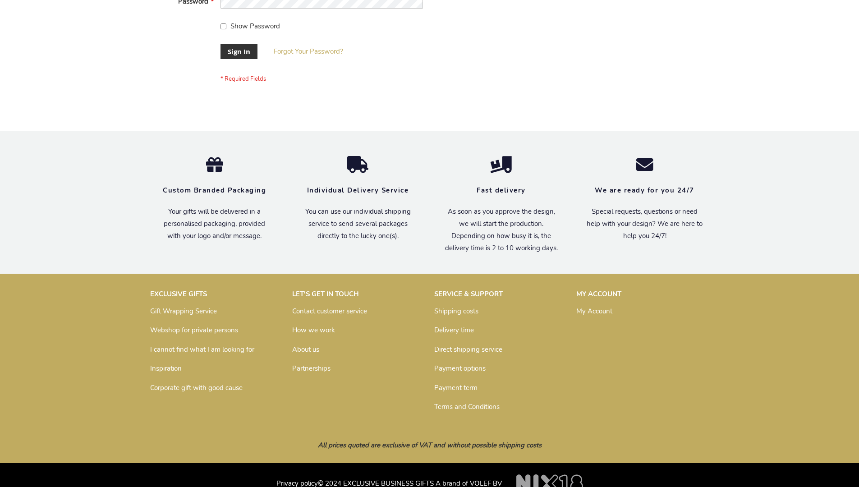
scroll to position [290, 0]
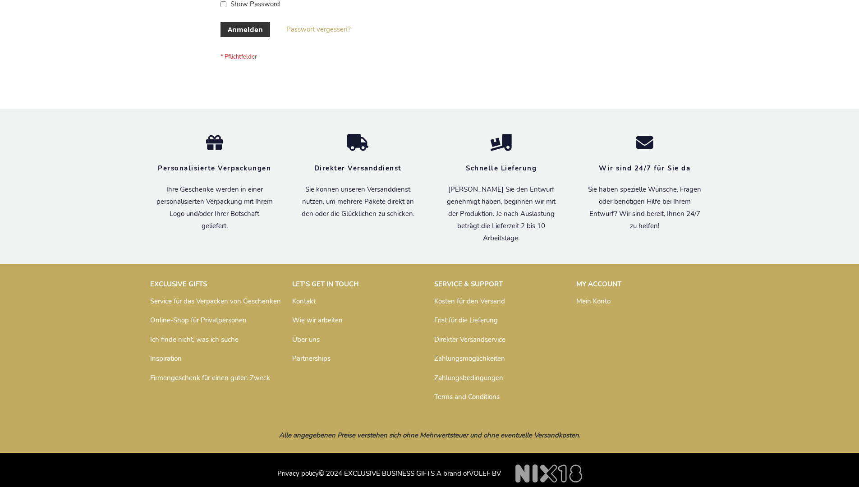
scroll to position [302, 0]
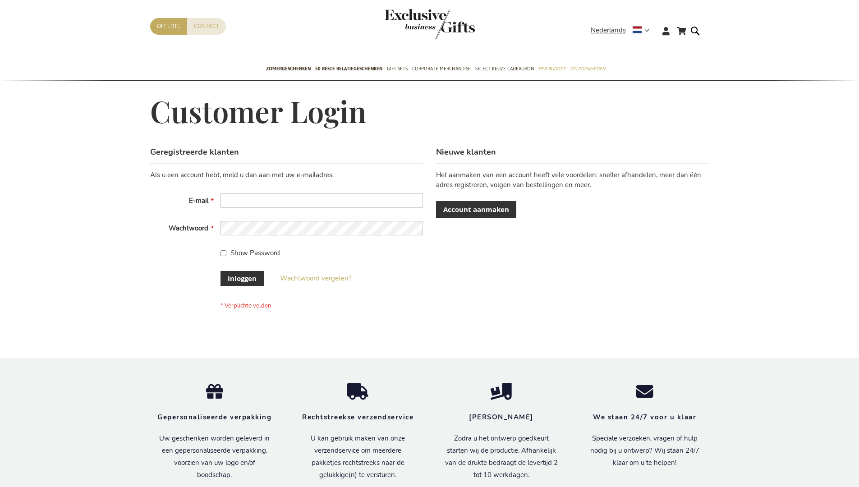
scroll to position [306, 0]
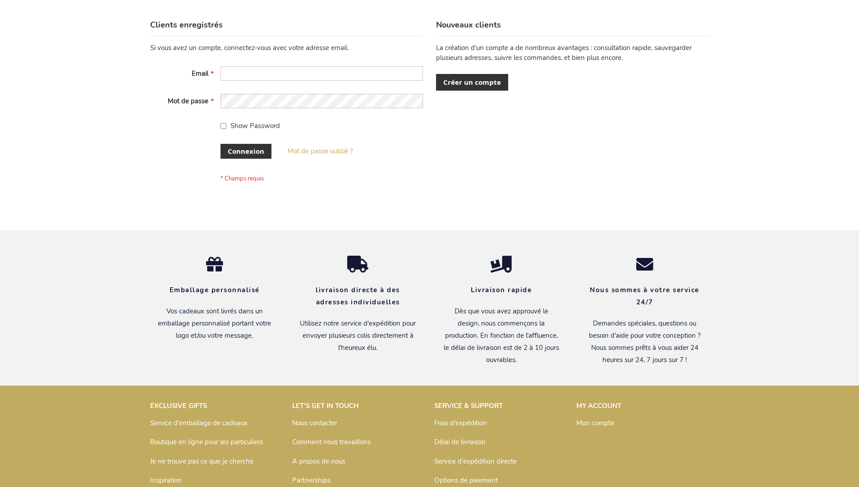
scroll to position [311, 0]
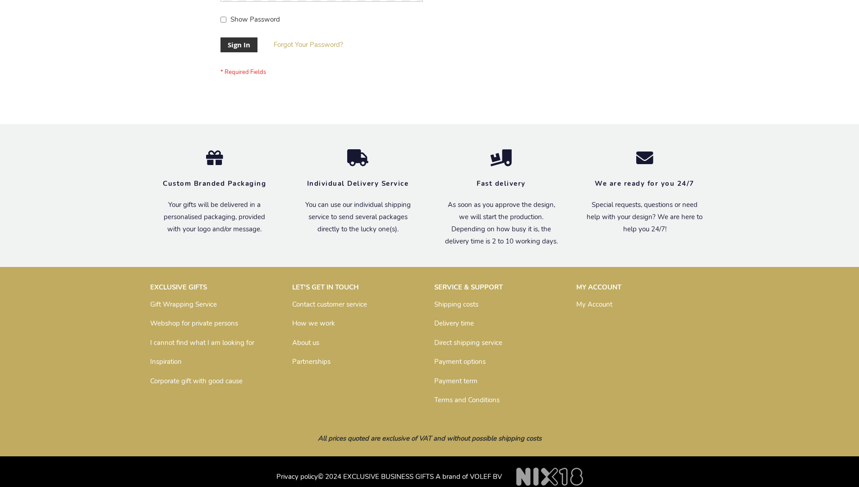
scroll to position [290, 0]
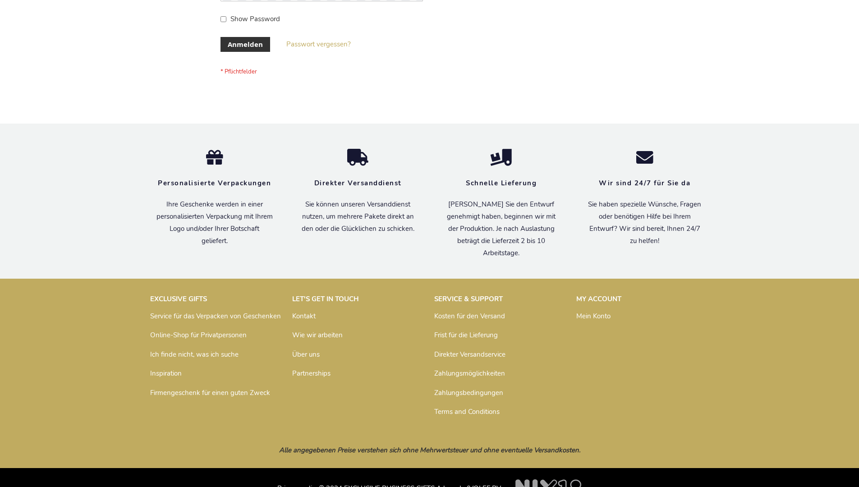
scroll to position [302, 0]
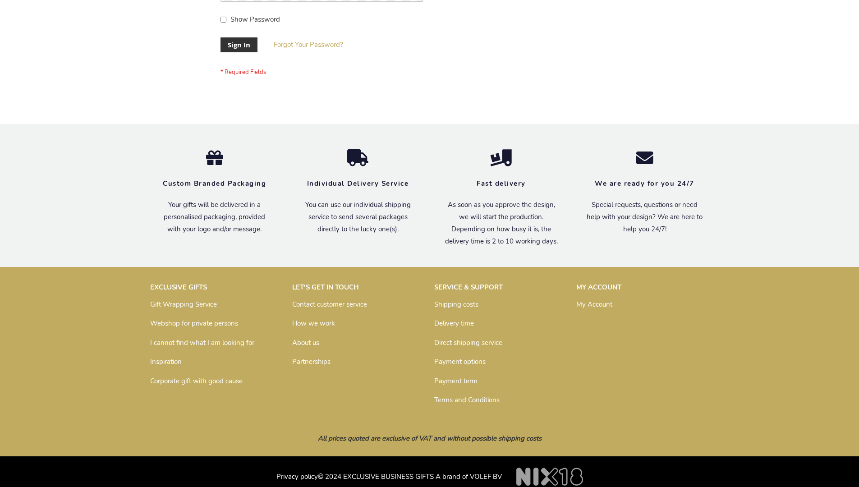
scroll to position [290, 0]
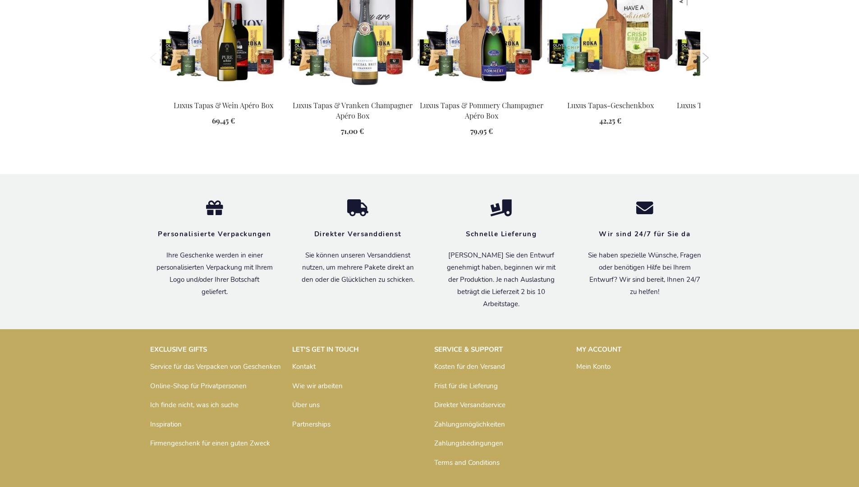
scroll to position [1296, 0]
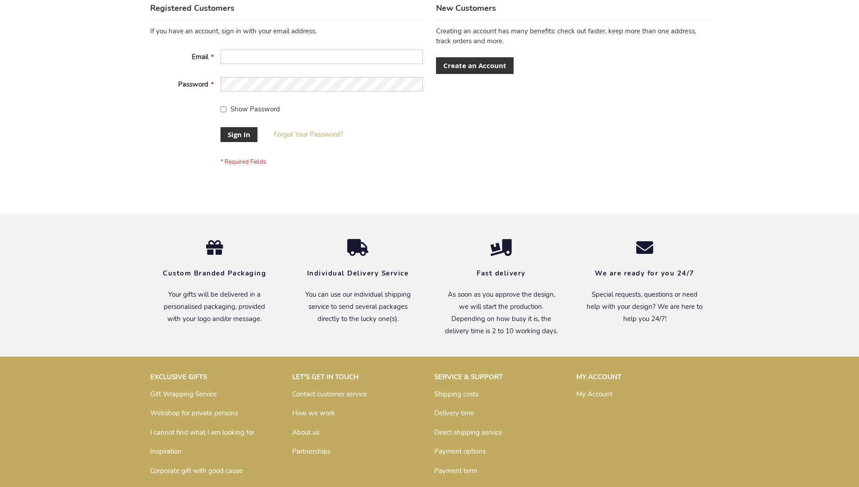
scroll to position [290, 0]
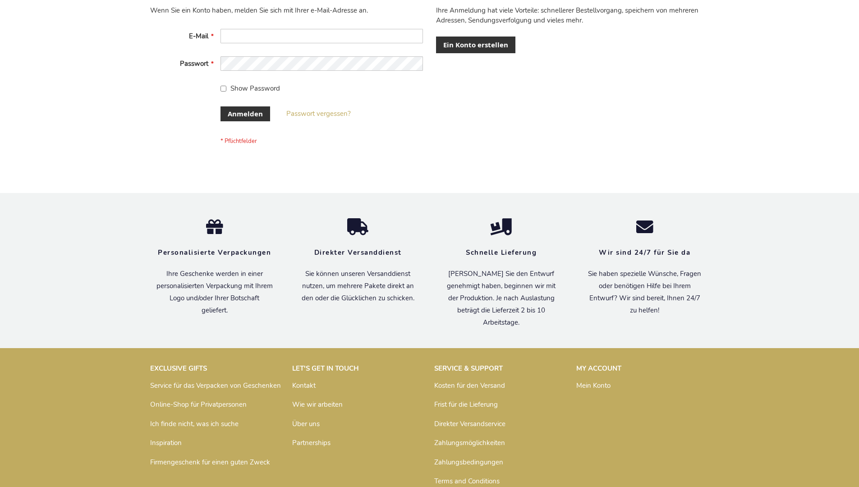
scroll to position [302, 0]
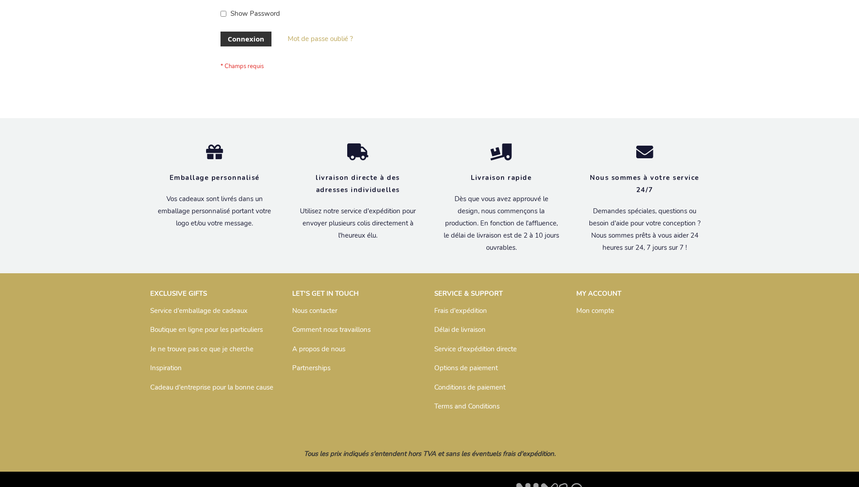
scroll to position [311, 0]
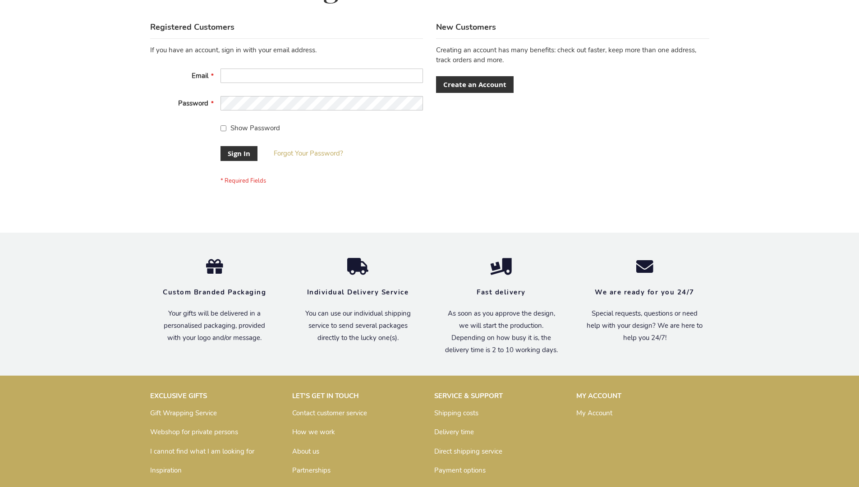
scroll to position [290, 0]
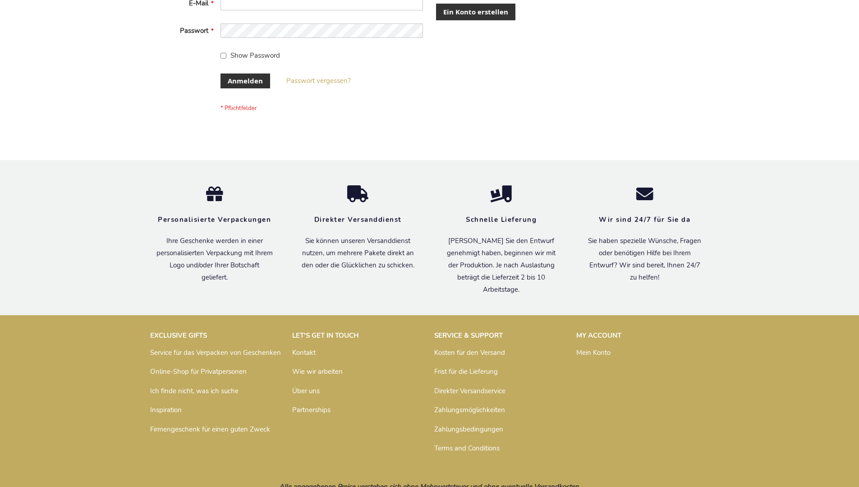
scroll to position [302, 0]
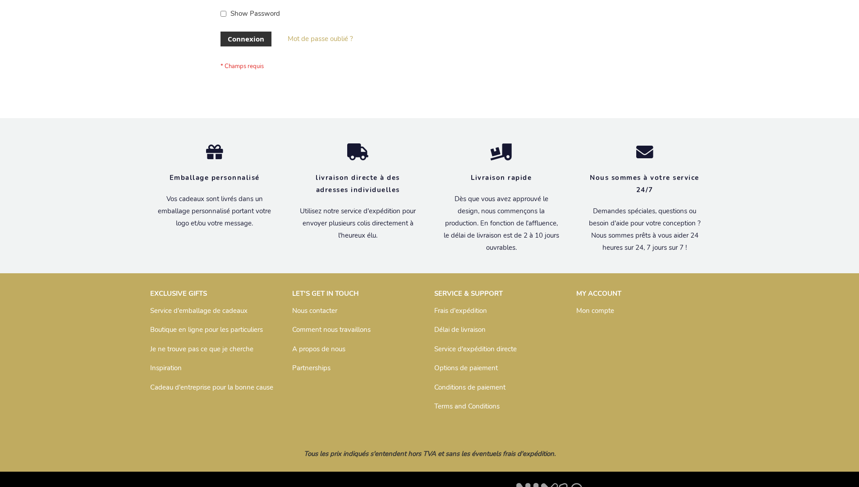
scroll to position [311, 0]
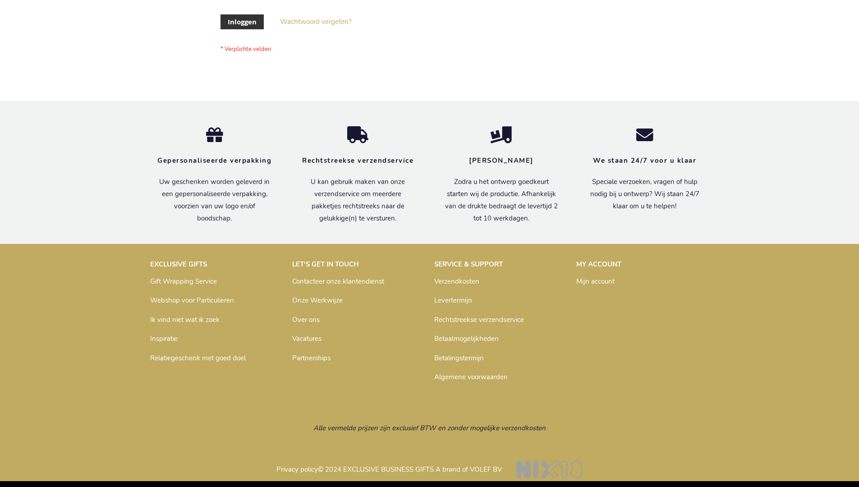
scroll to position [306, 0]
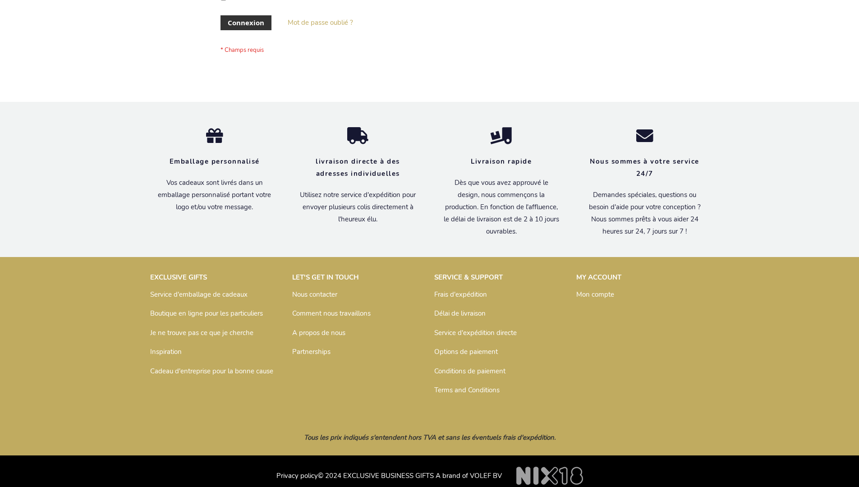
scroll to position [311, 0]
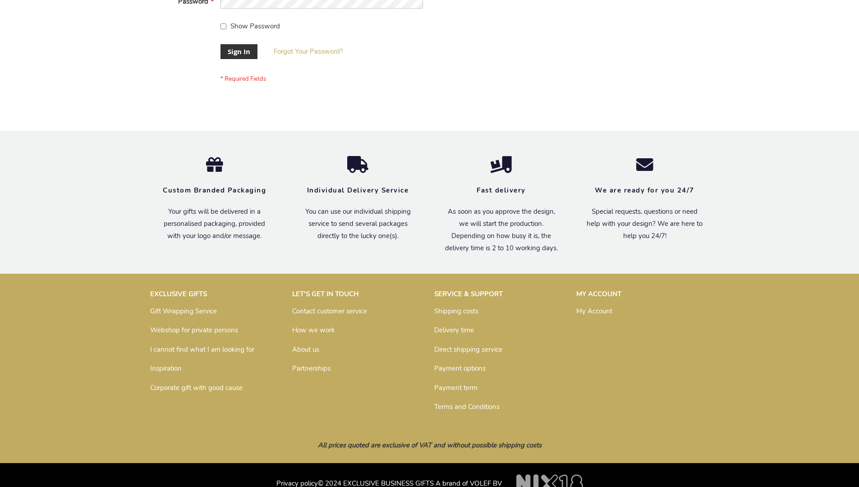
scroll to position [290, 0]
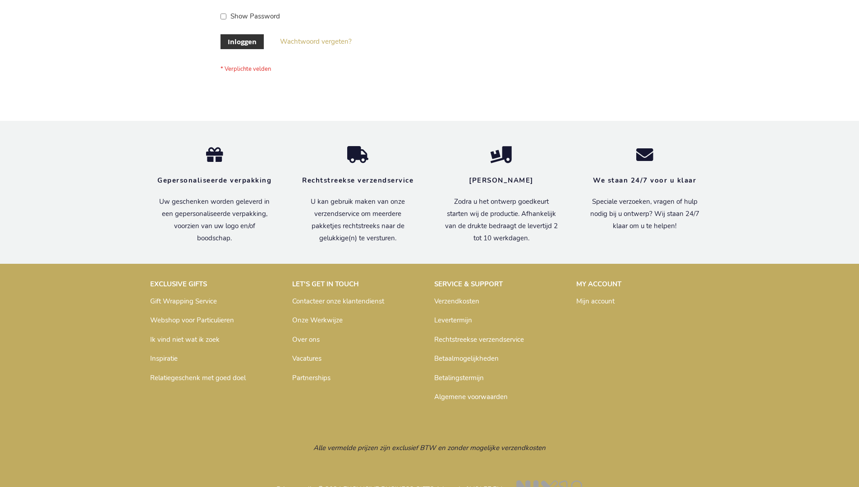
scroll to position [306, 0]
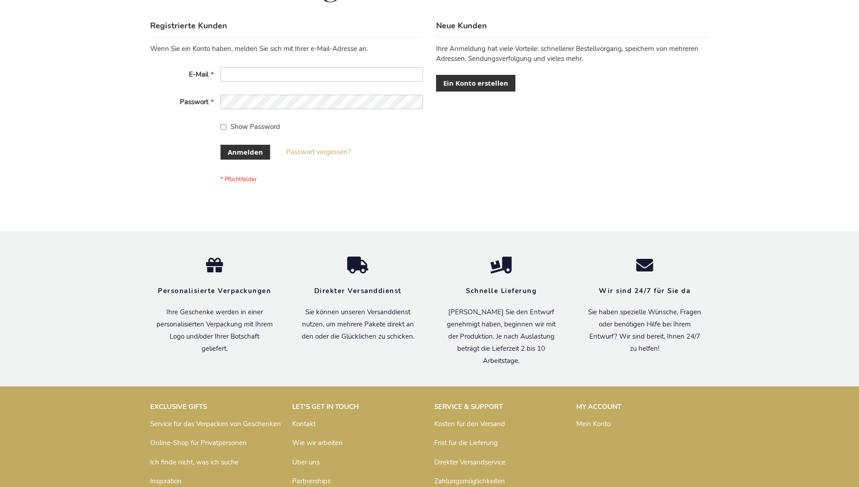
scroll to position [302, 0]
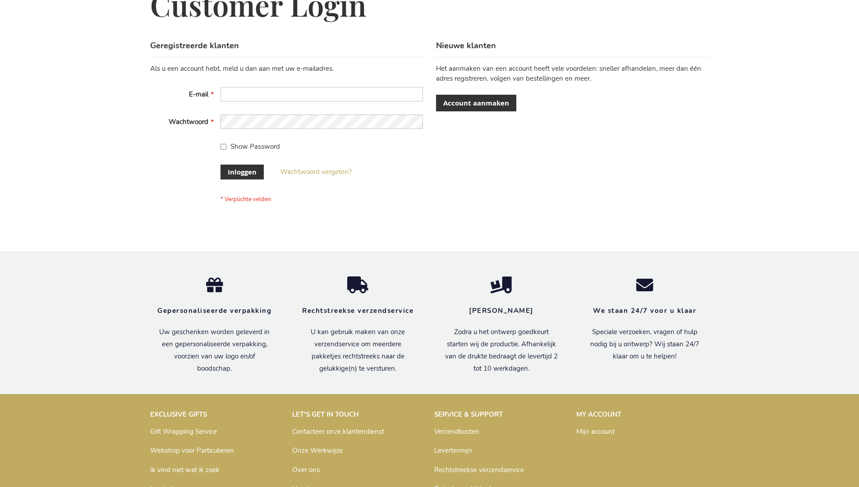
scroll to position [306, 0]
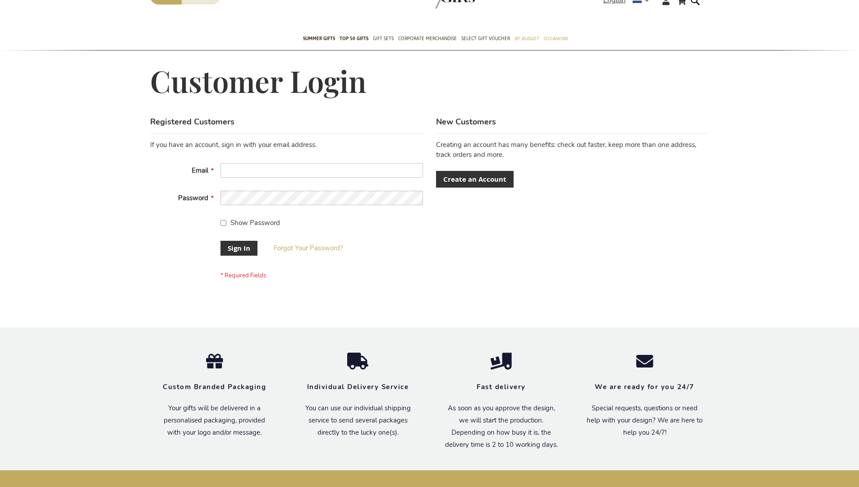
scroll to position [290, 0]
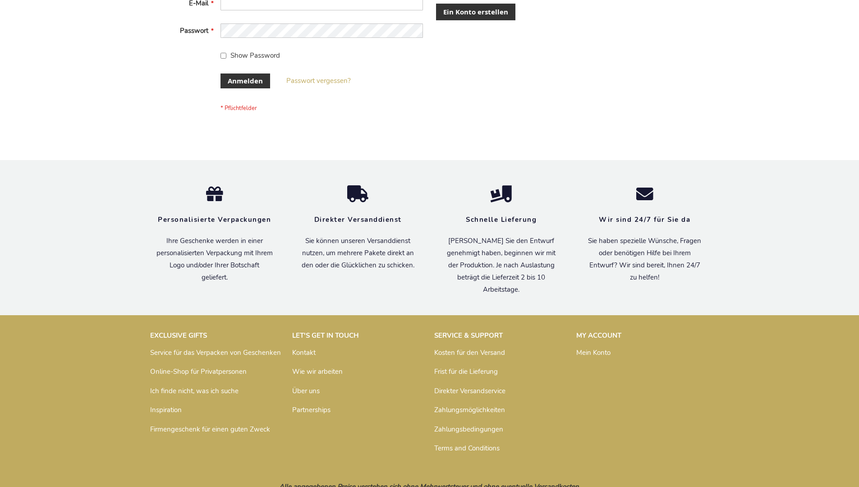
scroll to position [302, 0]
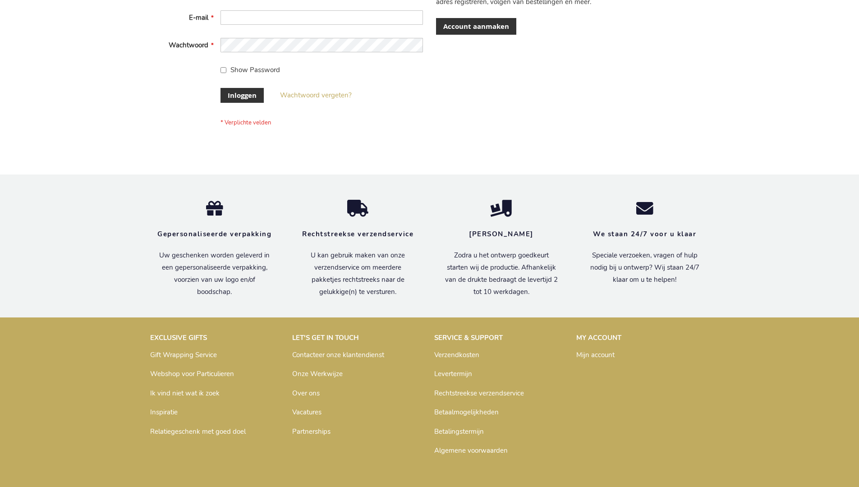
scroll to position [306, 0]
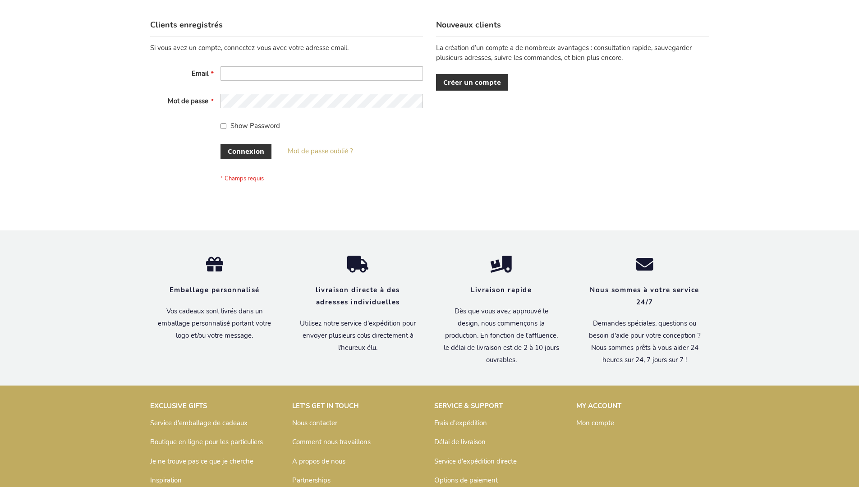
scroll to position [311, 0]
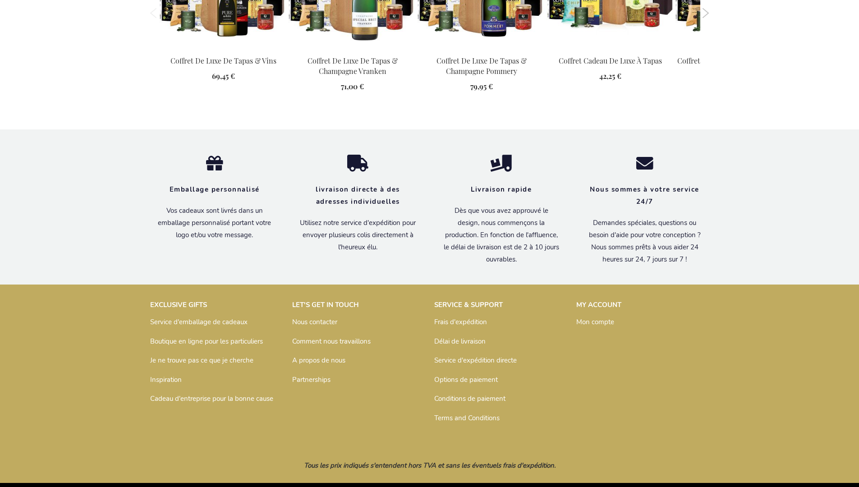
scroll to position [1305, 0]
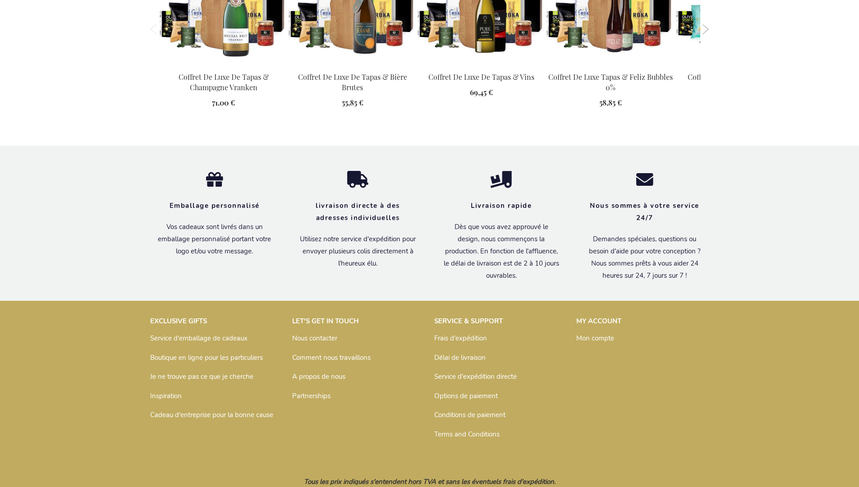
scroll to position [1305, 0]
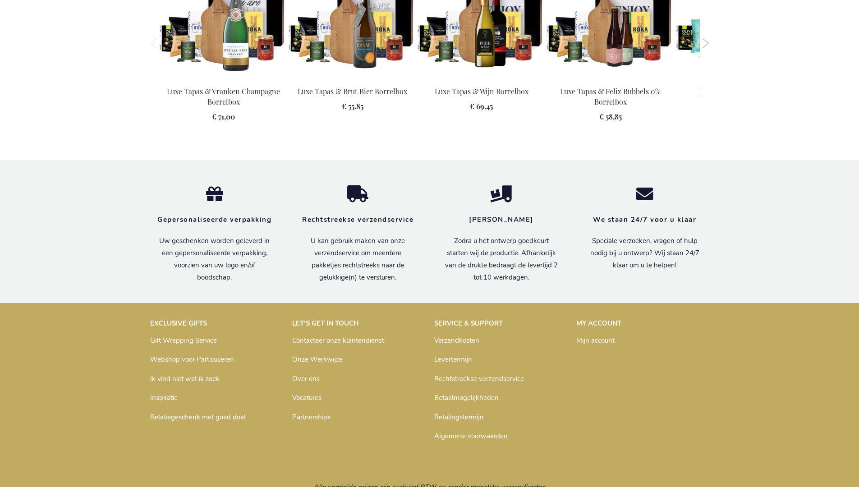
scroll to position [1280, 0]
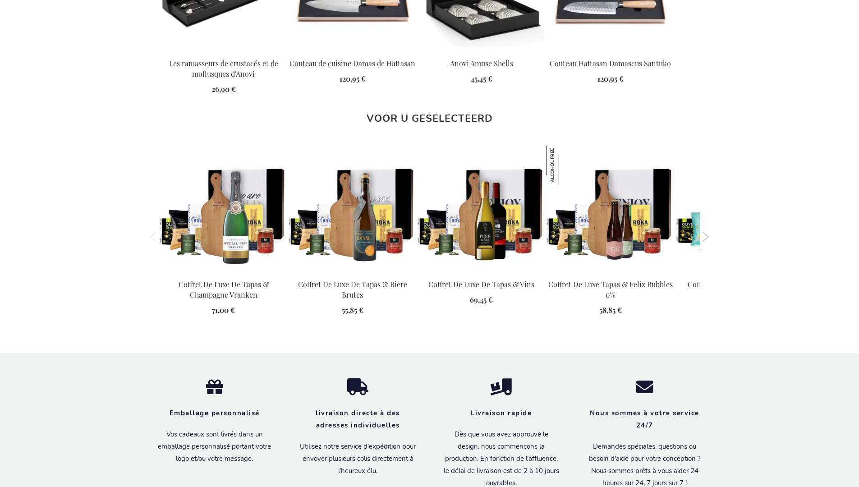
scroll to position [1305, 0]
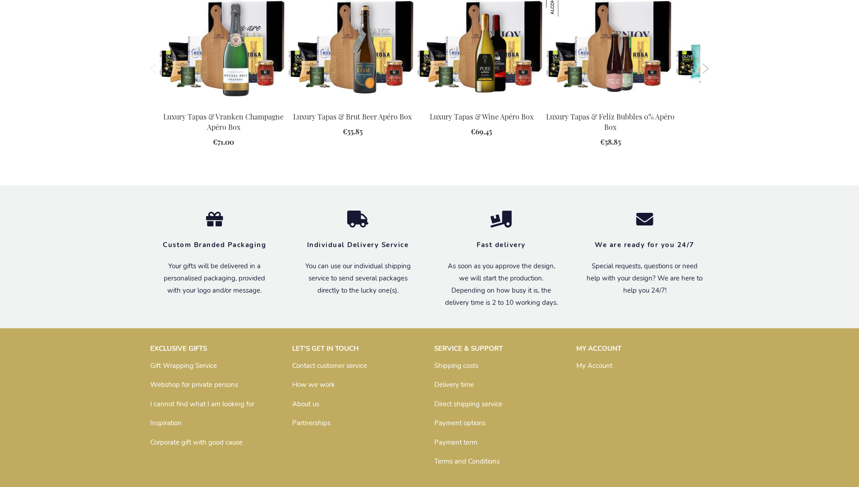
scroll to position [1274, 0]
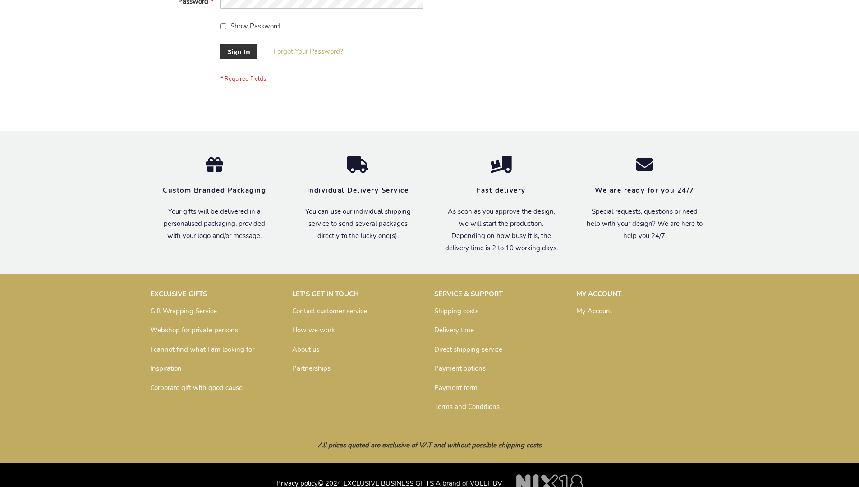
scroll to position [290, 0]
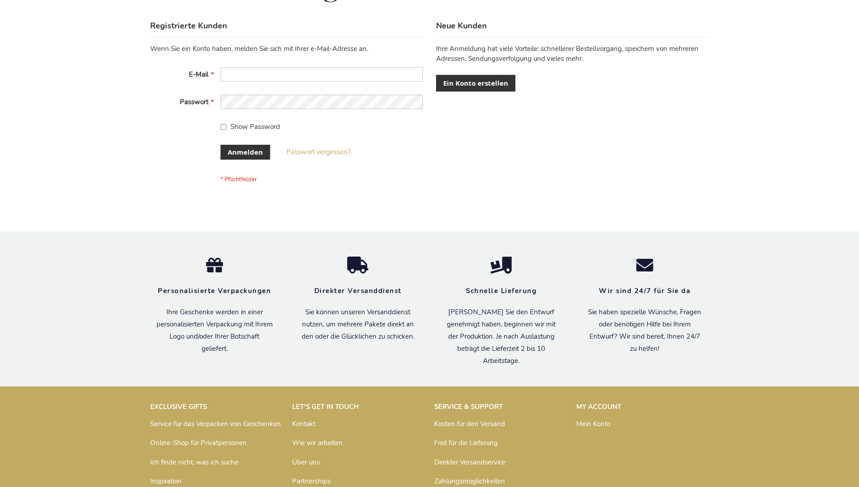
scroll to position [302, 0]
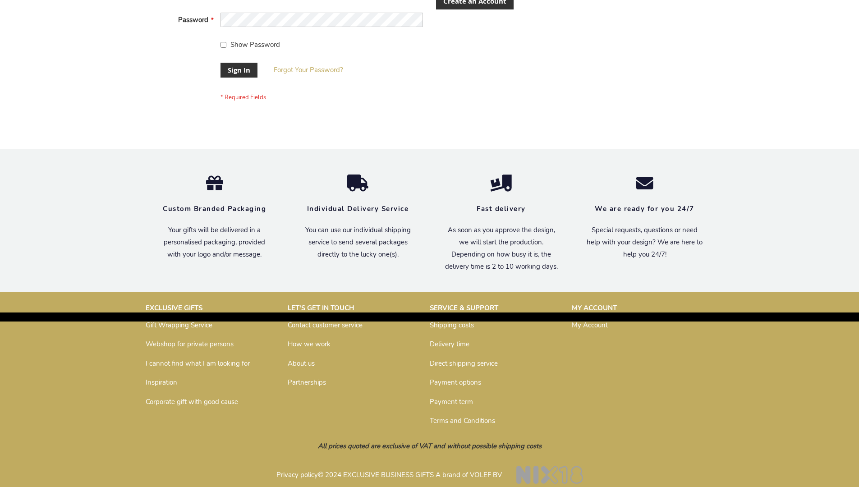
scroll to position [290, 0]
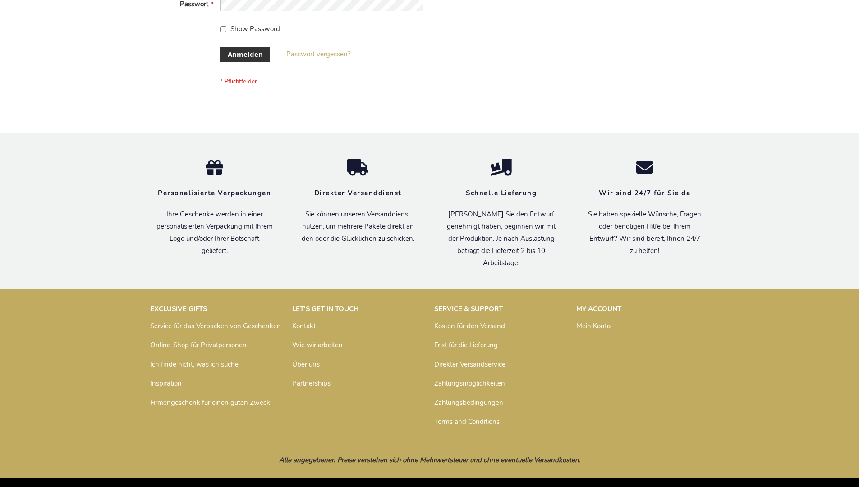
scroll to position [302, 0]
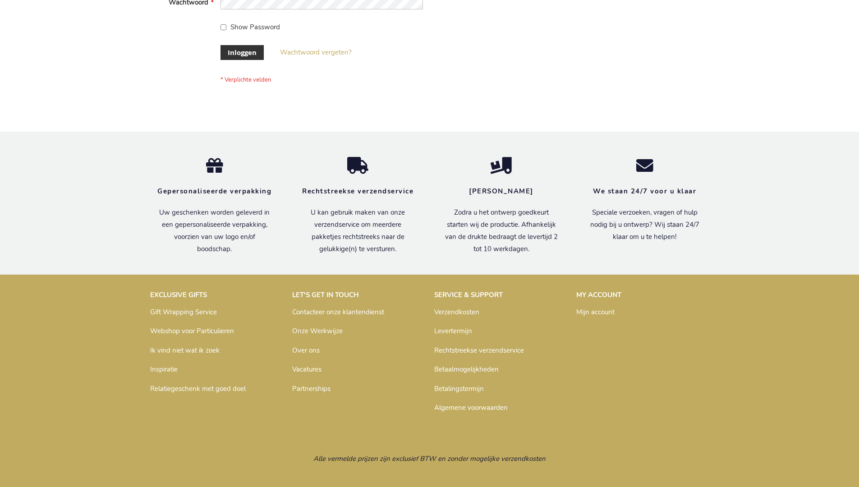
scroll to position [306, 0]
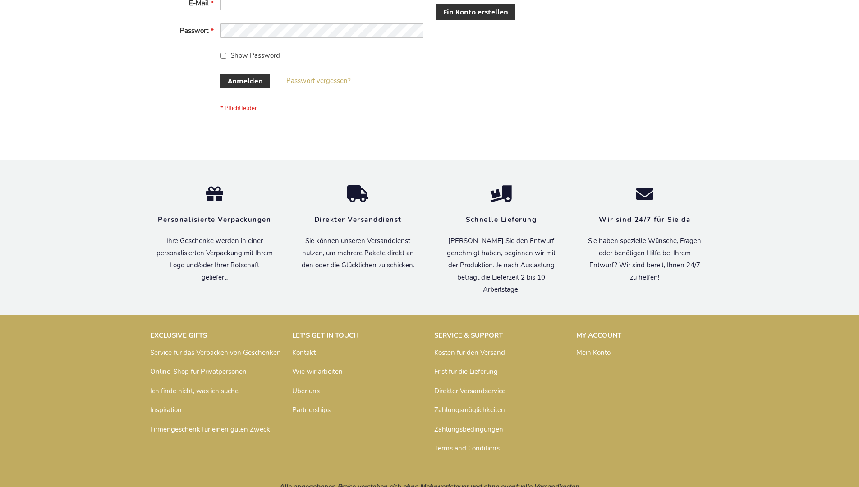
scroll to position [302, 0]
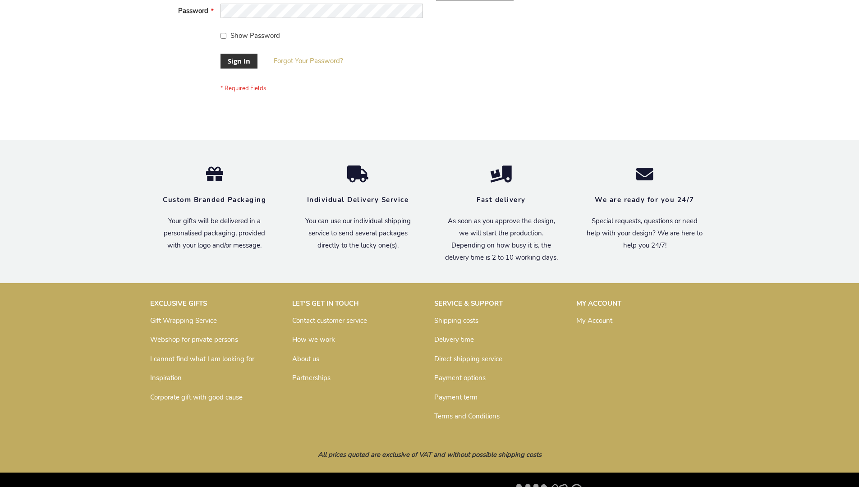
scroll to position [290, 0]
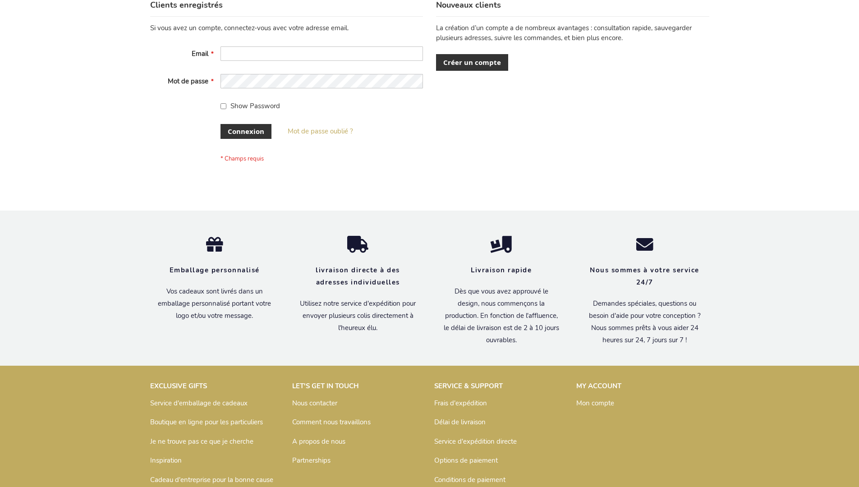
scroll to position [311, 0]
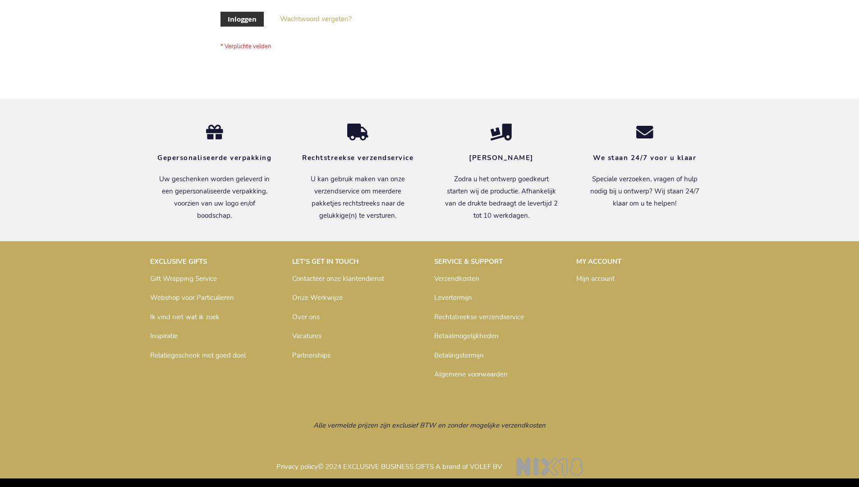
scroll to position [306, 0]
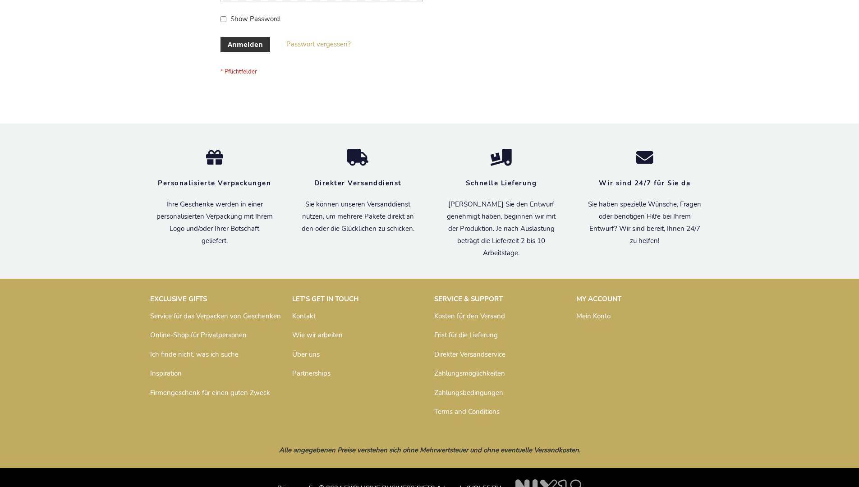
scroll to position [302, 0]
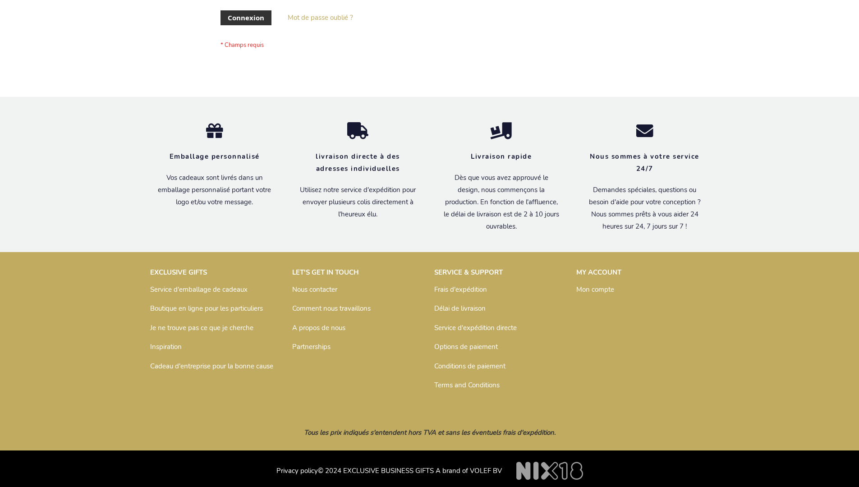
scroll to position [311, 0]
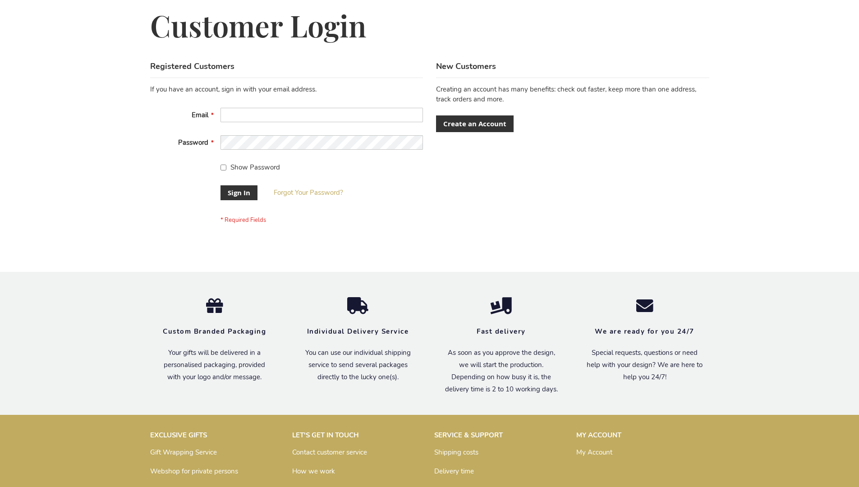
scroll to position [290, 0]
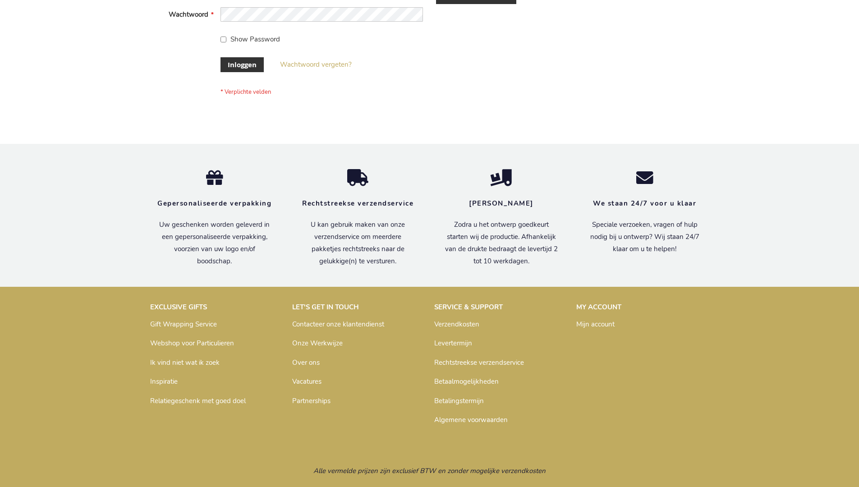
scroll to position [306, 0]
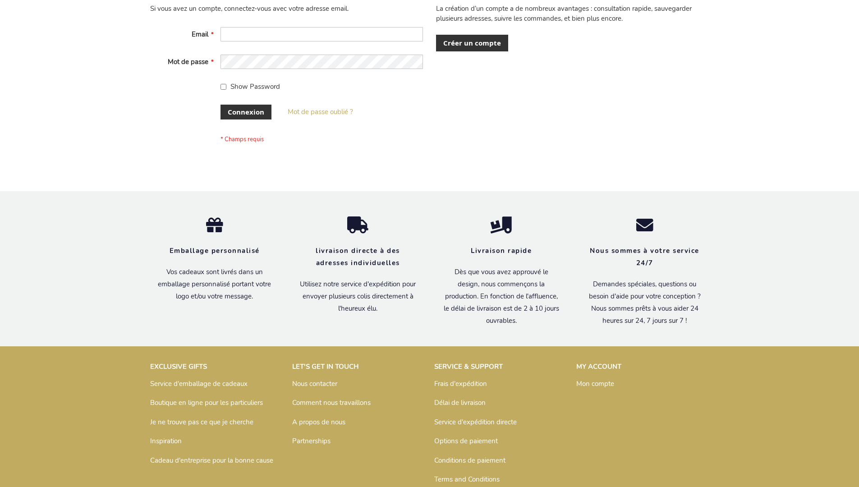
scroll to position [311, 0]
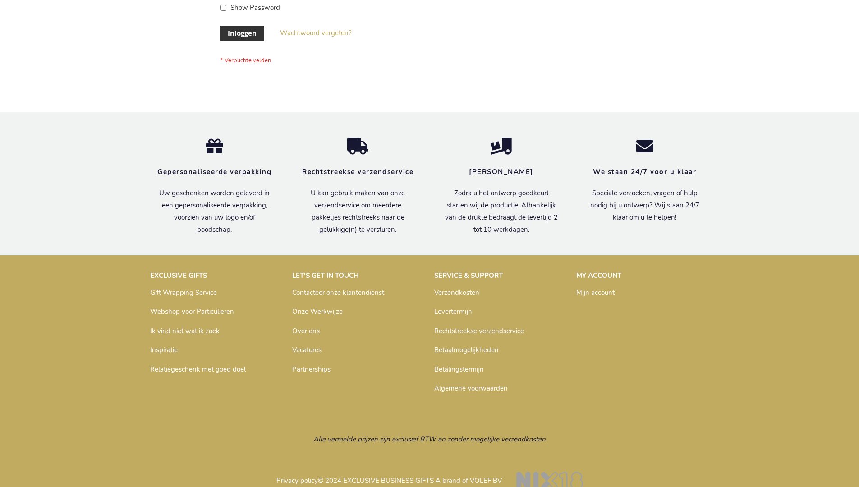
scroll to position [306, 0]
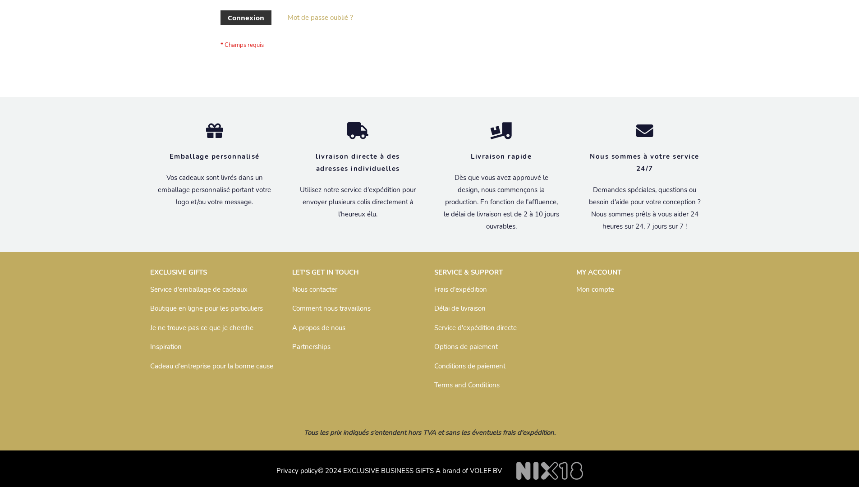
scroll to position [311, 0]
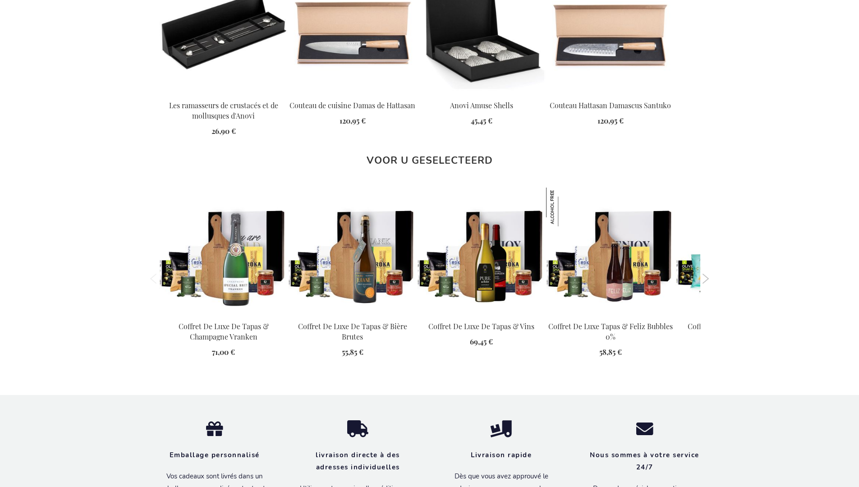
scroll to position [1305, 0]
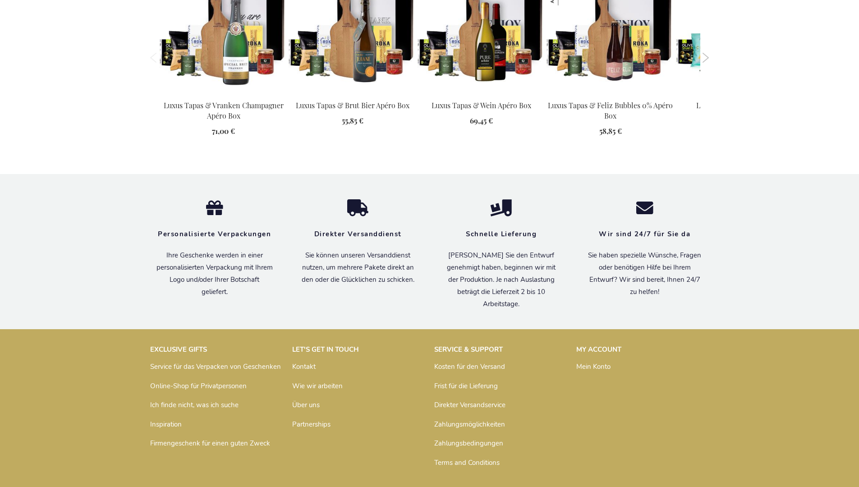
scroll to position [1296, 0]
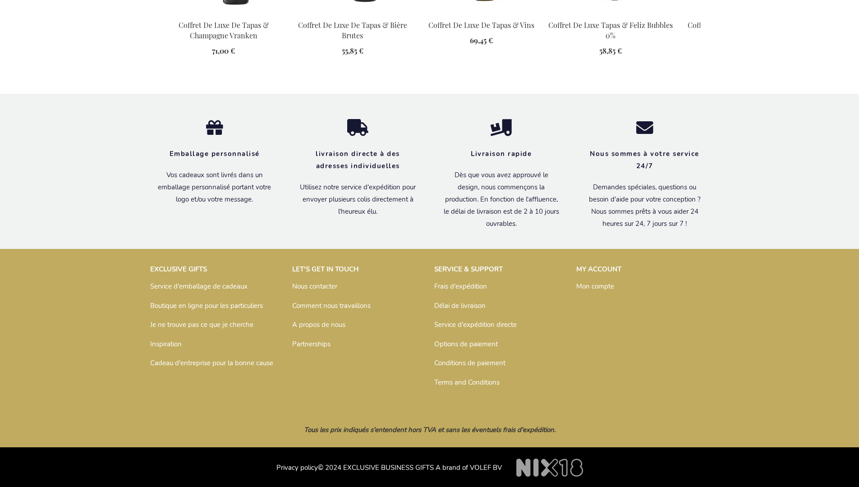
scroll to position [1305, 0]
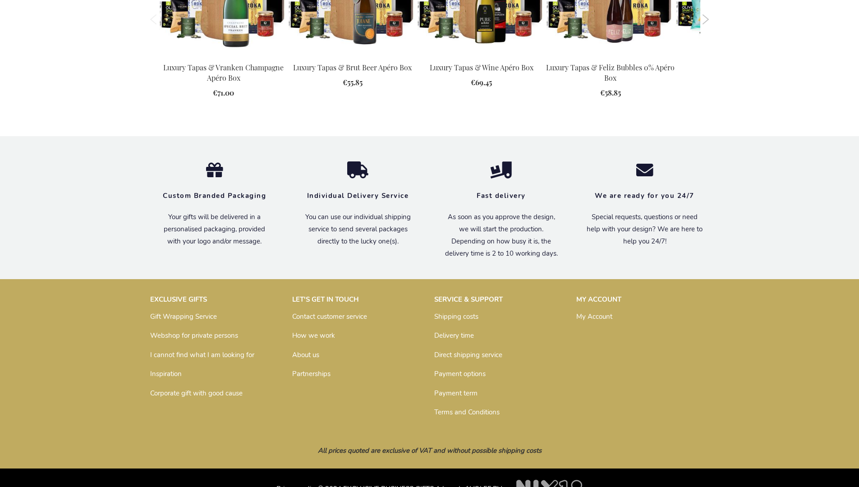
scroll to position [1274, 0]
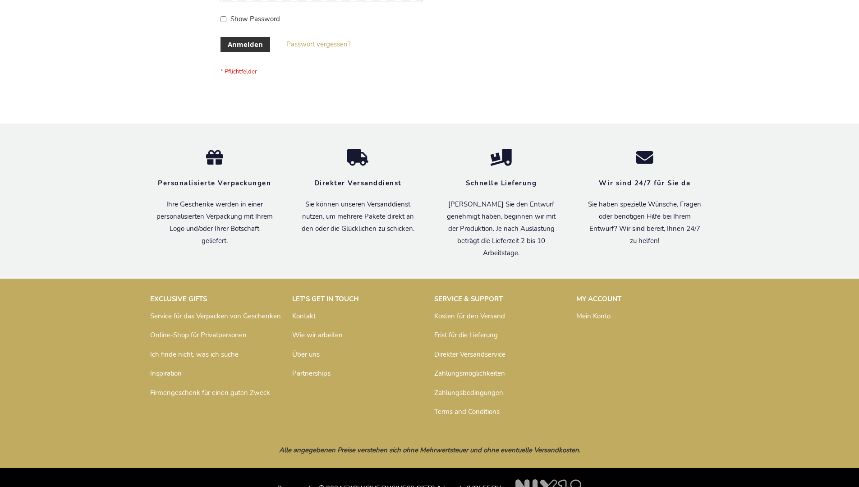
scroll to position [302, 0]
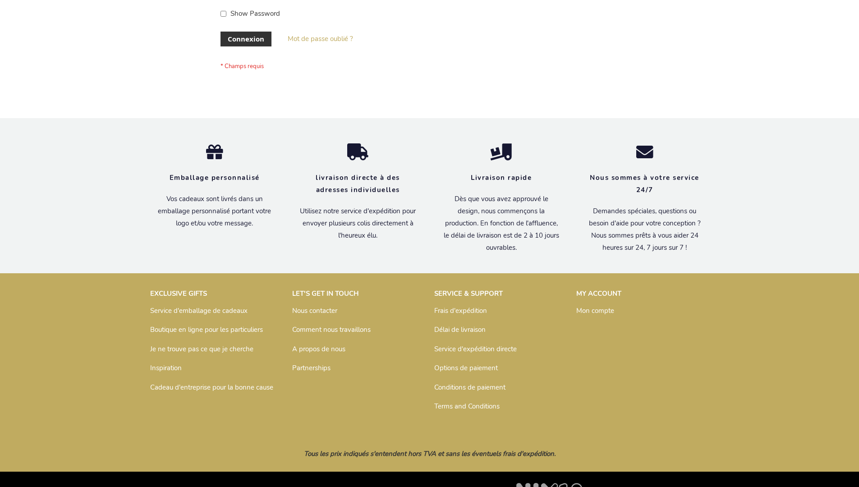
scroll to position [311, 0]
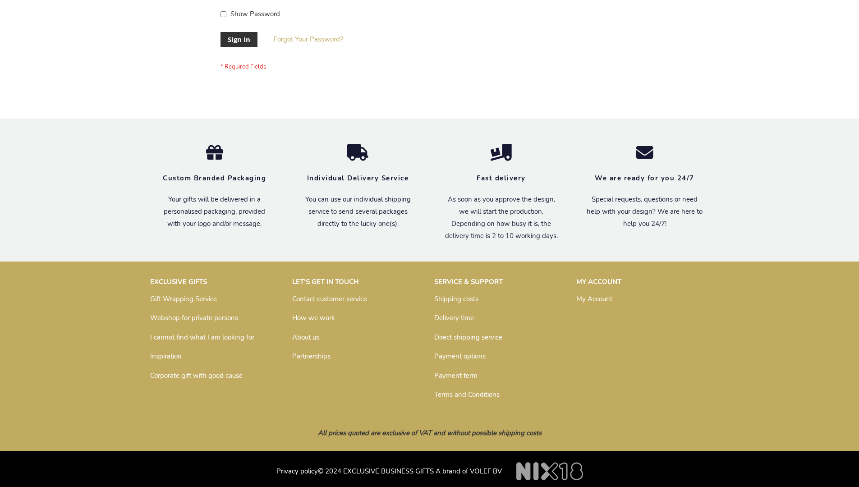
scroll to position [290, 0]
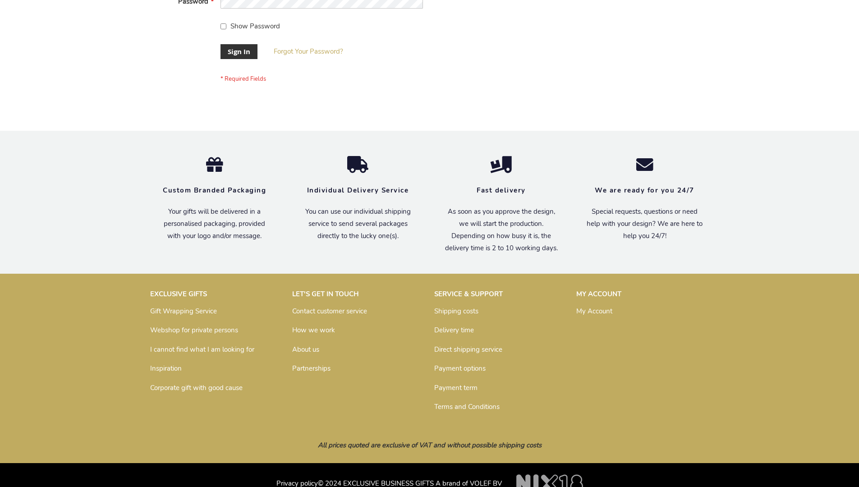
scroll to position [290, 0]
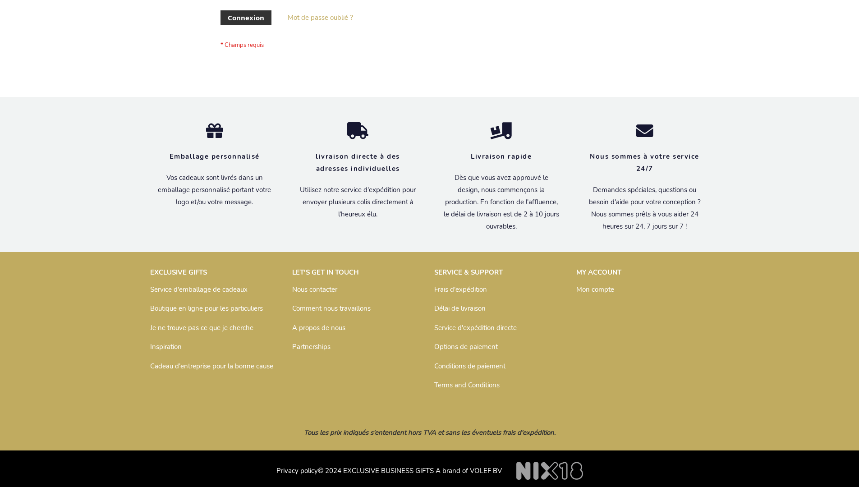
scroll to position [311, 0]
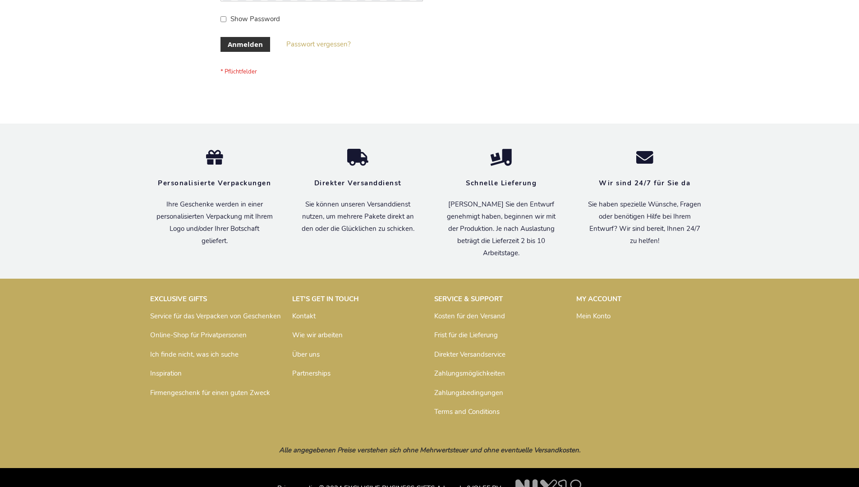
scroll to position [302, 0]
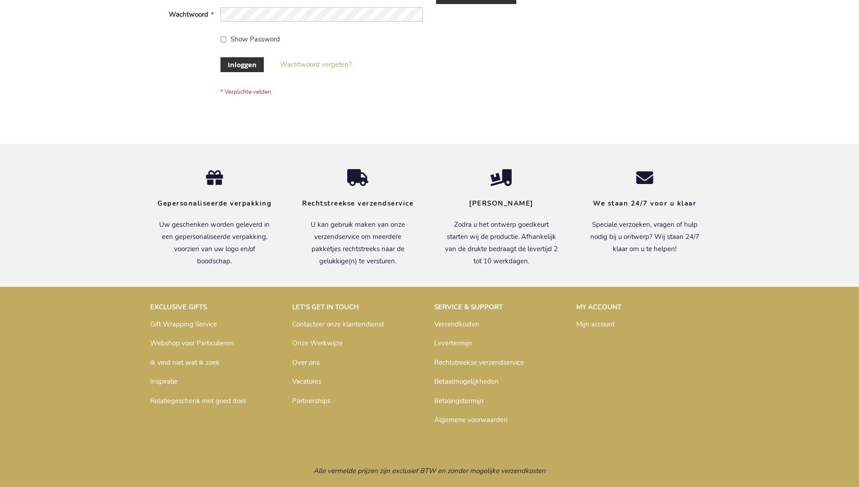
scroll to position [306, 0]
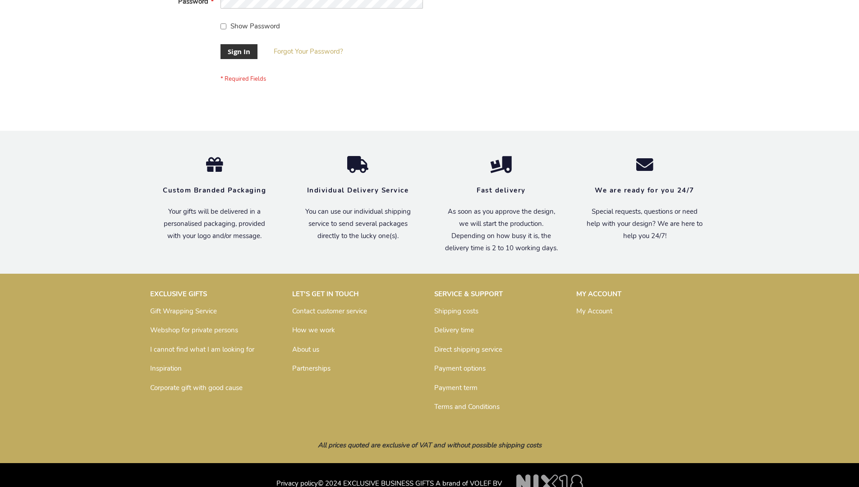
scroll to position [290, 0]
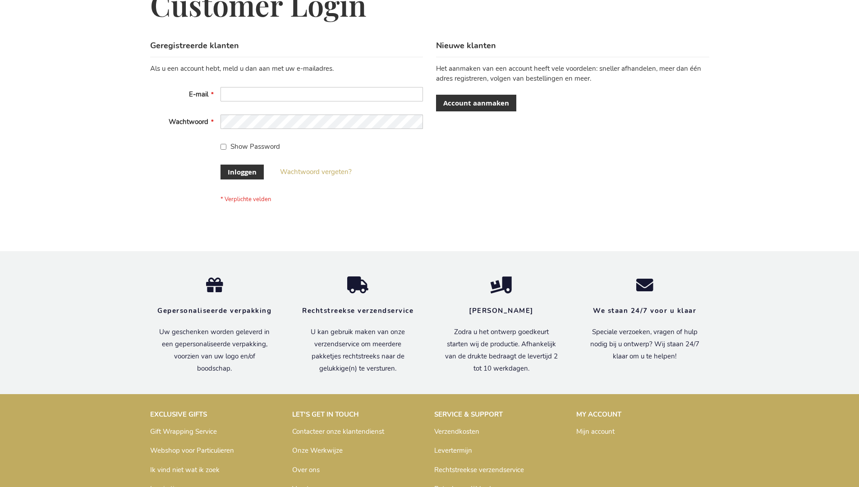
scroll to position [306, 0]
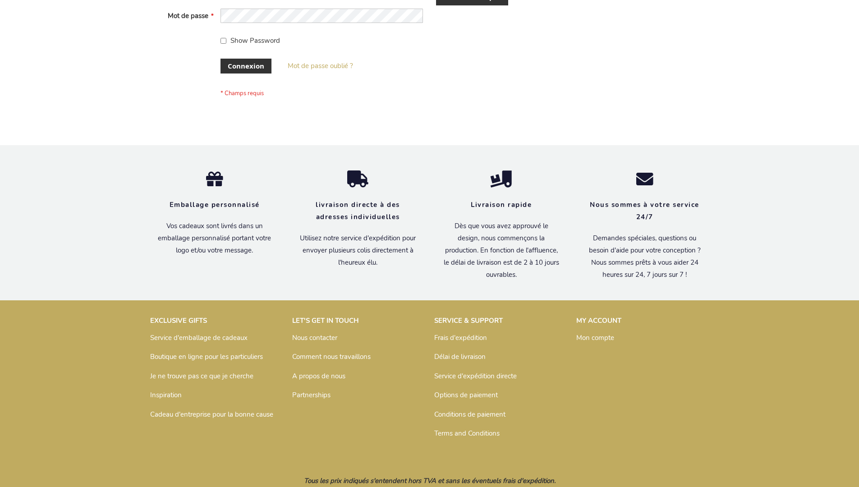
scroll to position [304, 0]
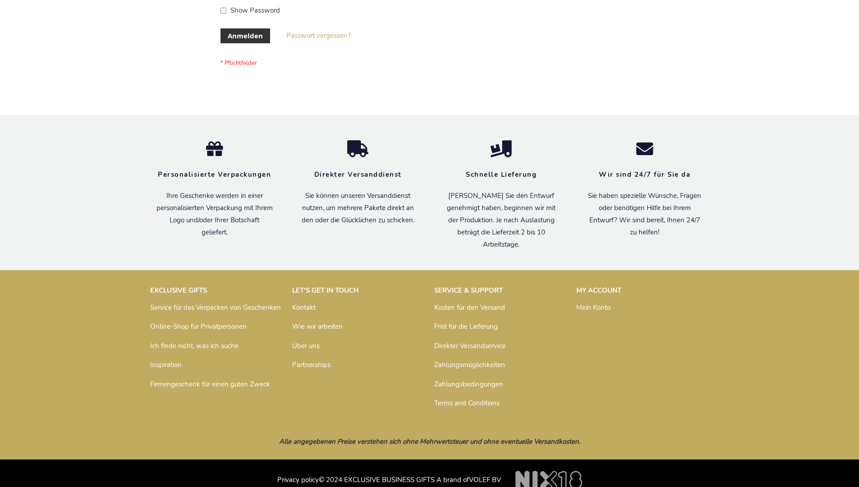
scroll to position [302, 0]
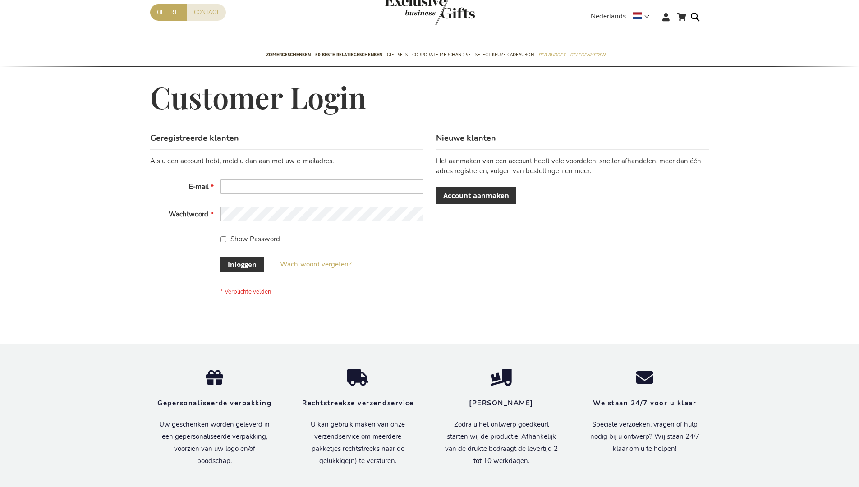
scroll to position [306, 0]
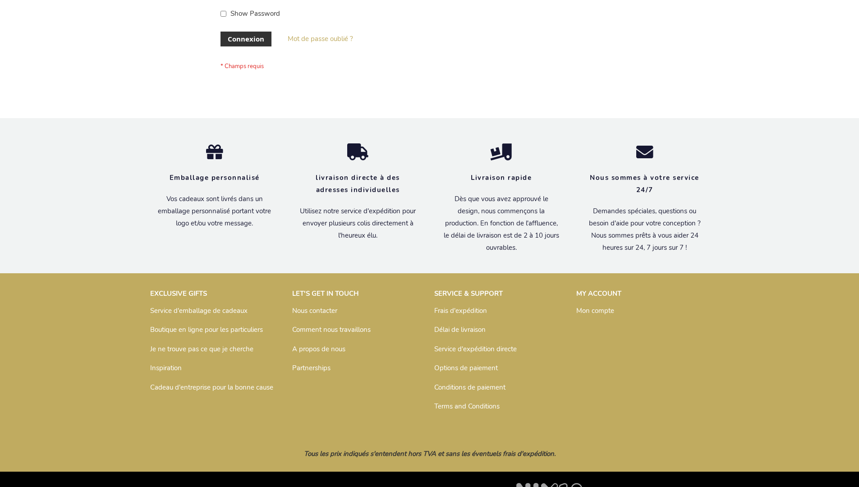
scroll to position [311, 0]
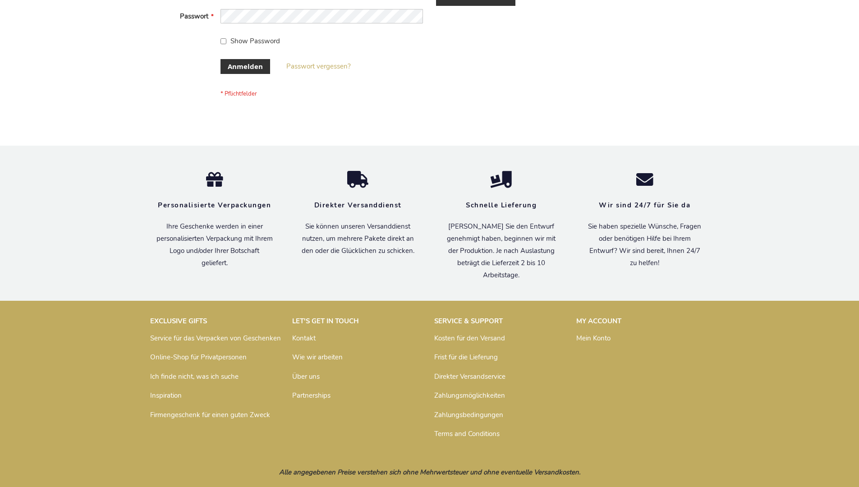
scroll to position [302, 0]
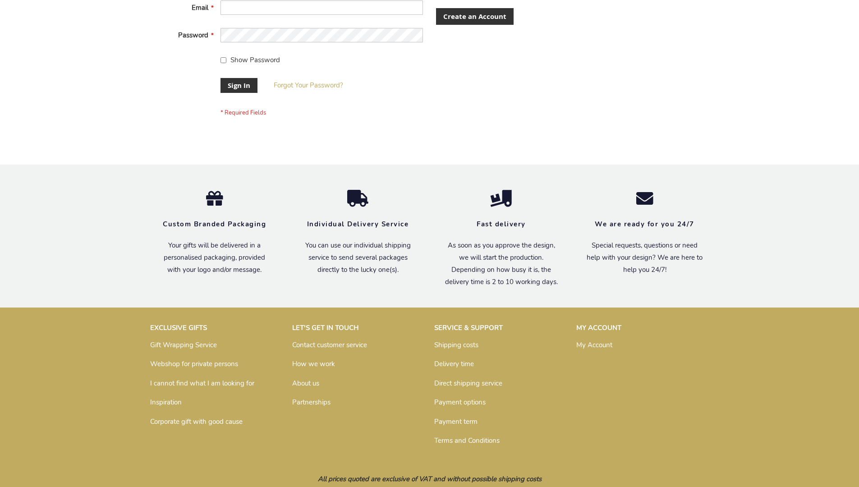
scroll to position [290, 0]
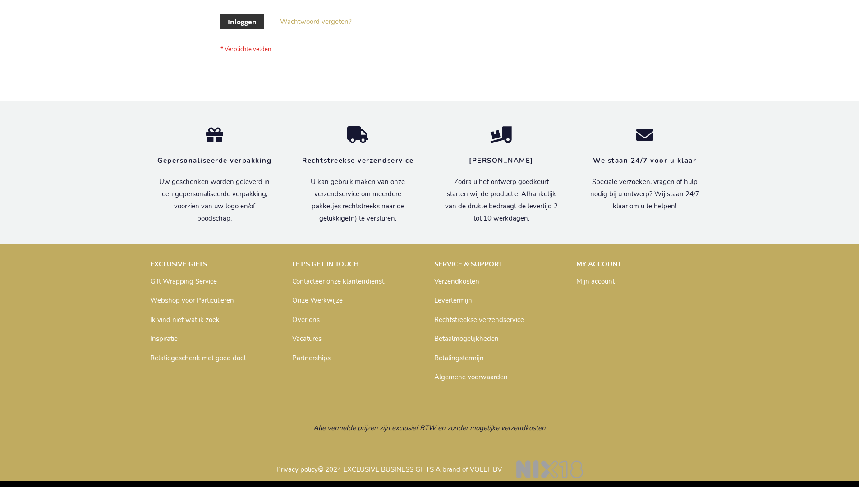
scroll to position [306, 0]
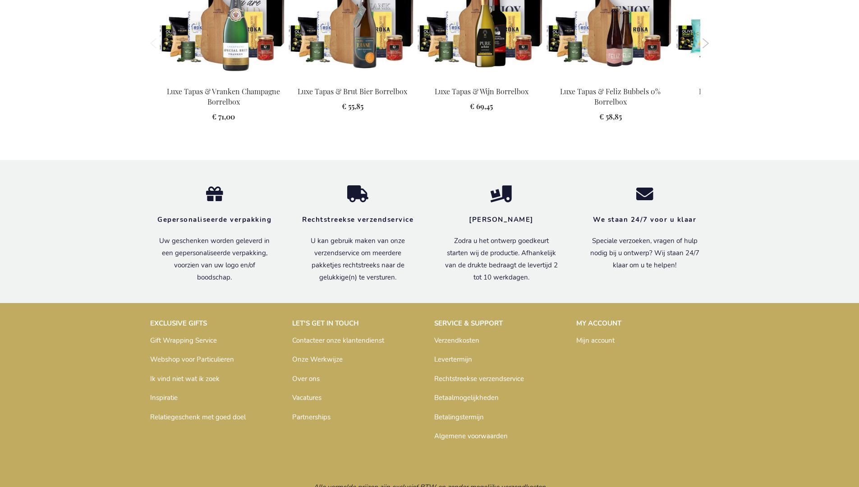
scroll to position [1280, 0]
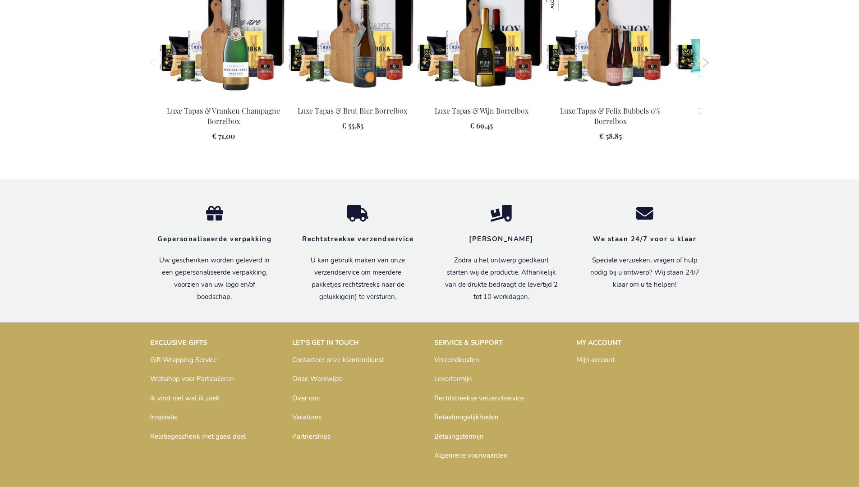
scroll to position [1280, 0]
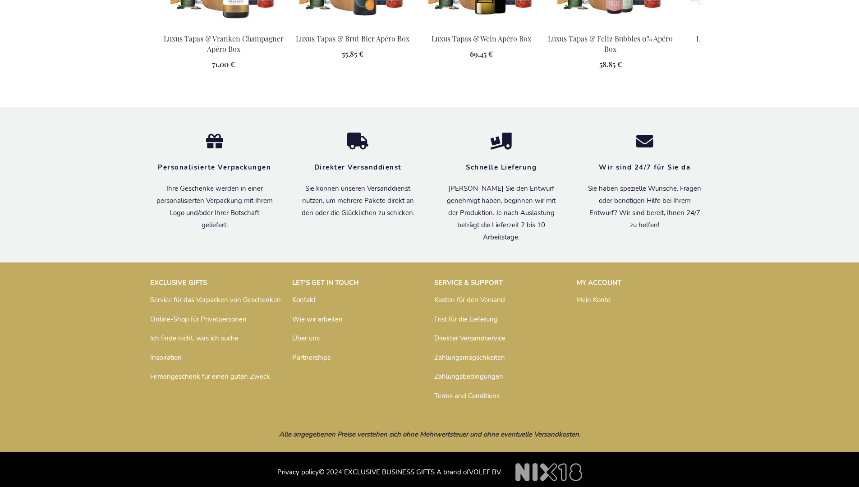
scroll to position [1296, 0]
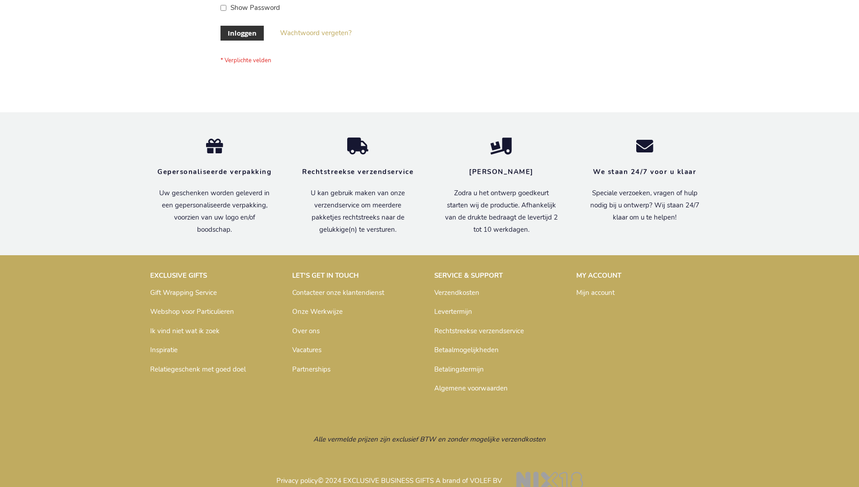
scroll to position [306, 0]
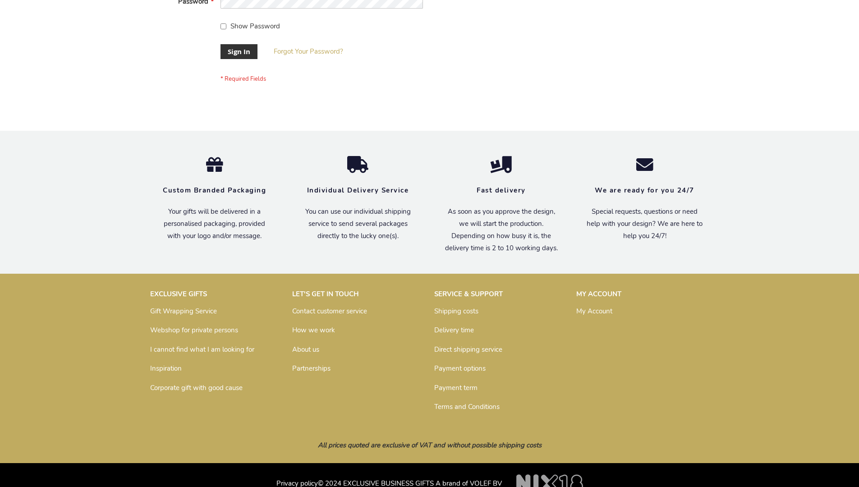
scroll to position [290, 0]
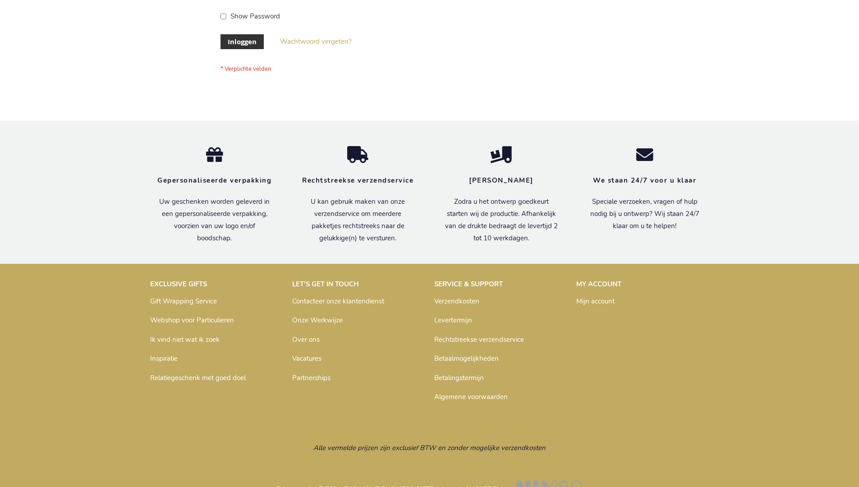
scroll to position [306, 0]
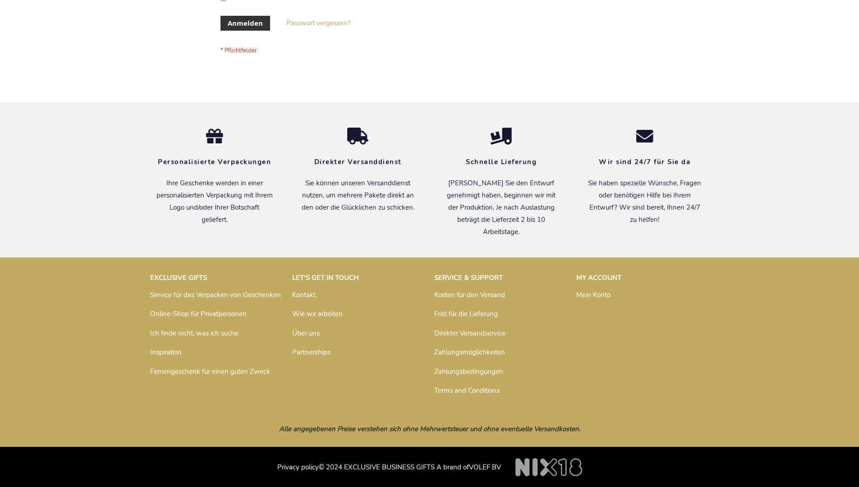
scroll to position [302, 0]
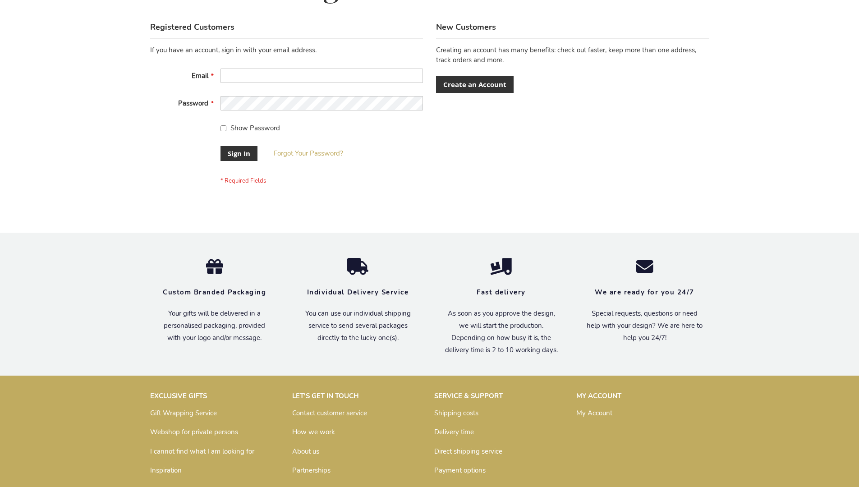
scroll to position [290, 0]
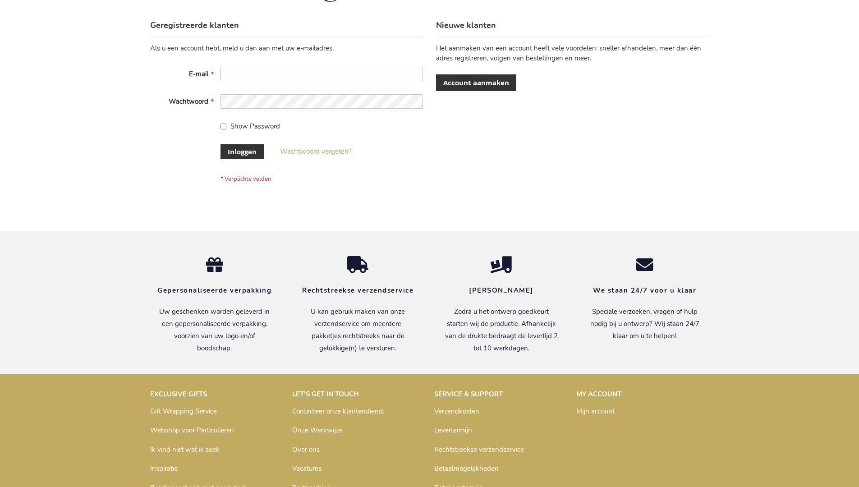
scroll to position [306, 0]
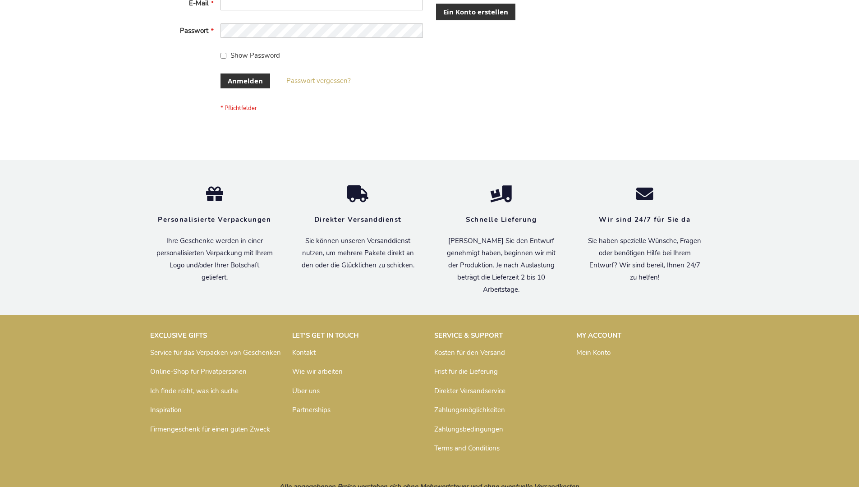
scroll to position [302, 0]
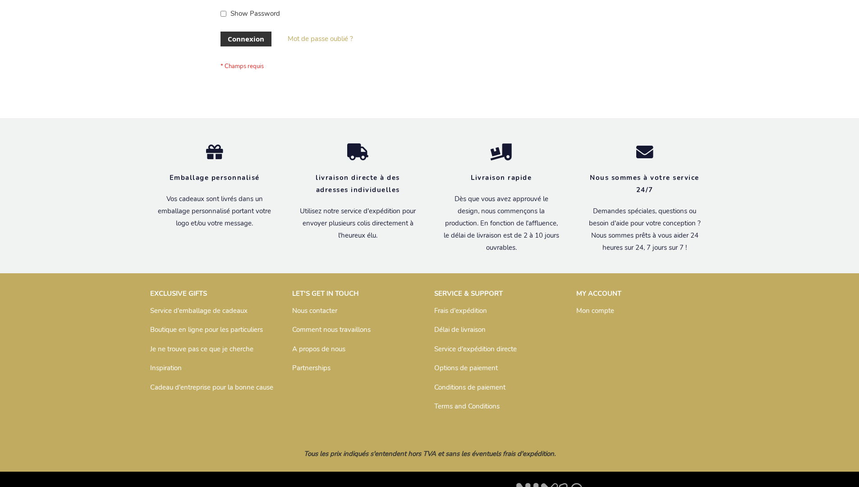
scroll to position [311, 0]
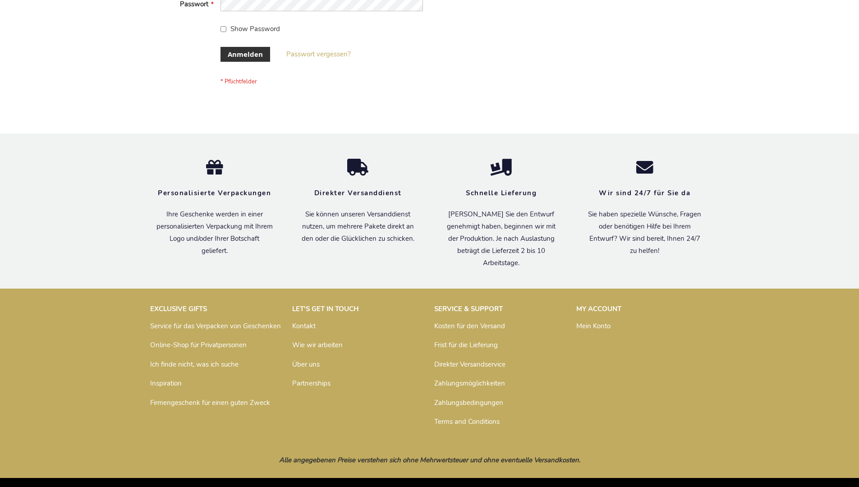
scroll to position [302, 0]
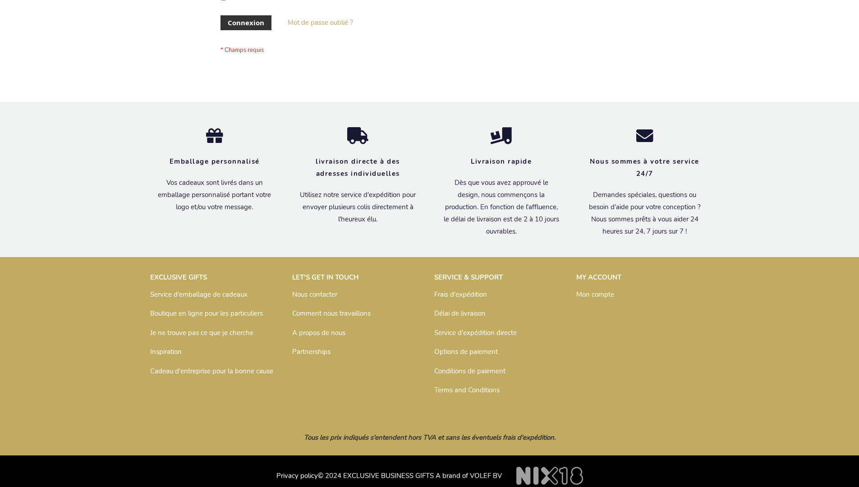
scroll to position [311, 0]
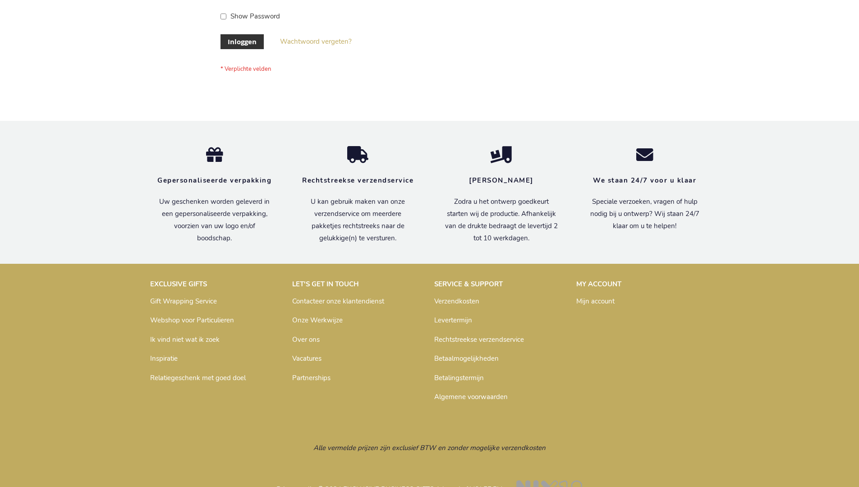
scroll to position [306, 0]
